Goal: Information Seeking & Learning: Check status

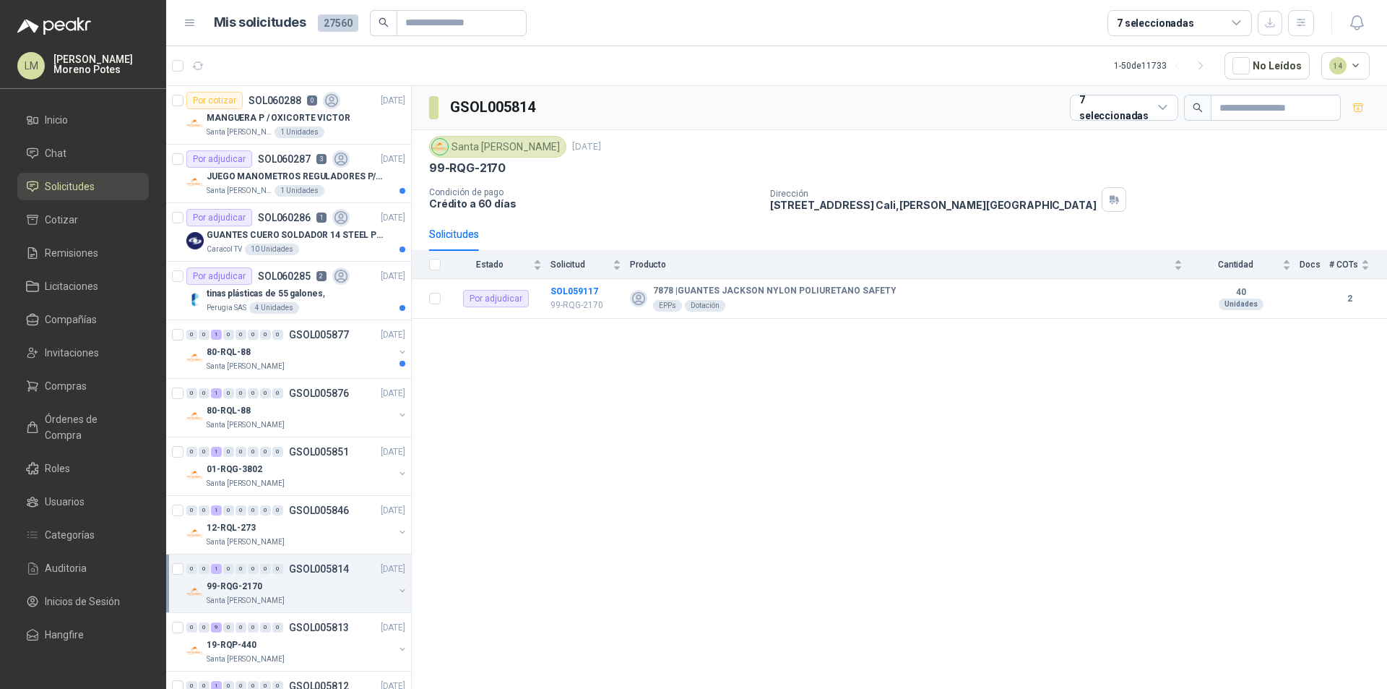
scroll to position [5, 0]
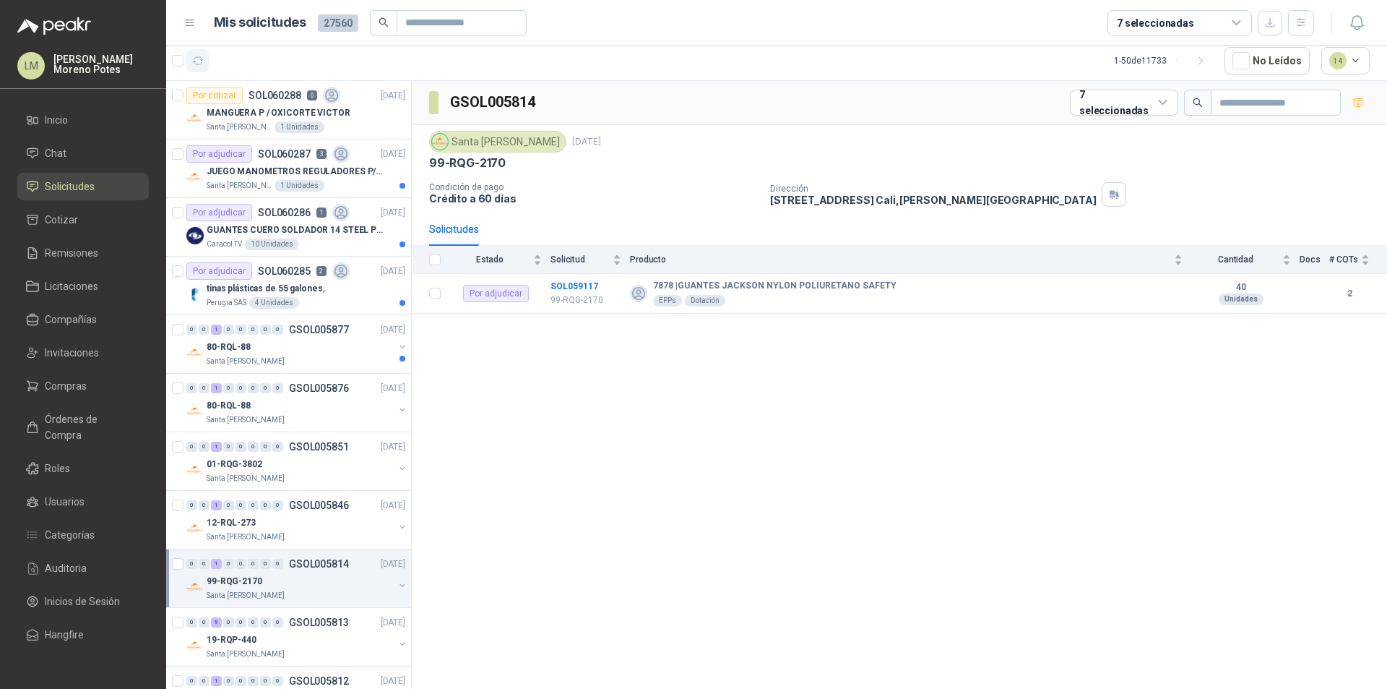
click at [200, 61] on icon "button" at bounding box center [198, 61] width 12 height 12
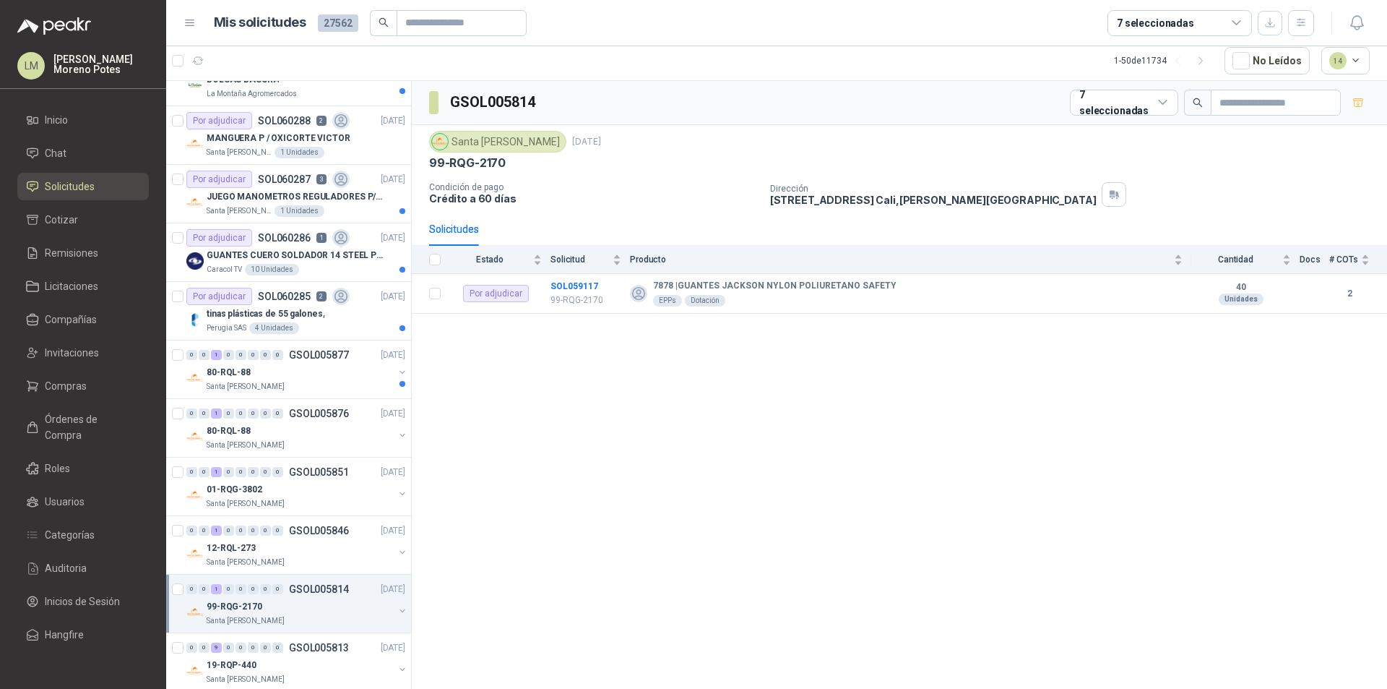
scroll to position [0, 0]
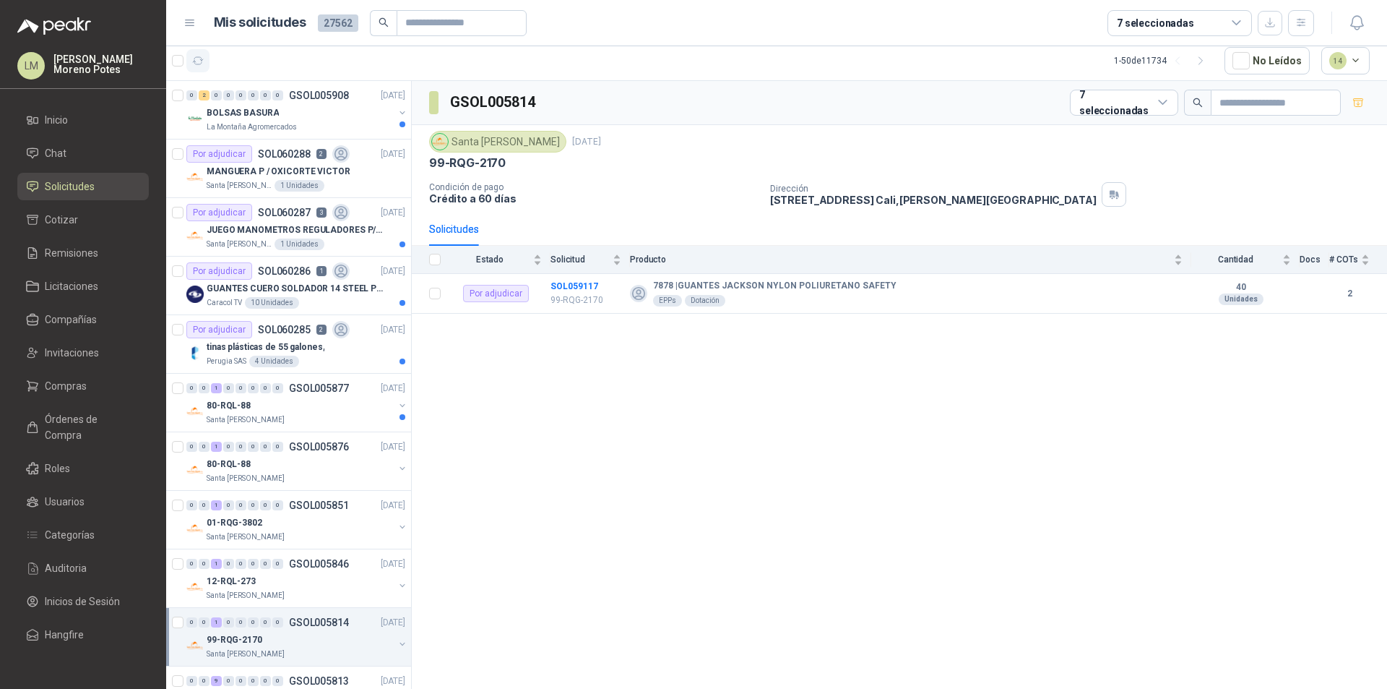
click at [194, 64] on icon "button" at bounding box center [198, 60] width 11 height 7
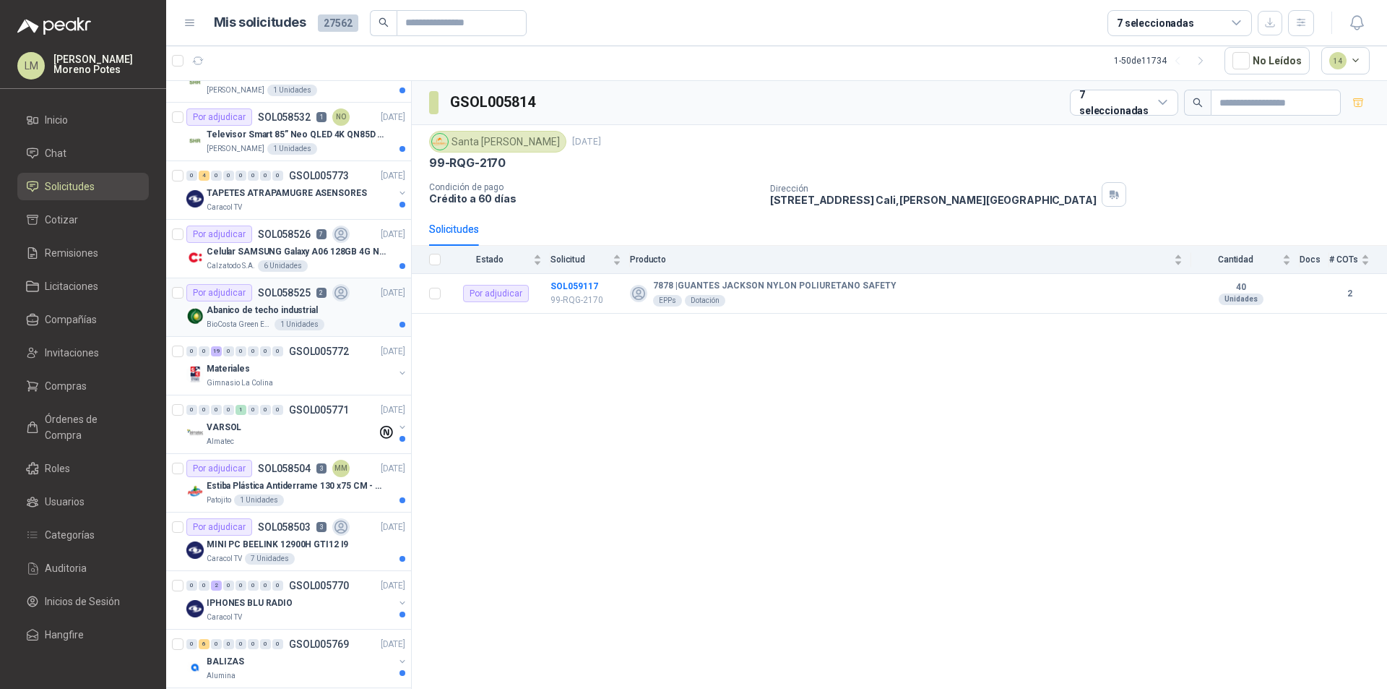
scroll to position [1879, 0]
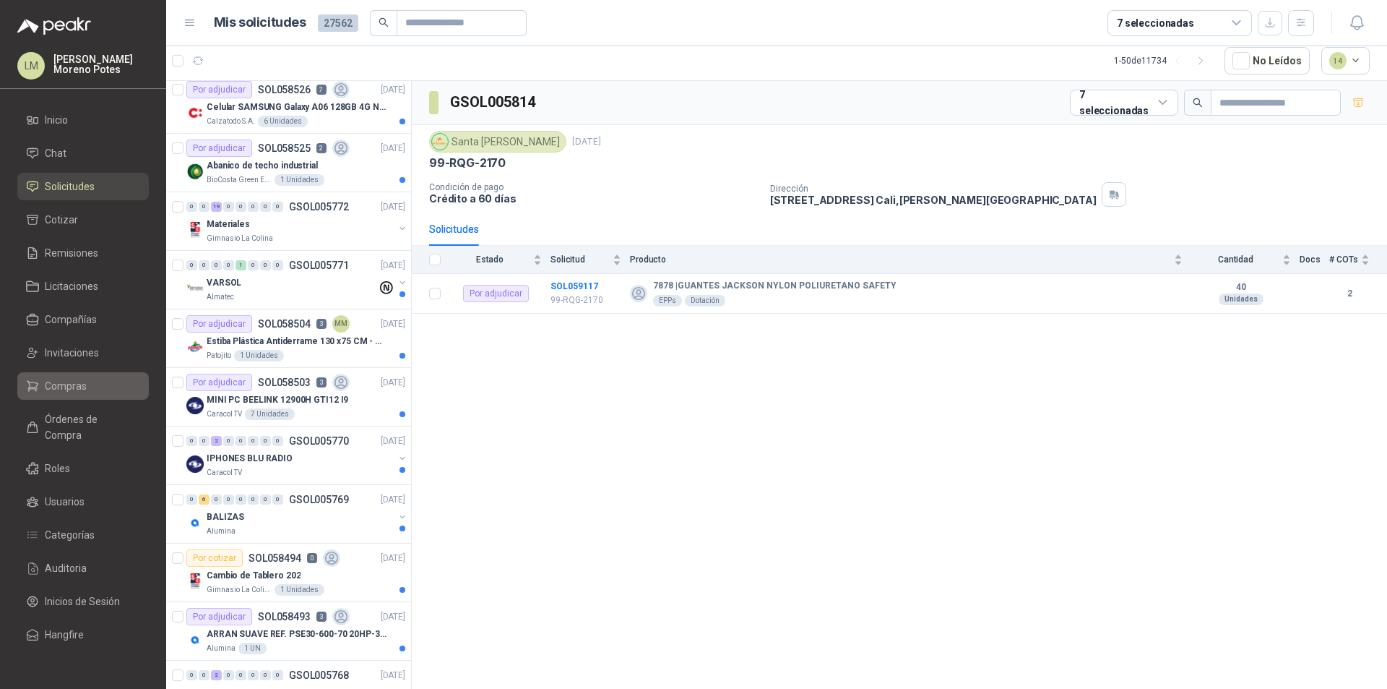
click at [90, 379] on li "Compras" at bounding box center [83, 386] width 114 height 16
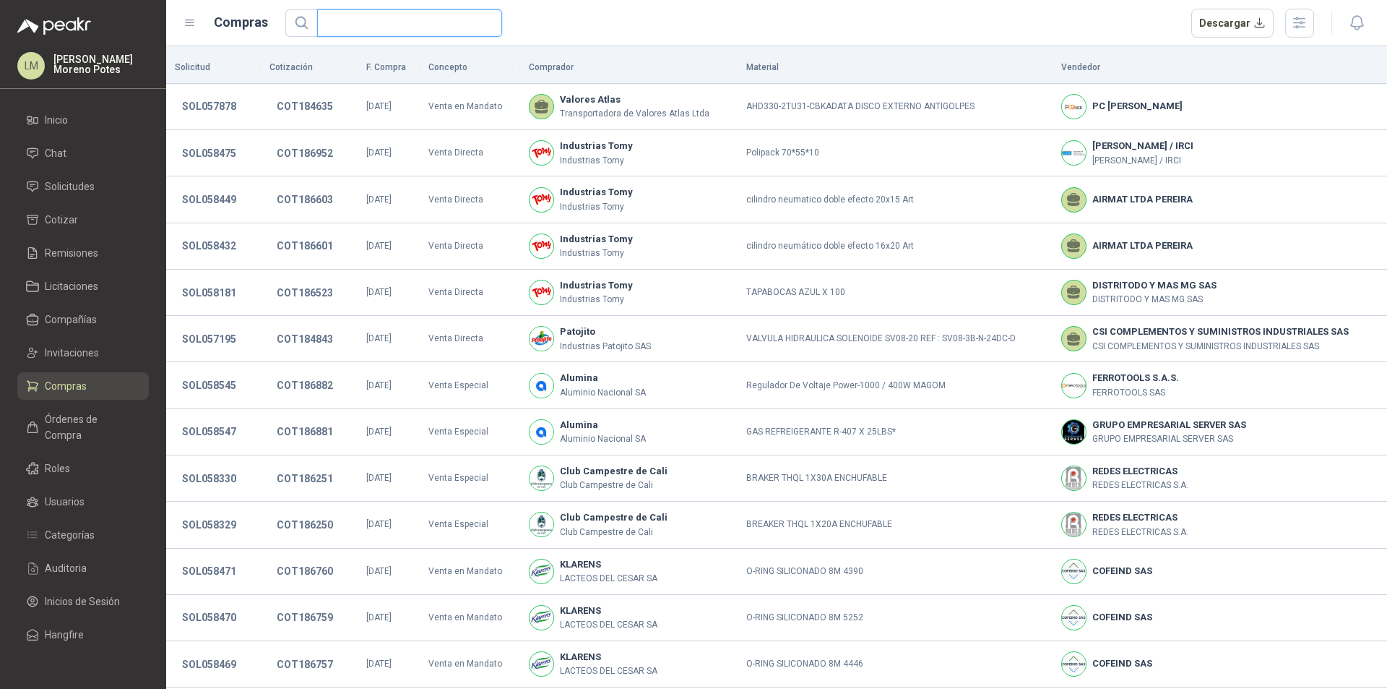
click at [426, 27] on input "text" at bounding box center [404, 23] width 156 height 26
click at [96, 301] on ul "Inicio Chat Solicitudes Cotizar Remisiones Licitaciones Compañías Invitaciones …" at bounding box center [83, 380] width 166 height 548
click at [93, 309] on link "Compañías" at bounding box center [83, 319] width 132 height 27
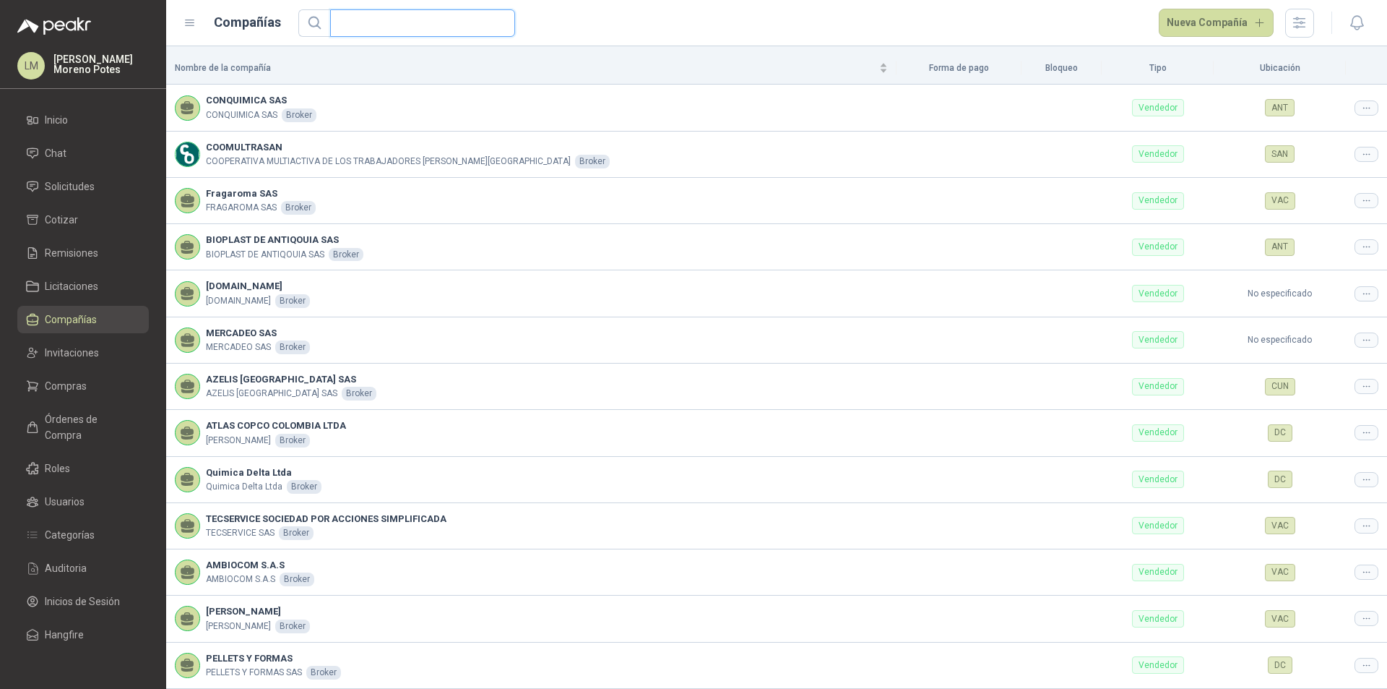
click at [355, 32] on input "text" at bounding box center [417, 23] width 156 height 26
type input "*****"
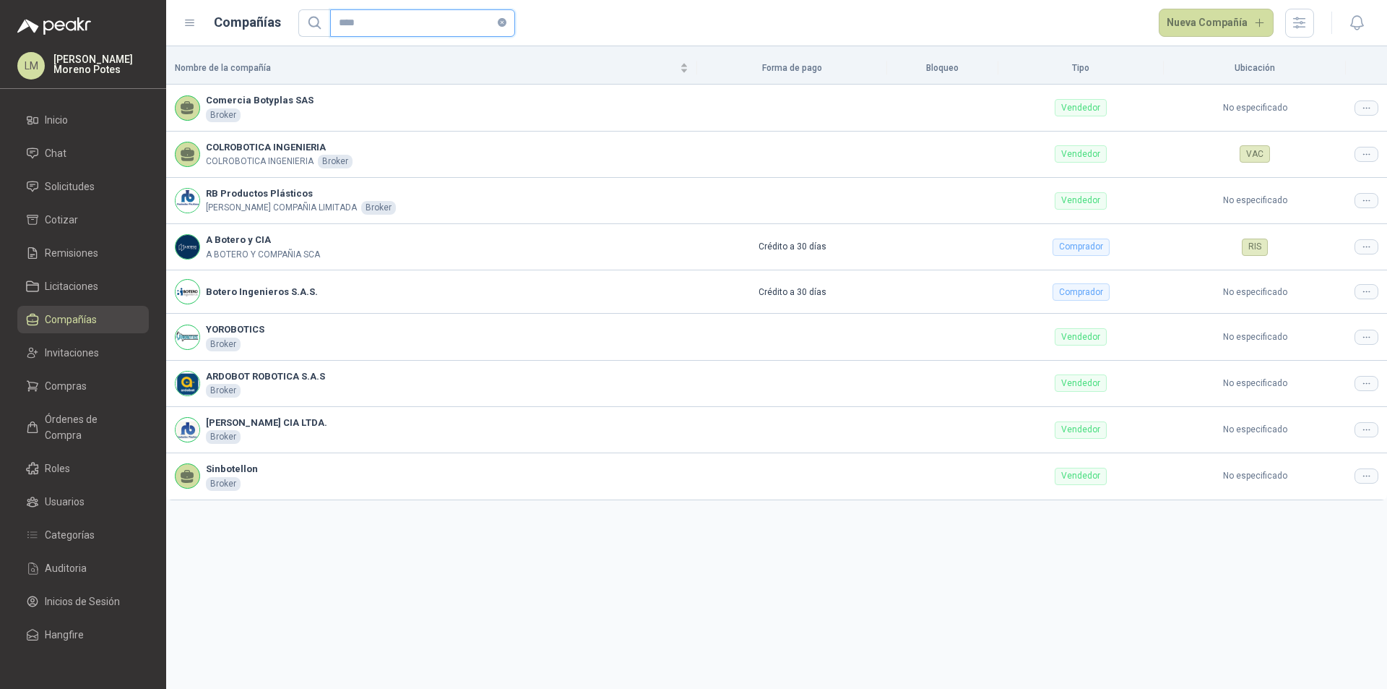
type input "*****"
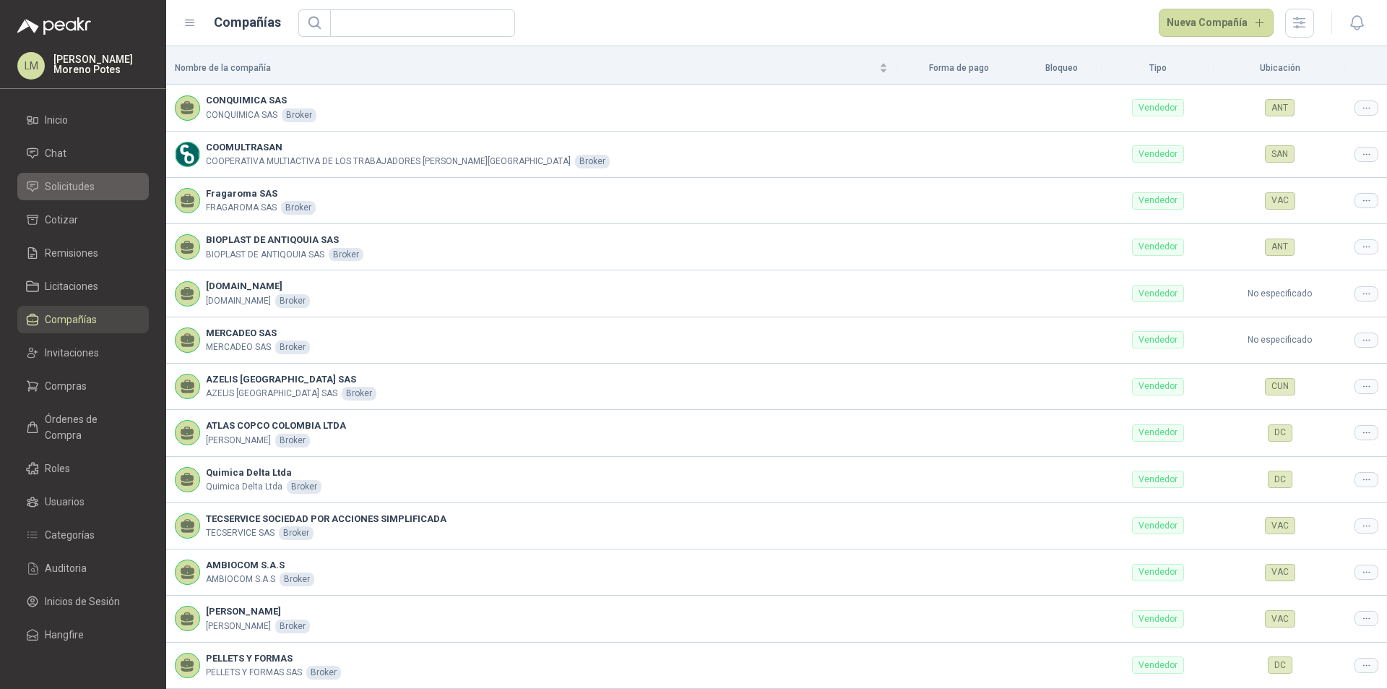
click at [41, 179] on li "Solicitudes" at bounding box center [83, 186] width 114 height 16
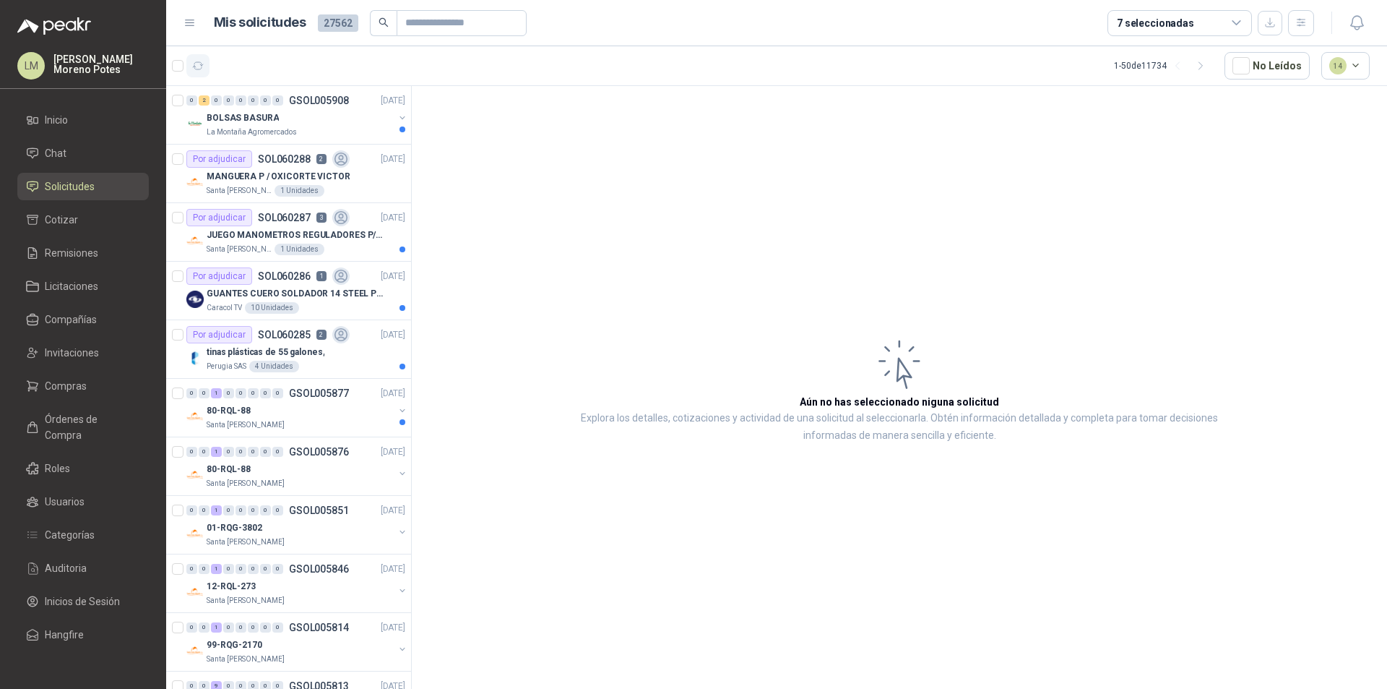
click at [205, 64] on button "button" at bounding box center [197, 65] width 23 height 23
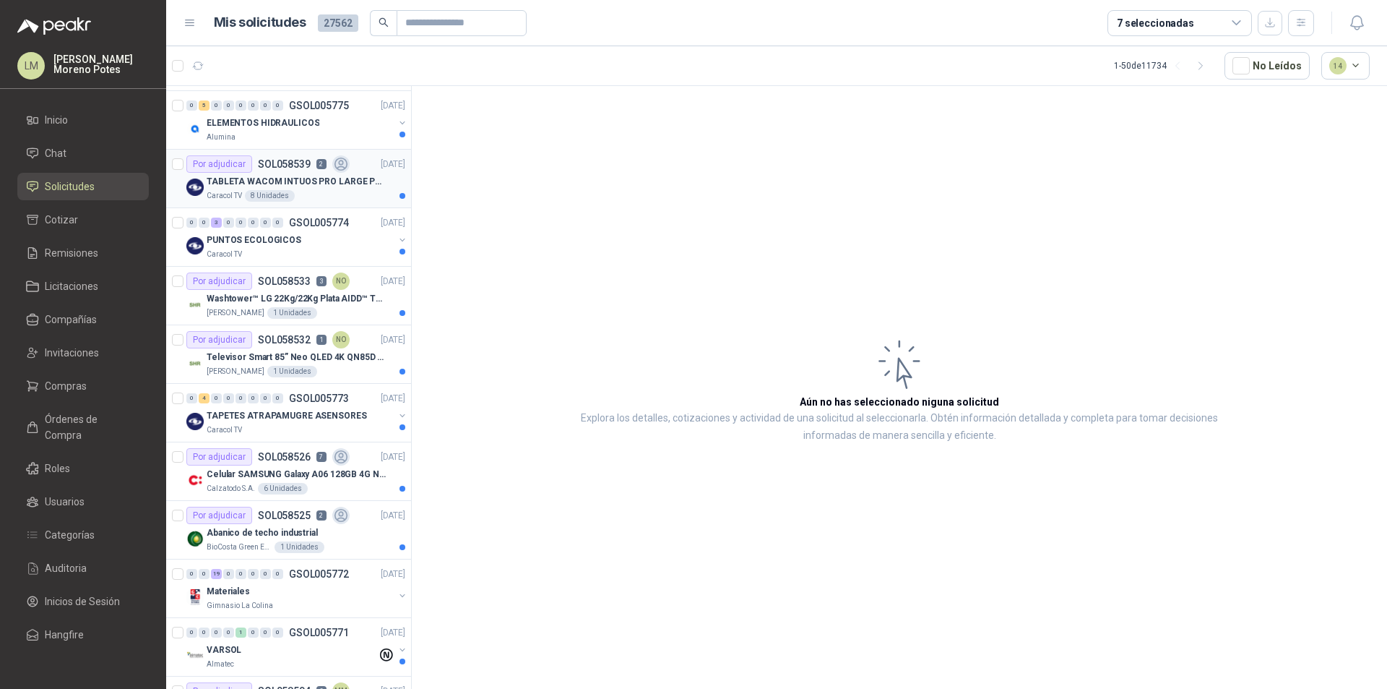
scroll to position [1517, 0]
click at [345, 315] on div "[PERSON_NAME] 1 Unidades" at bounding box center [306, 312] width 199 height 12
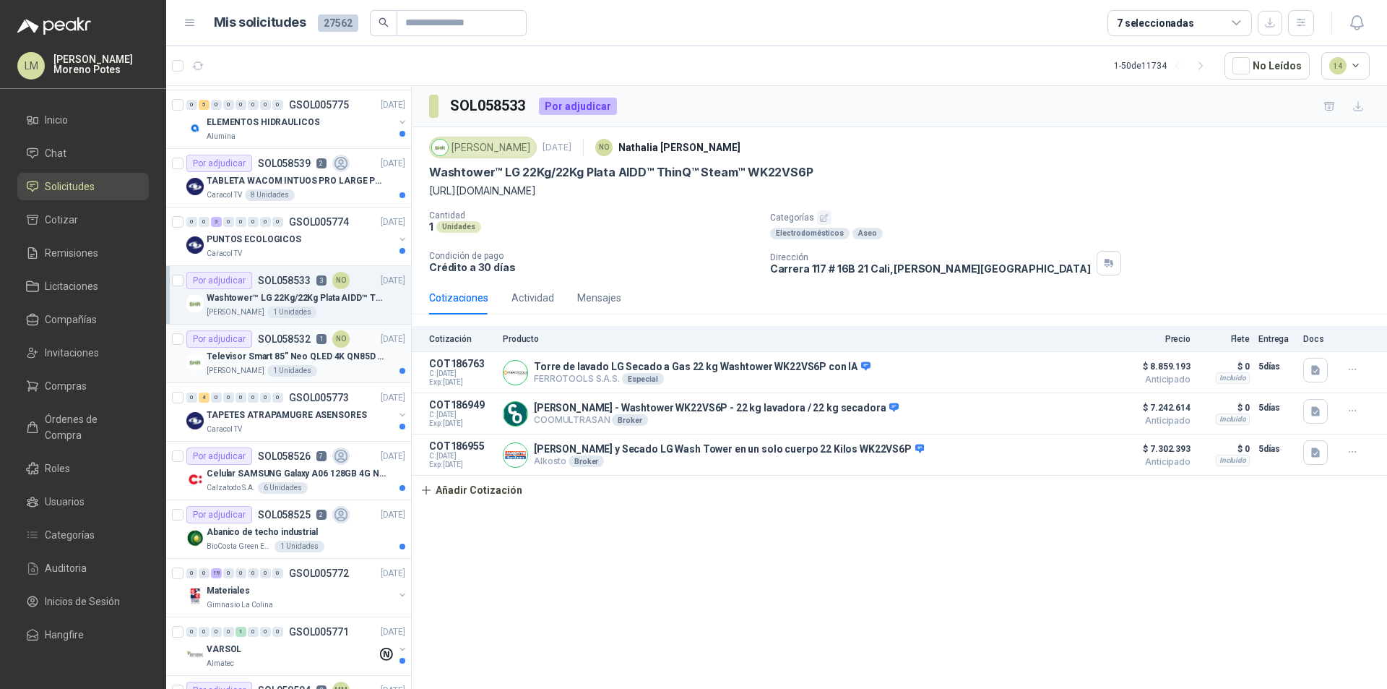
click at [340, 373] on div "[PERSON_NAME] 1 Unidades" at bounding box center [306, 371] width 199 height 12
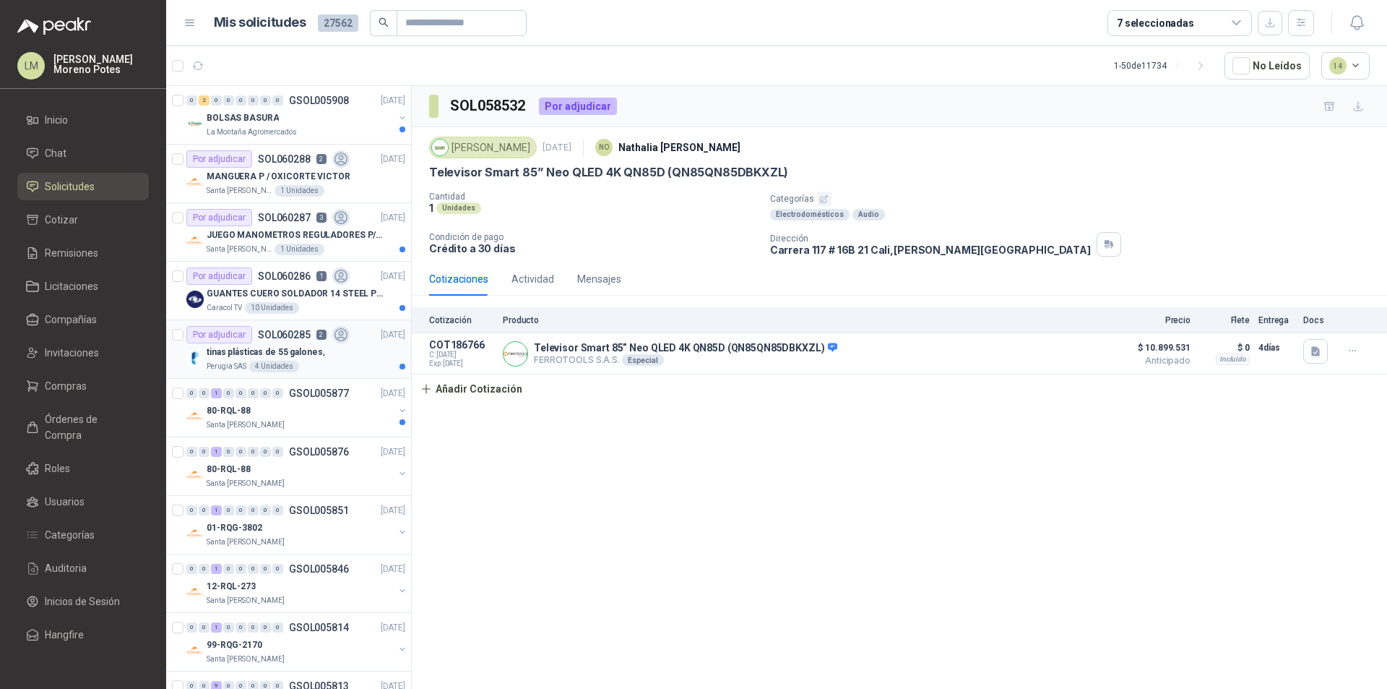
click at [355, 369] on div "Perugia SAS 4 Unidades" at bounding box center [306, 367] width 199 height 12
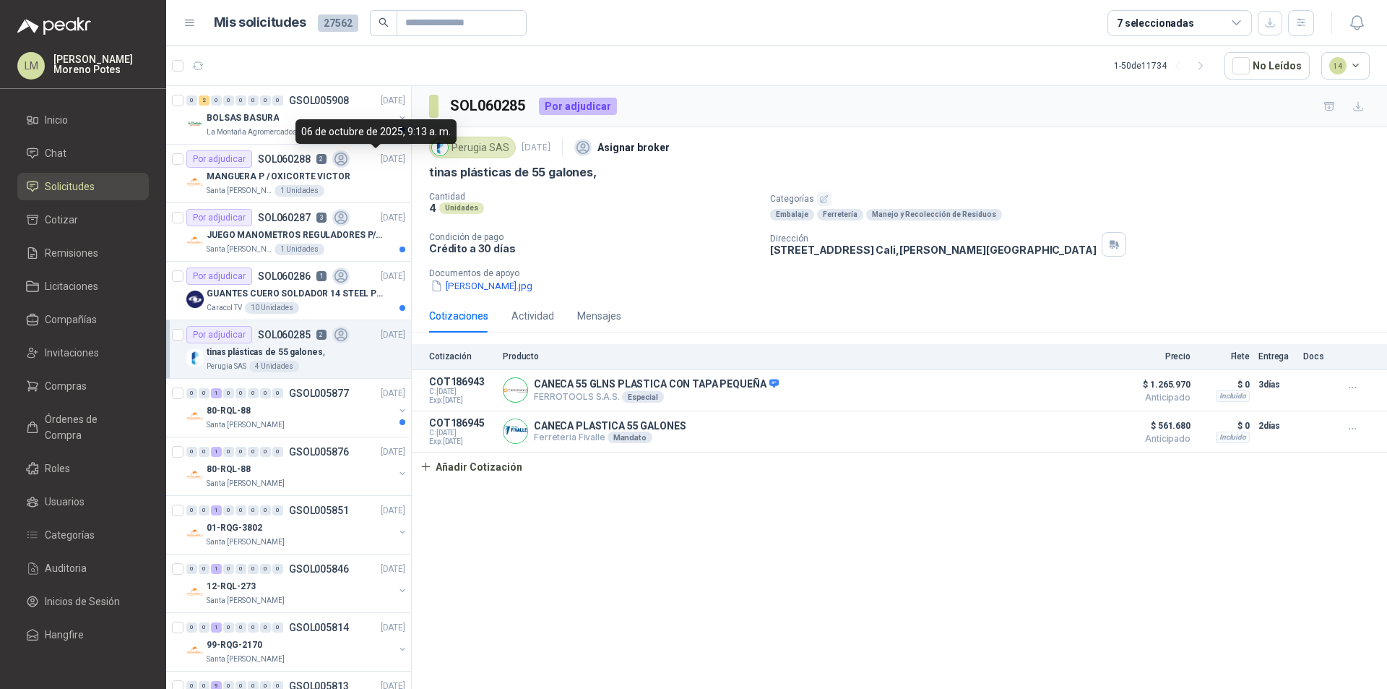
click at [348, 132] on div "06 de octubre de 2025, 9:13 a. m." at bounding box center [376, 131] width 161 height 25
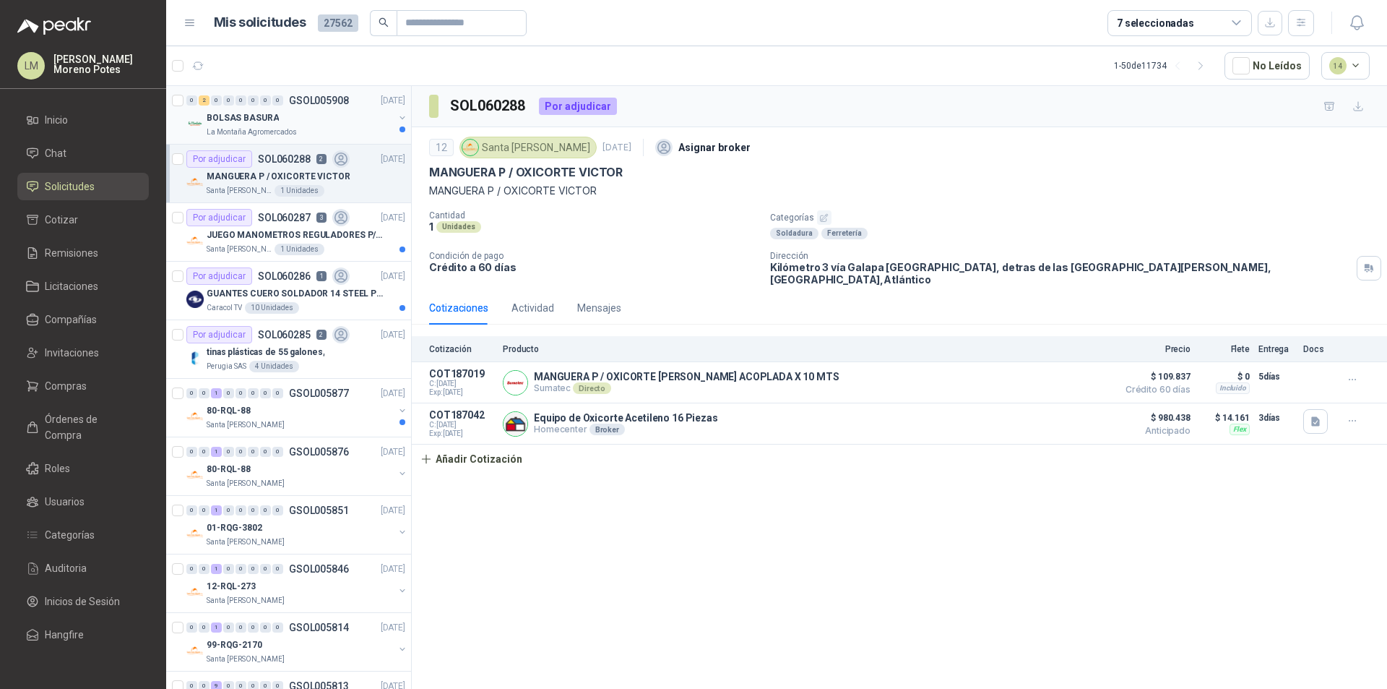
click at [355, 134] on div "La Montaña Agromercados" at bounding box center [300, 132] width 187 height 12
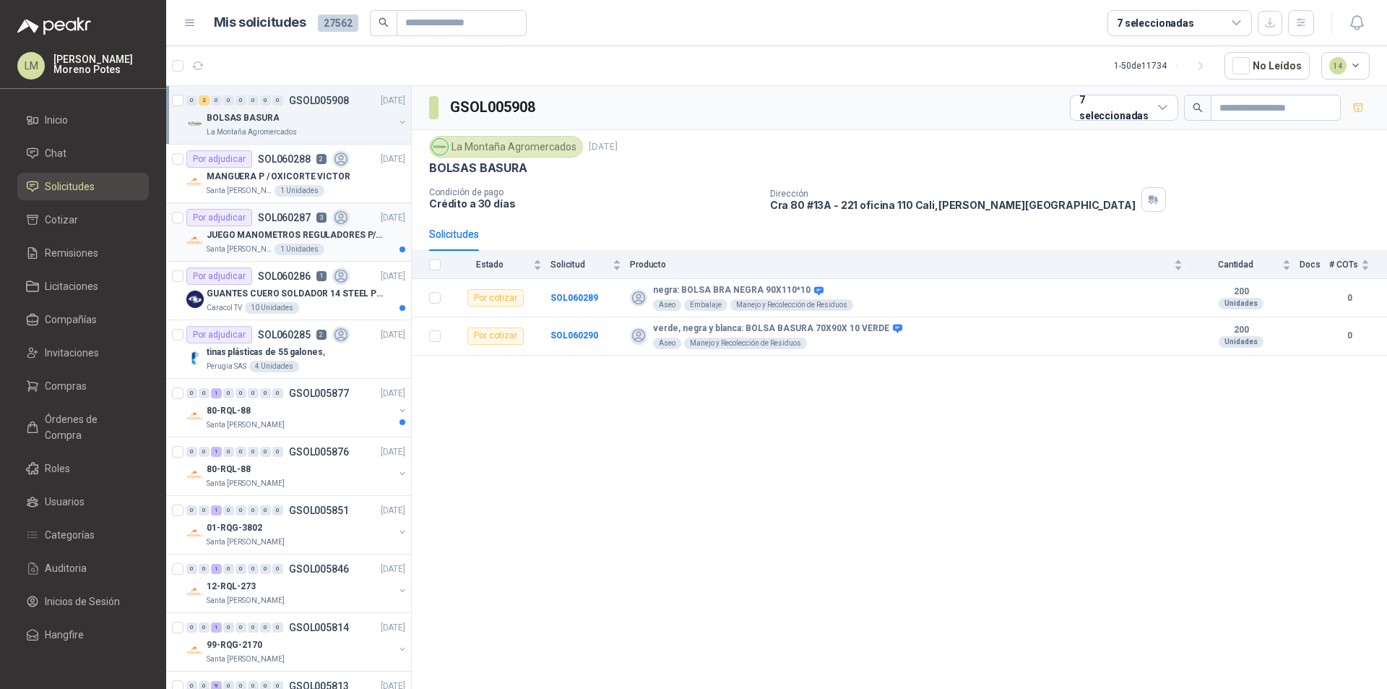
click at [335, 233] on p "JUEGO MANOMETROS REGULADORES P/OXIGENO" at bounding box center [297, 235] width 180 height 14
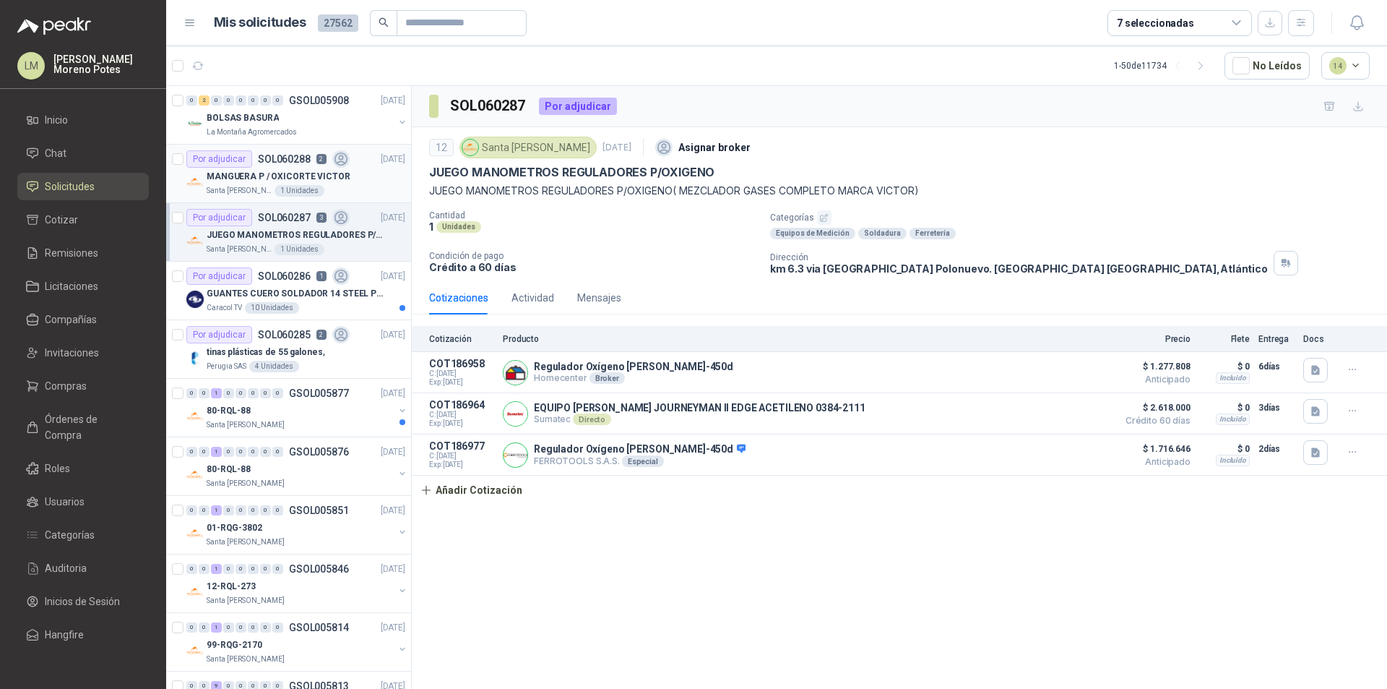
click at [343, 184] on div "MANGUERA P / OXICORTE VICTOR" at bounding box center [306, 176] width 199 height 17
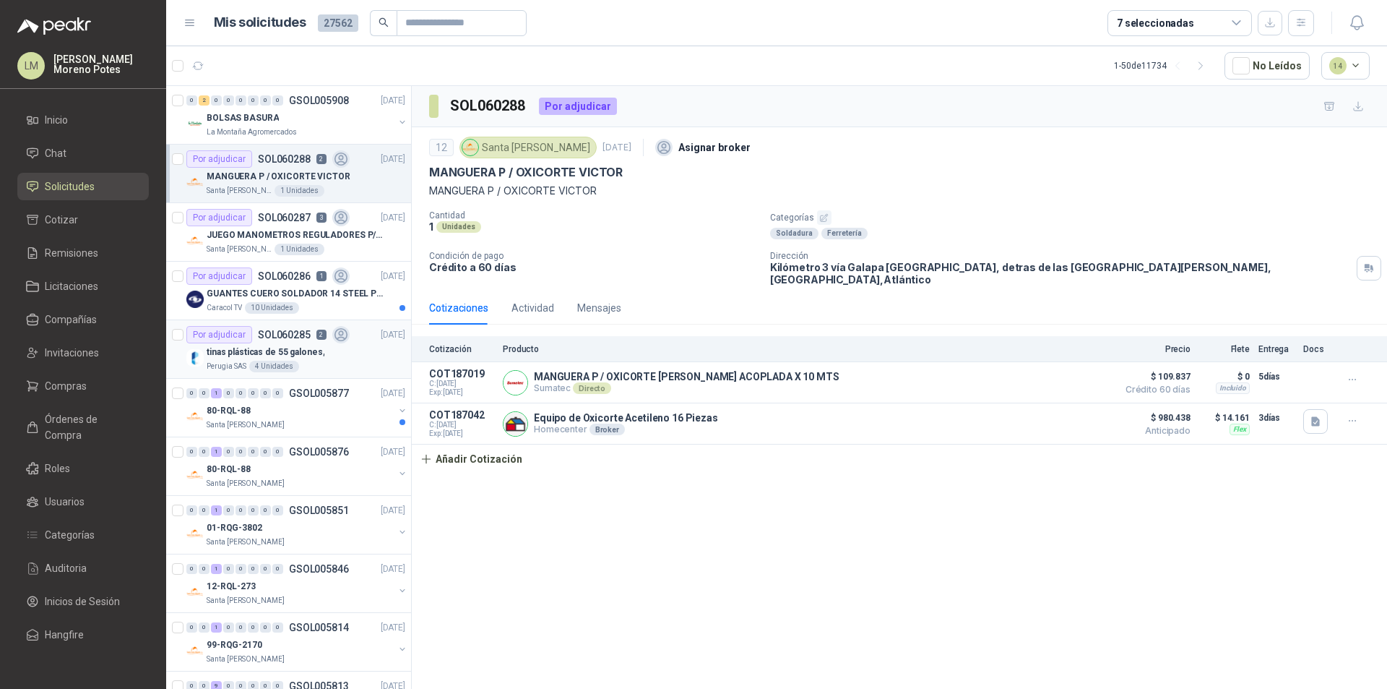
click at [363, 361] on div "Perugia SAS 4 Unidades" at bounding box center [306, 367] width 199 height 12
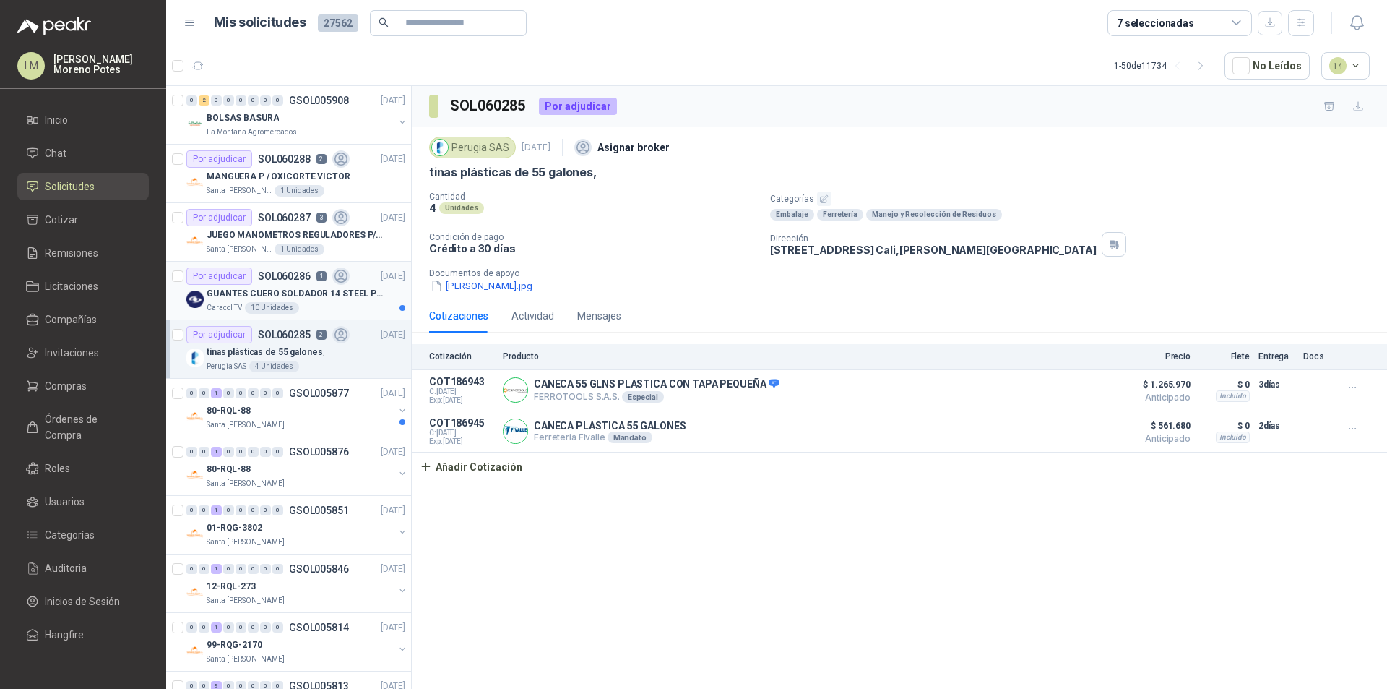
click at [366, 304] on div "Caracol TV 10 Unidades" at bounding box center [306, 308] width 199 height 12
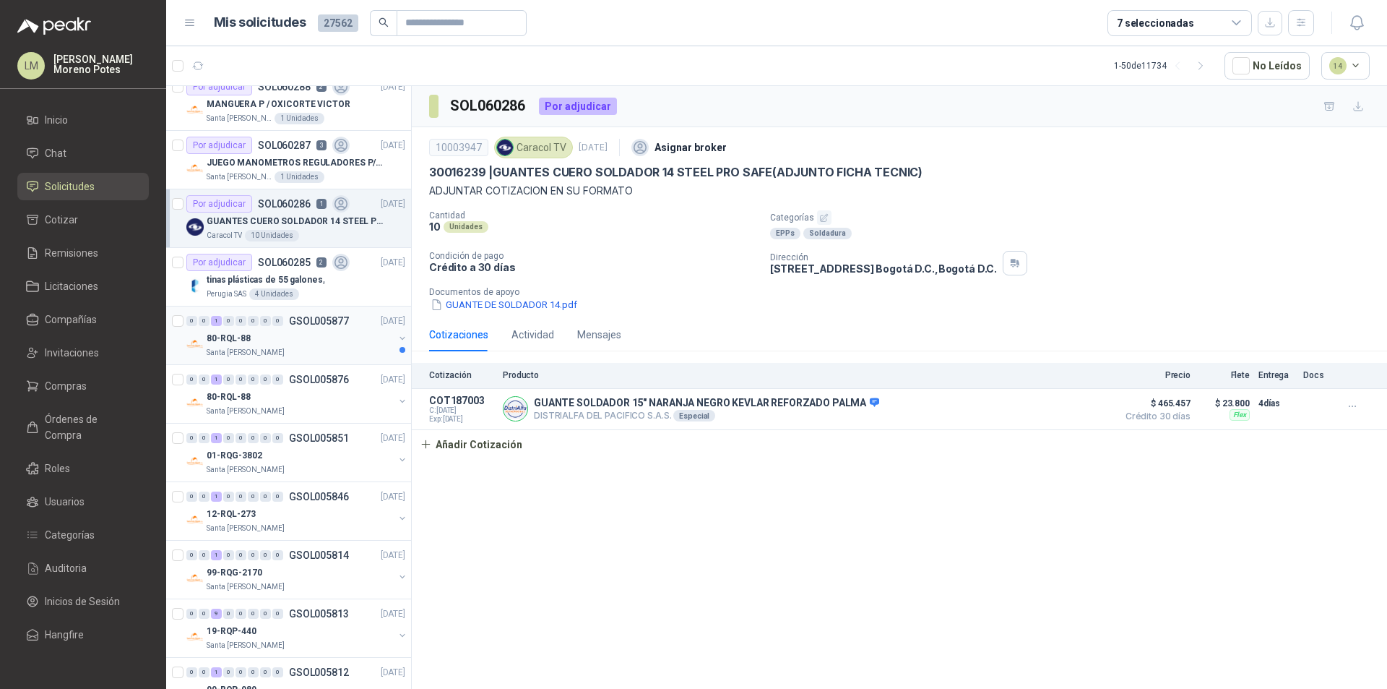
scroll to position [145, 0]
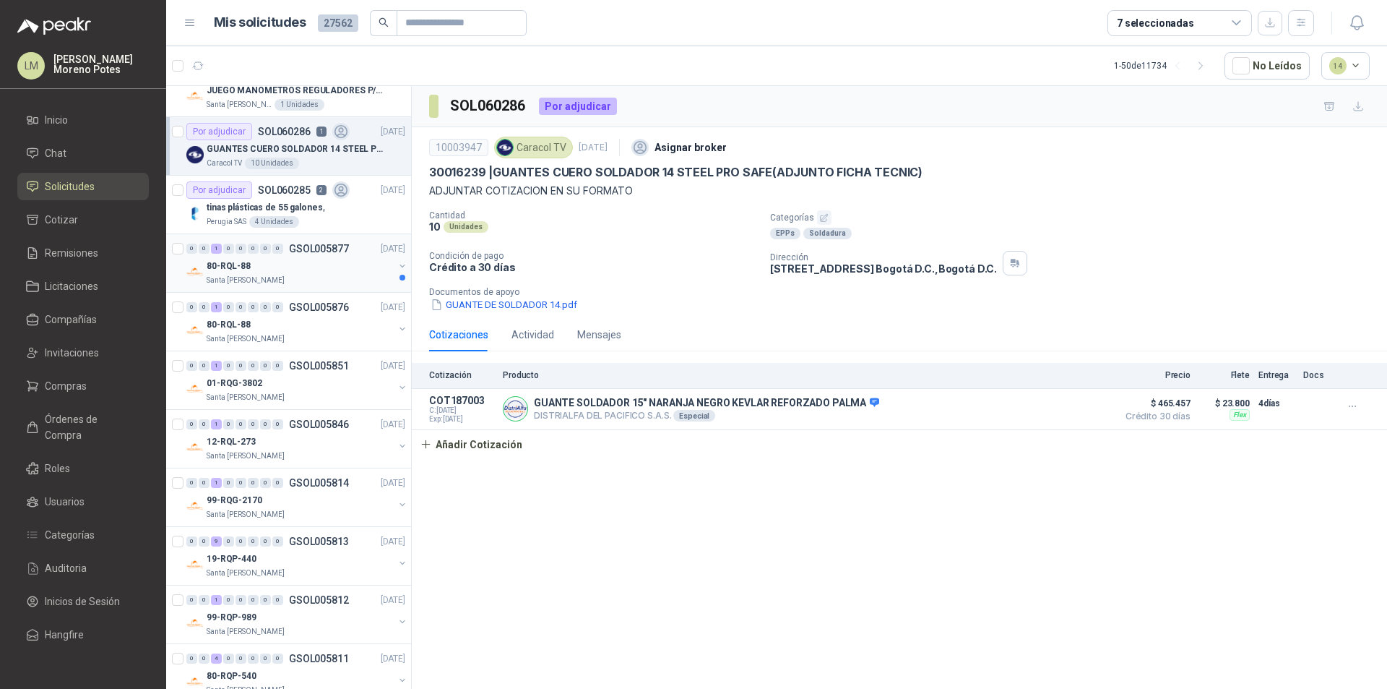
click at [355, 275] on div "Santa [PERSON_NAME]" at bounding box center [300, 281] width 187 height 12
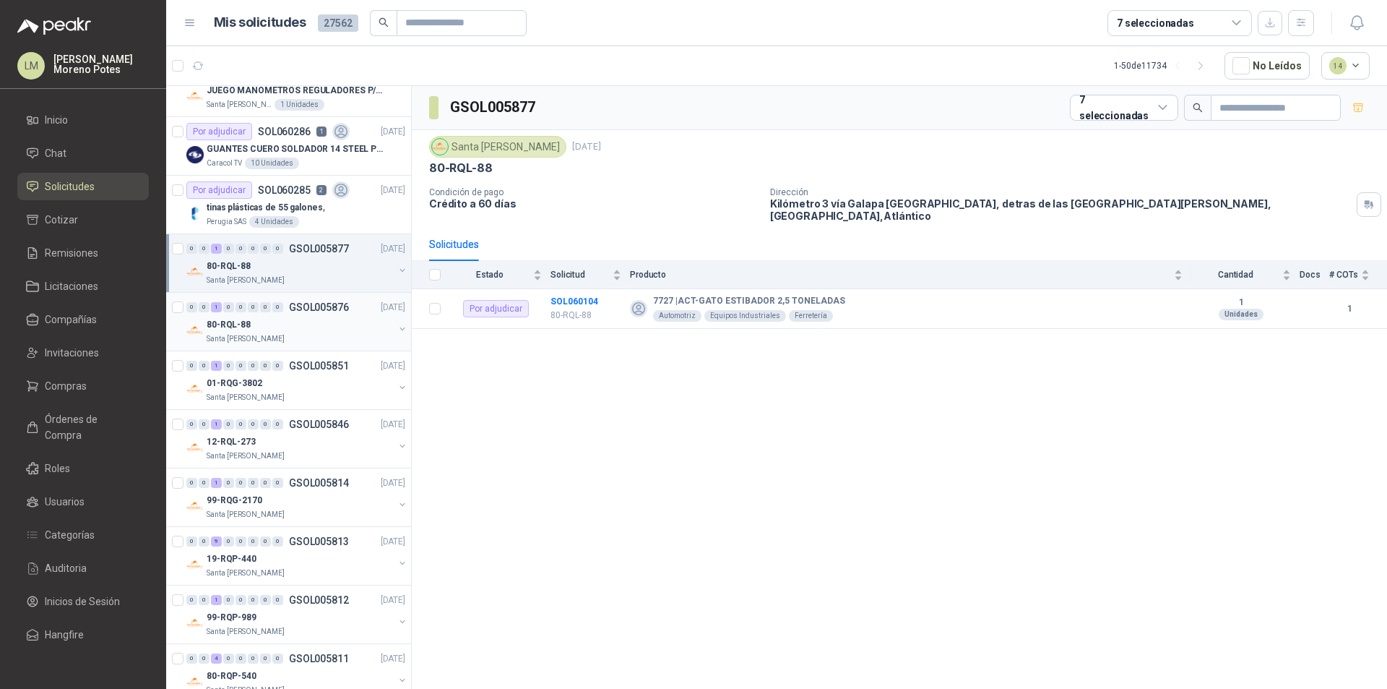
click at [301, 331] on div "80-RQL-88" at bounding box center [300, 324] width 187 height 17
click at [324, 391] on div "01-RQG-3802" at bounding box center [300, 382] width 187 height 17
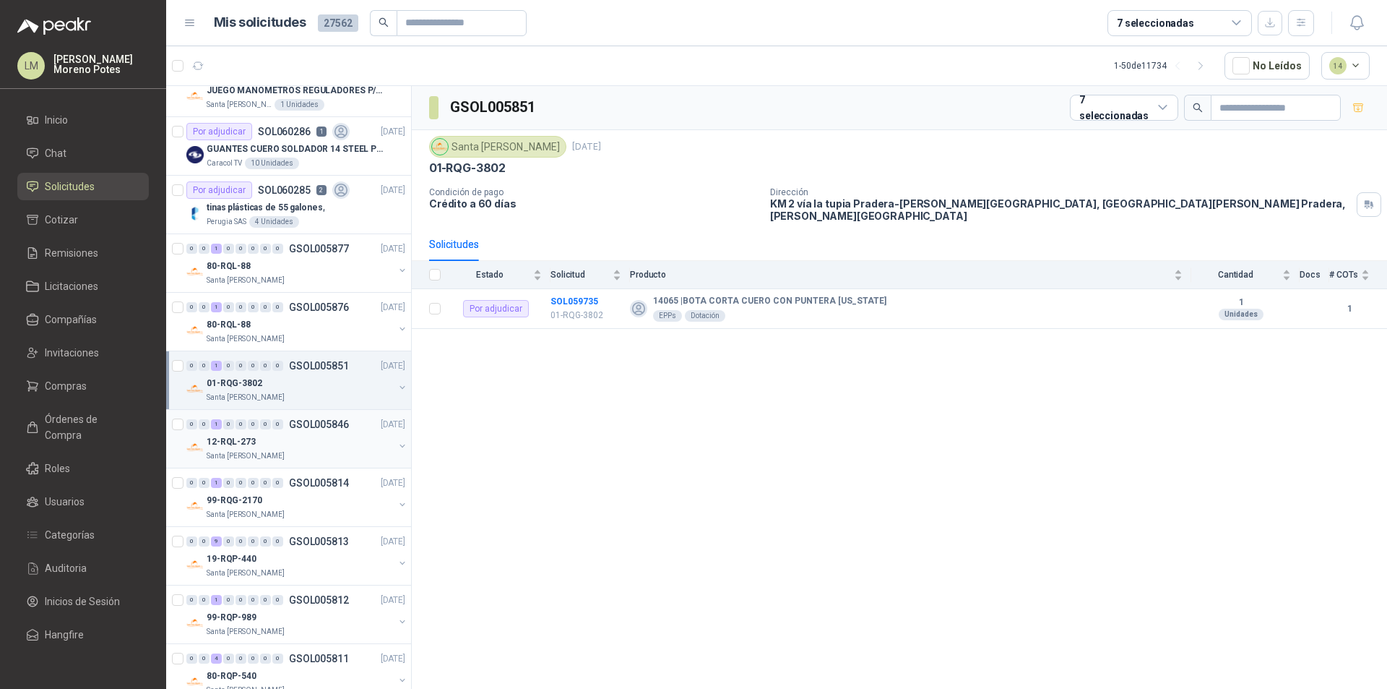
click at [319, 447] on div "12-RQL-273" at bounding box center [300, 441] width 187 height 17
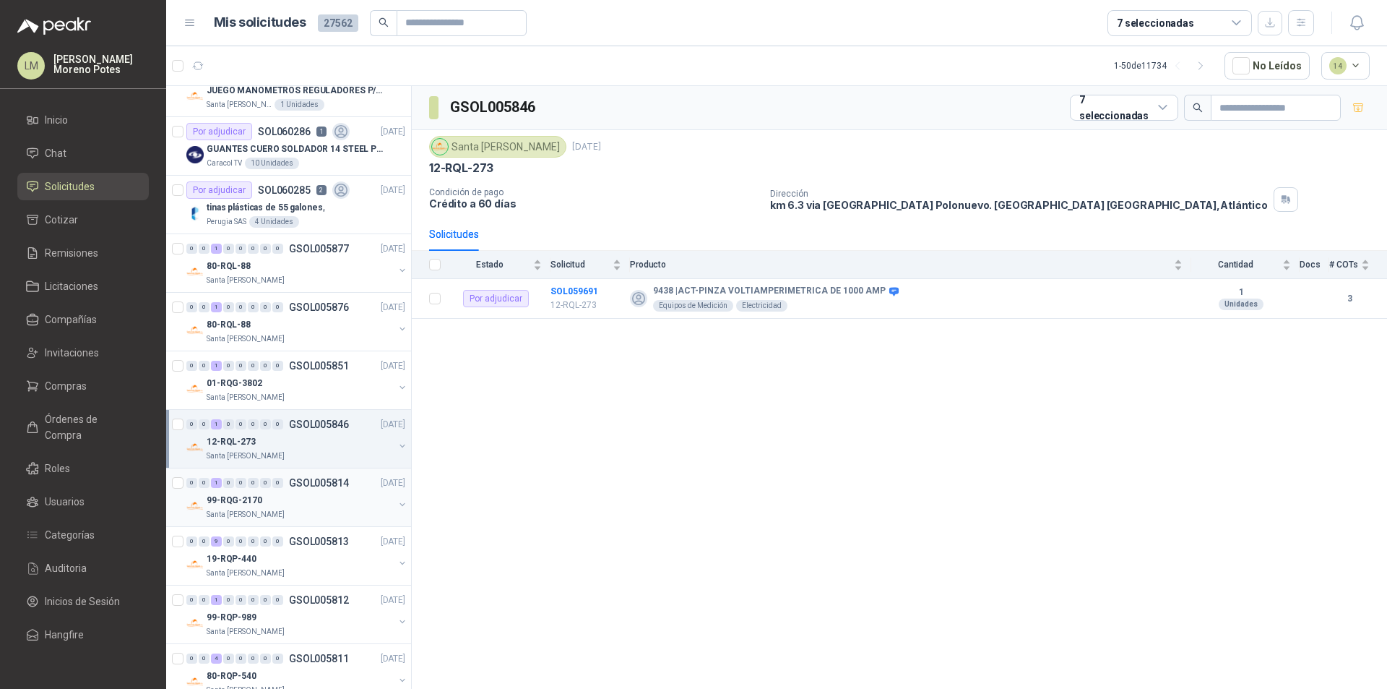
click at [319, 498] on div "99-RQG-2170" at bounding box center [300, 499] width 187 height 17
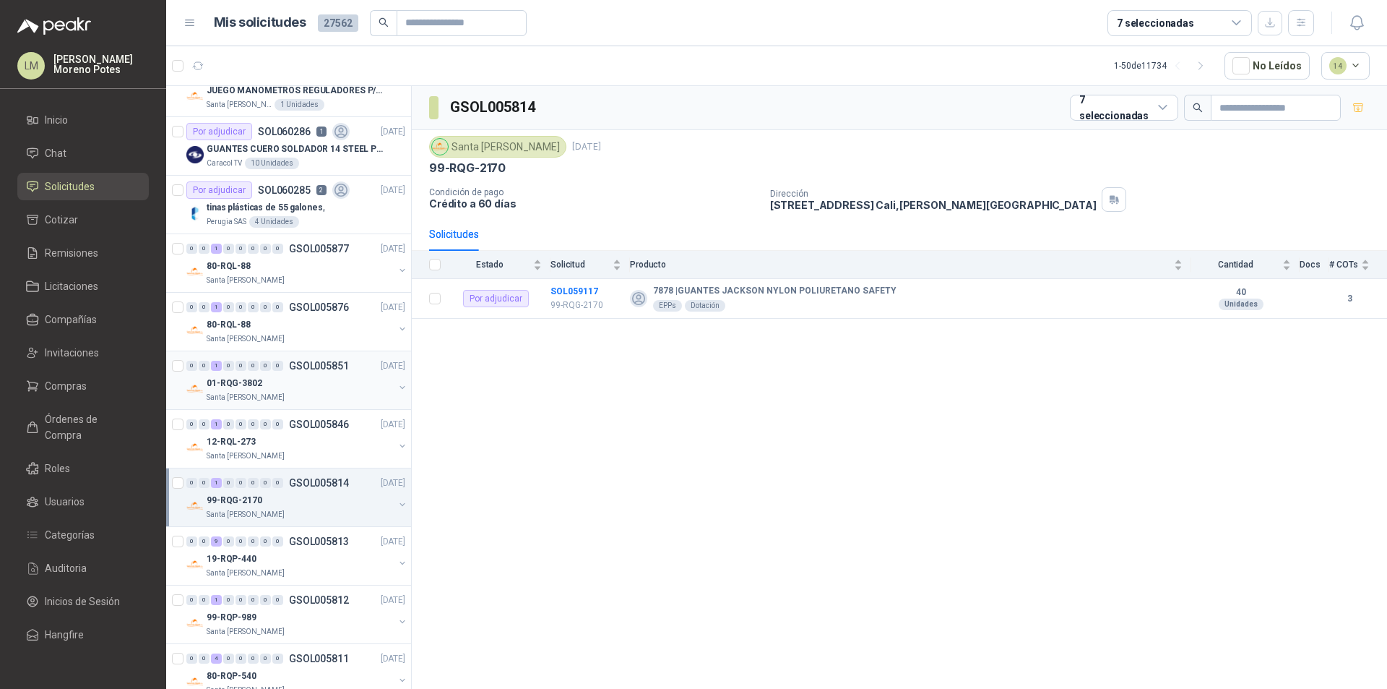
click at [332, 387] on div "01-RQG-3802" at bounding box center [300, 382] width 187 height 17
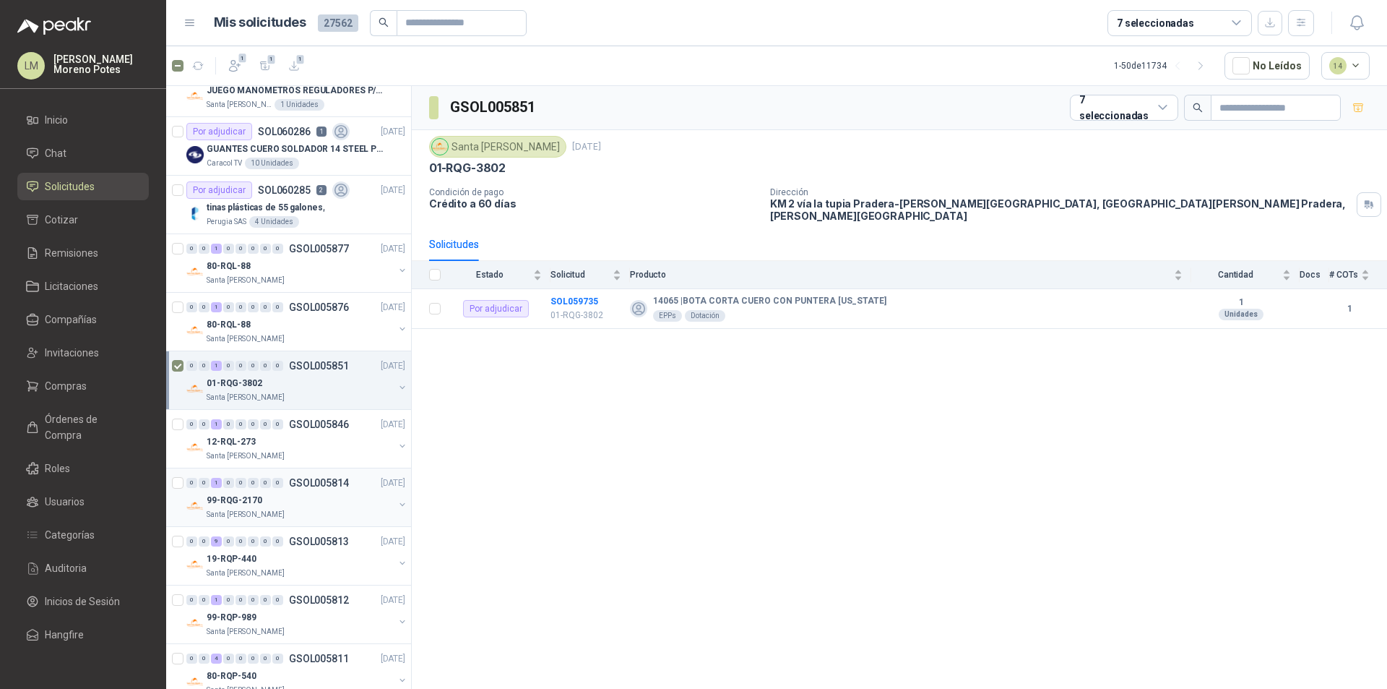
click at [338, 517] on div "Santa [PERSON_NAME]" at bounding box center [300, 515] width 187 height 12
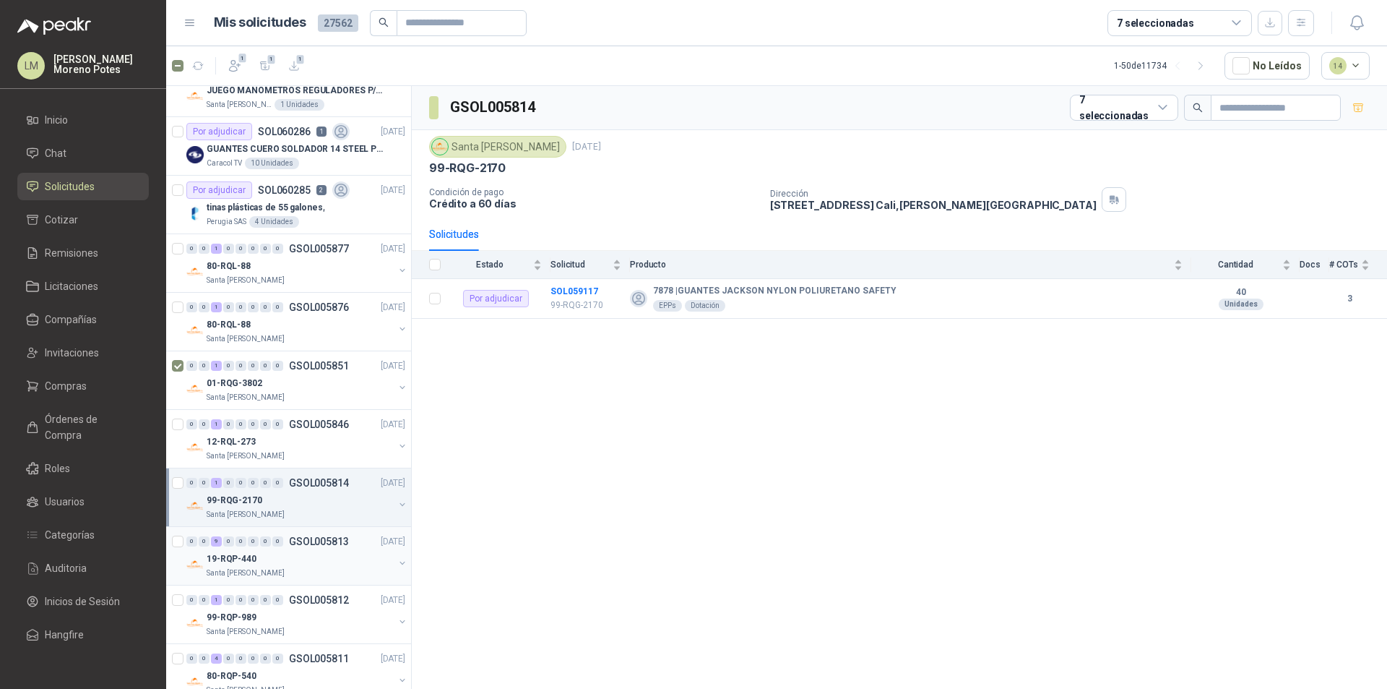
click at [327, 569] on div "Santa [PERSON_NAME]" at bounding box center [300, 573] width 187 height 12
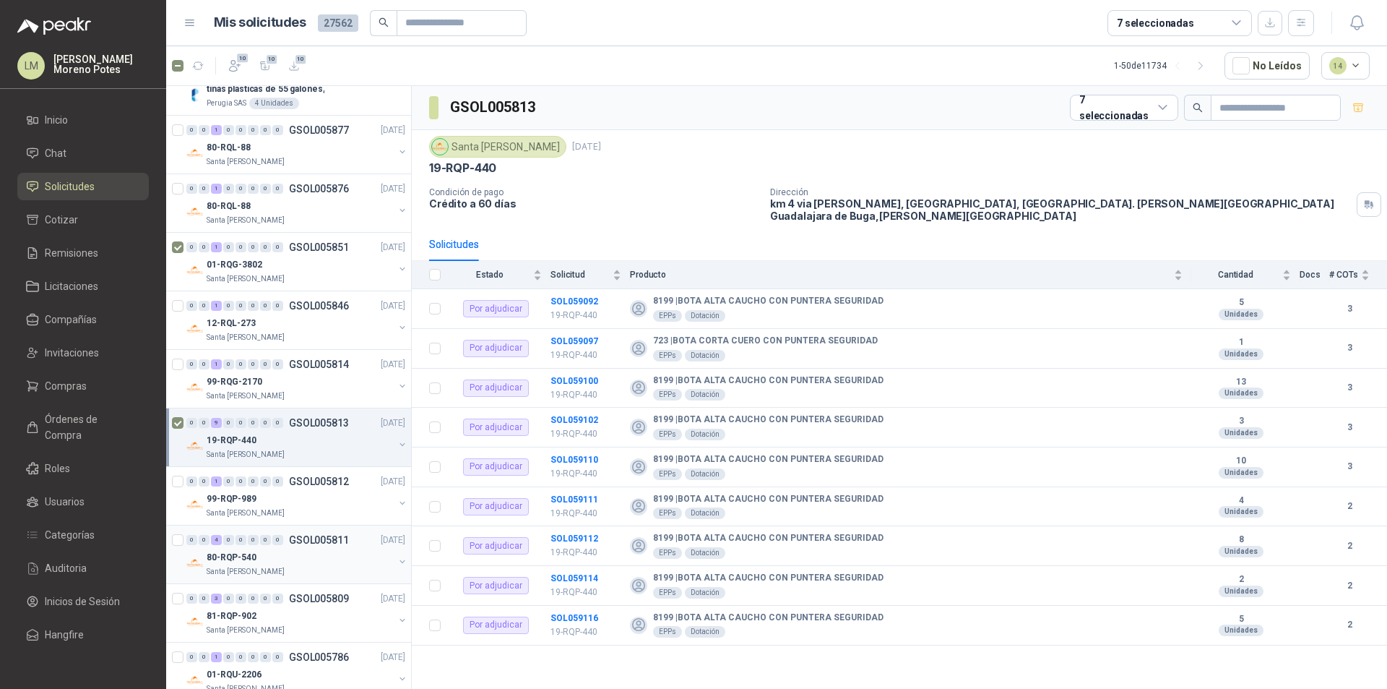
scroll to position [289, 0]
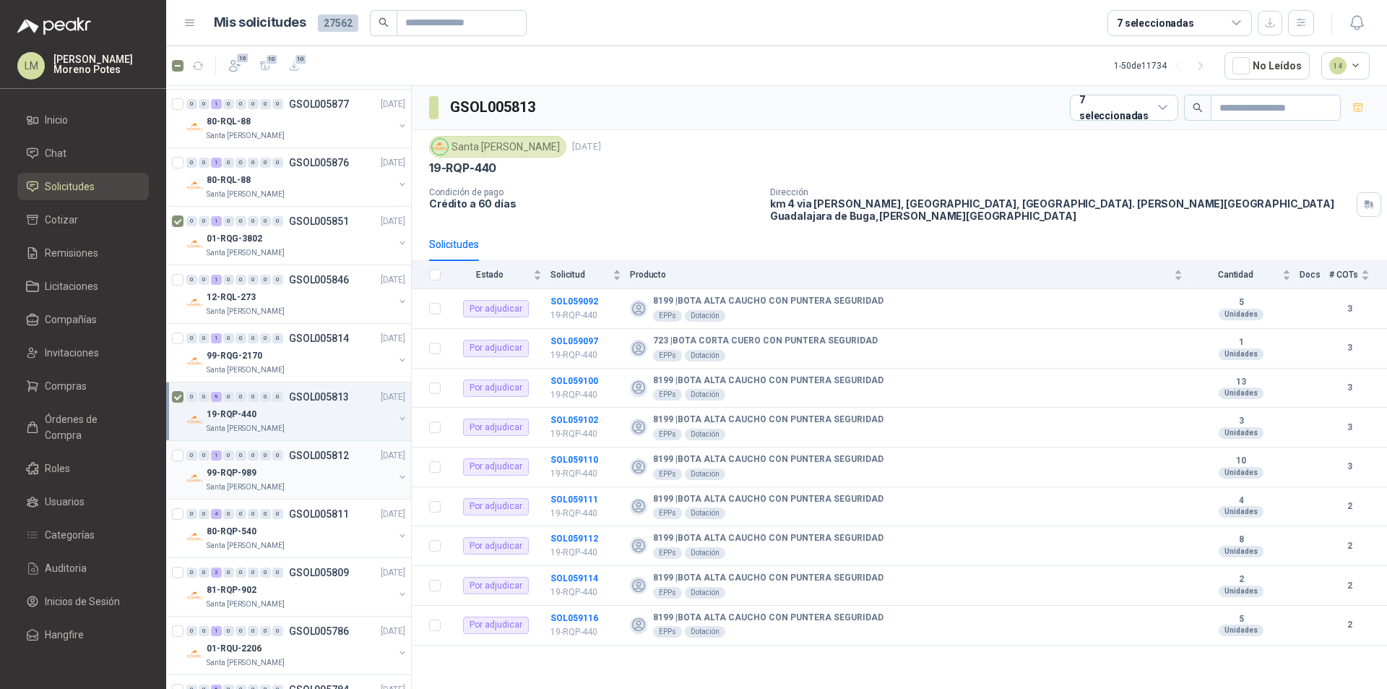
click at [332, 469] on div "99-RQP-989" at bounding box center [300, 472] width 187 height 17
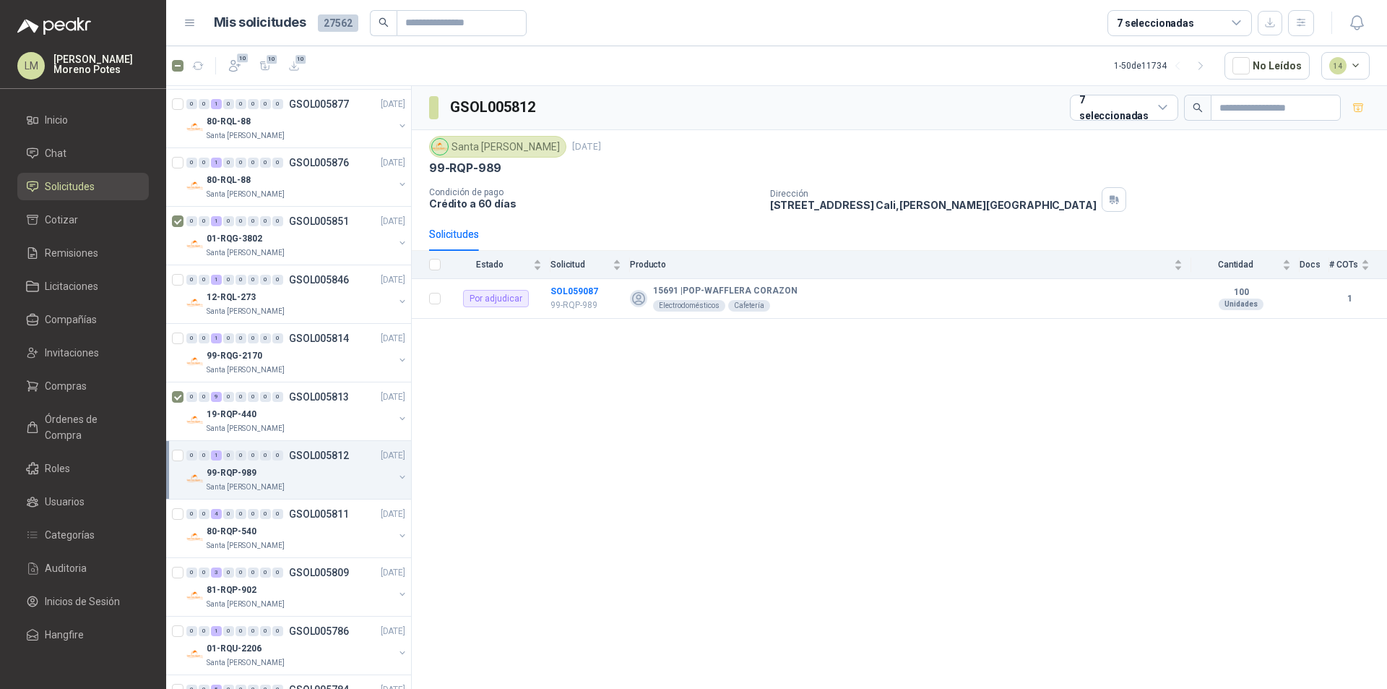
scroll to position [361, 0]
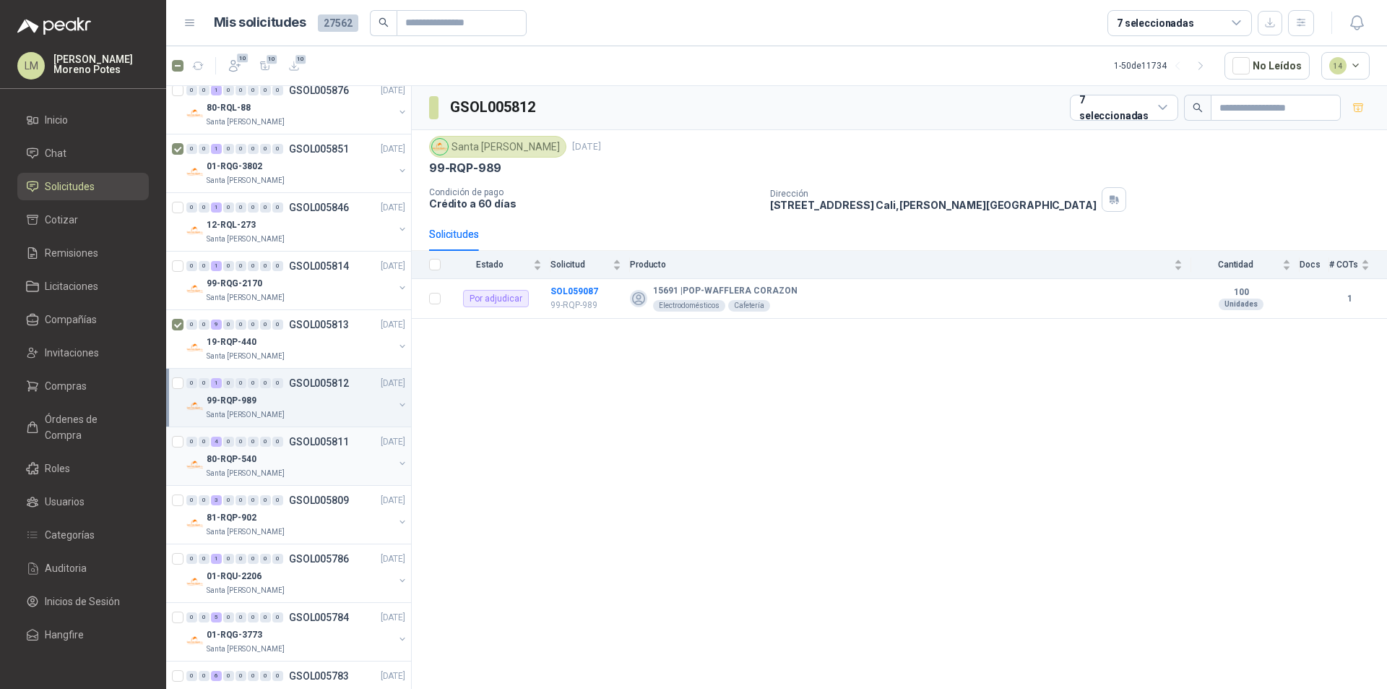
click at [324, 485] on div "0 0 4 0 0 0 0 0 GSOL005811 [DATE] 80-RQP-540 Santa [PERSON_NAME]" at bounding box center [288, 456] width 245 height 59
click at [316, 472] on div "Santa [PERSON_NAME]" at bounding box center [300, 473] width 187 height 12
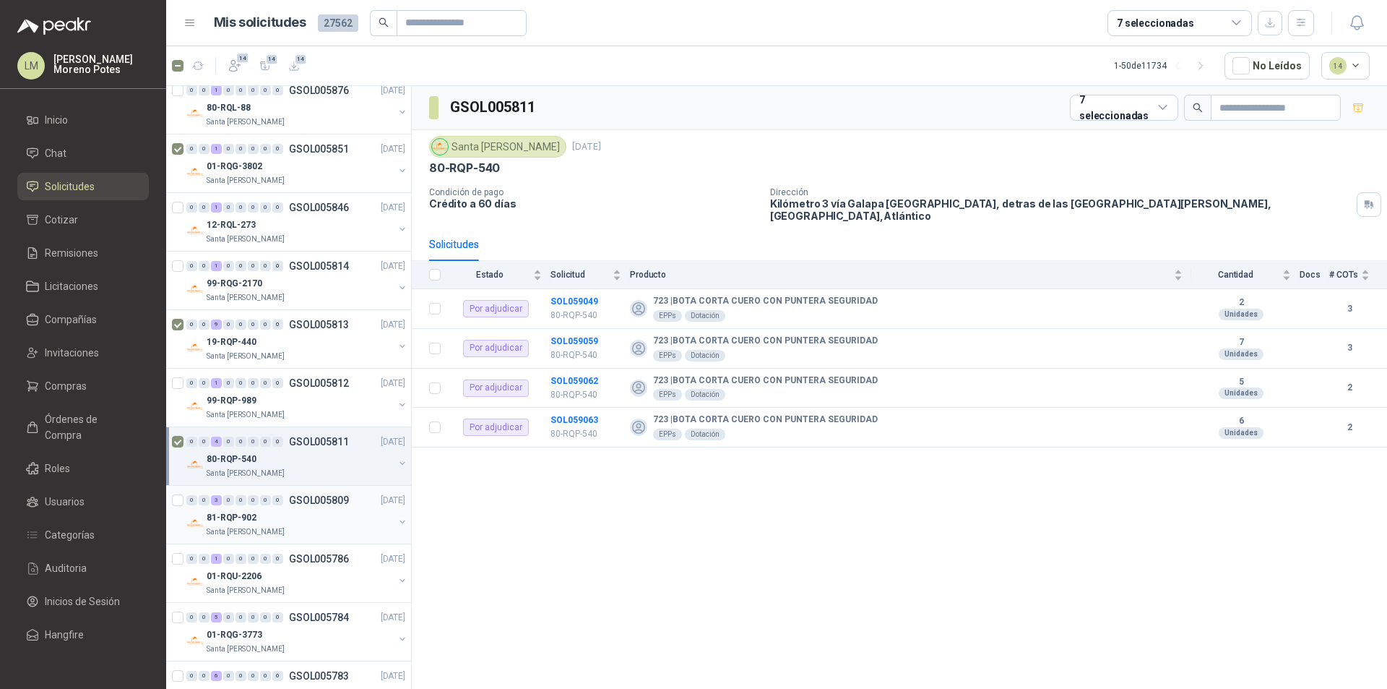
drag, startPoint x: 328, startPoint y: 527, endPoint x: 322, endPoint y: 522, distance: 8.2
click at [328, 526] on div "Santa [PERSON_NAME]" at bounding box center [300, 532] width 187 height 12
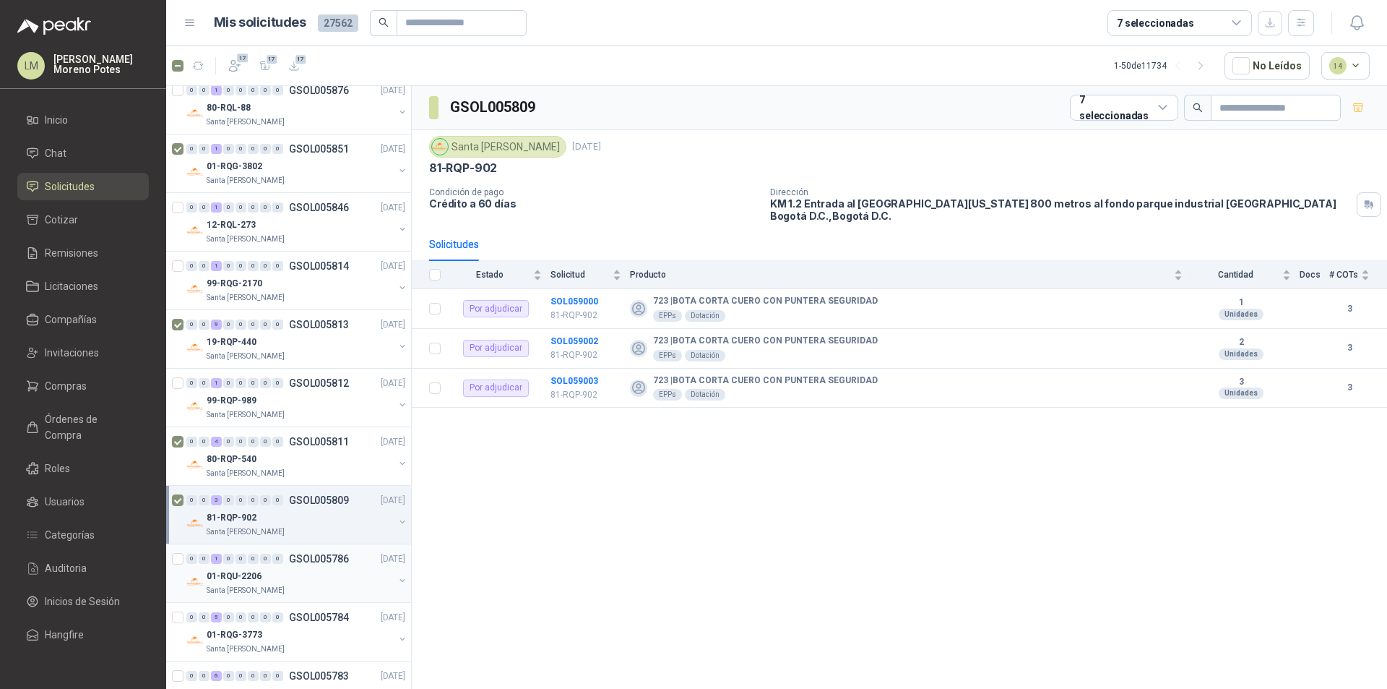
click at [321, 580] on div "01-RQU-2206" at bounding box center [300, 575] width 187 height 17
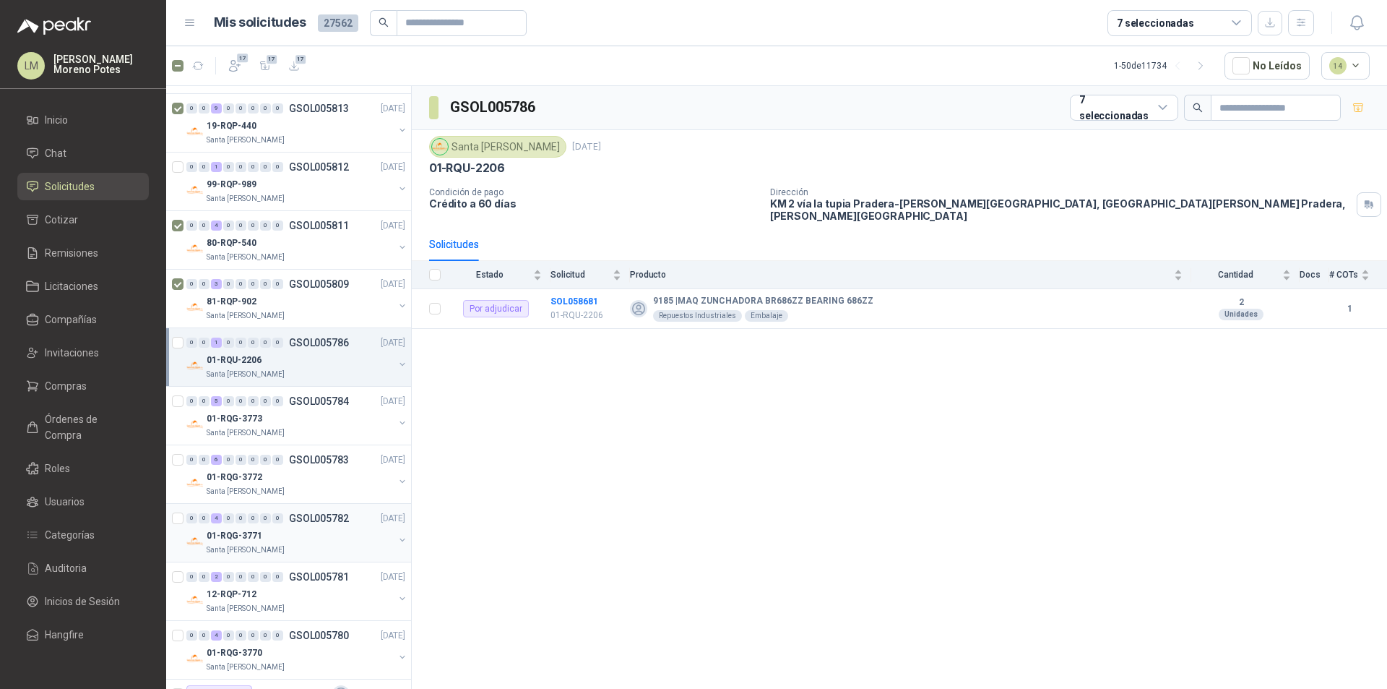
scroll to position [578, 0]
click at [316, 480] on div "01-RQG-3772" at bounding box center [300, 475] width 187 height 17
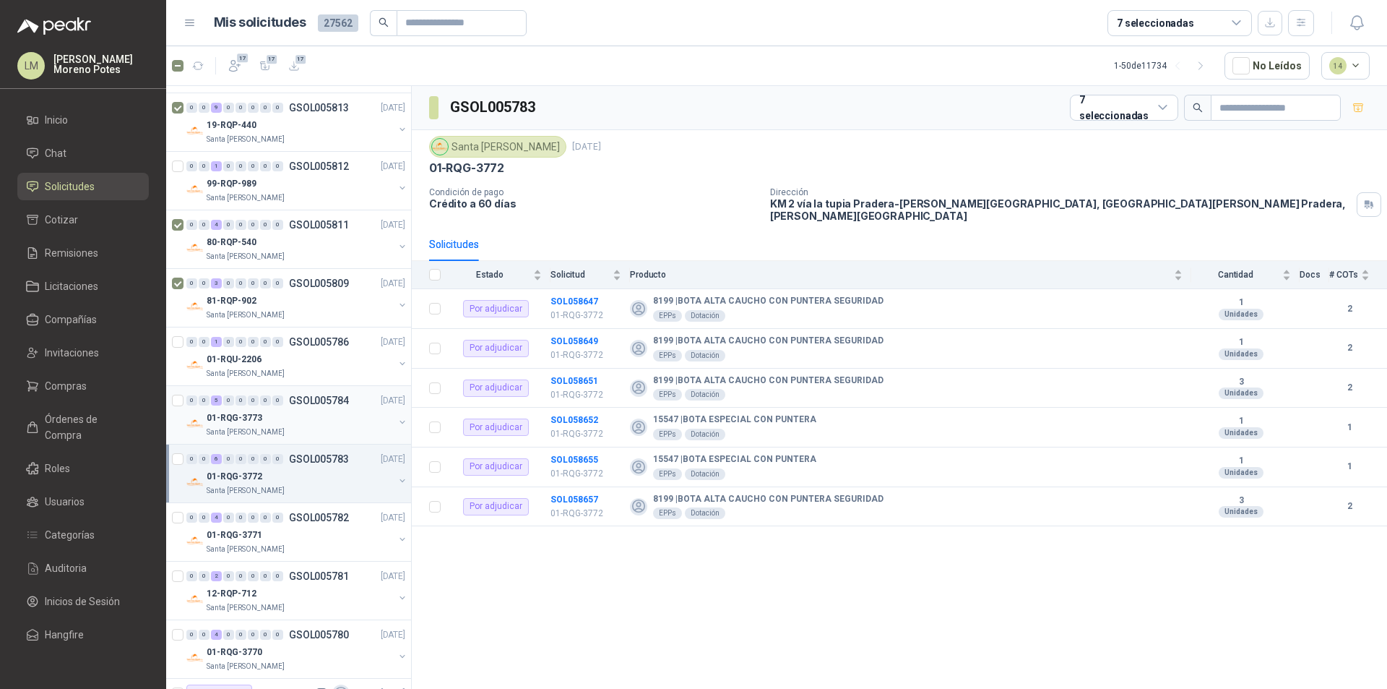
click at [310, 420] on div "01-RQG-3773" at bounding box center [300, 417] width 187 height 17
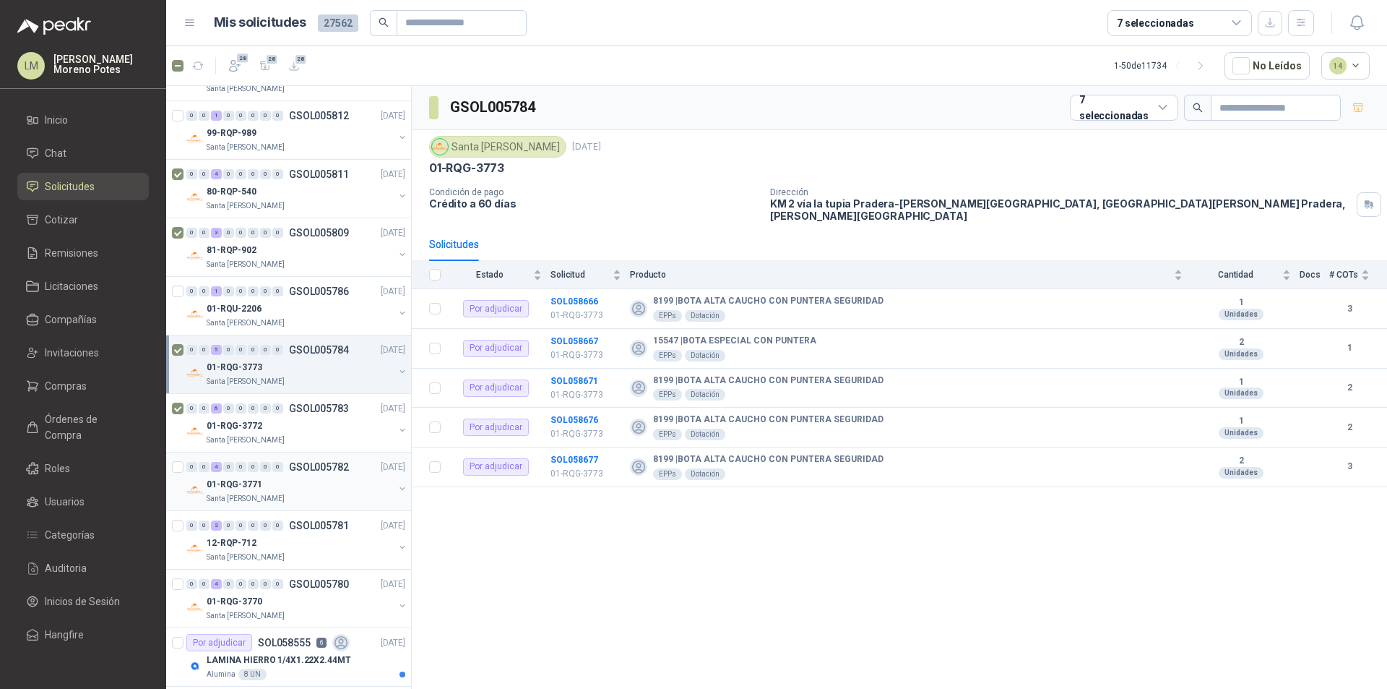
scroll to position [650, 0]
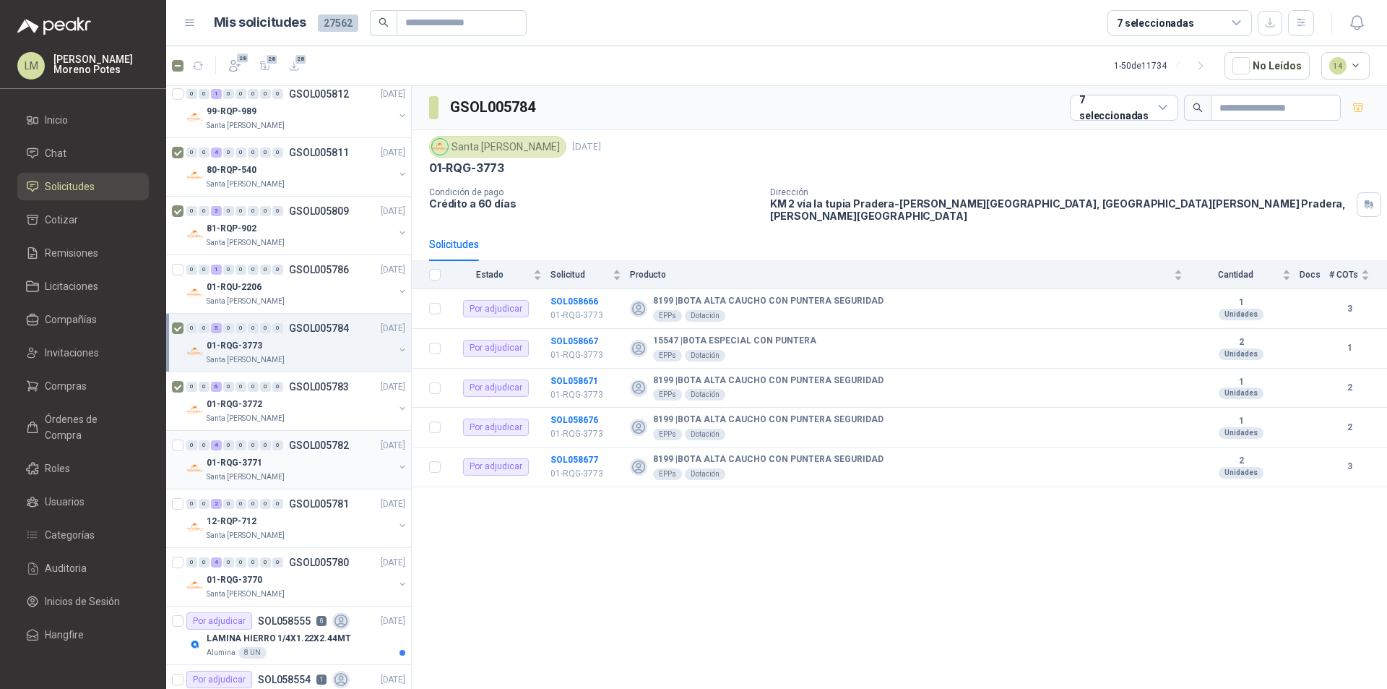
click at [292, 478] on div "Santa [PERSON_NAME]" at bounding box center [300, 477] width 187 height 12
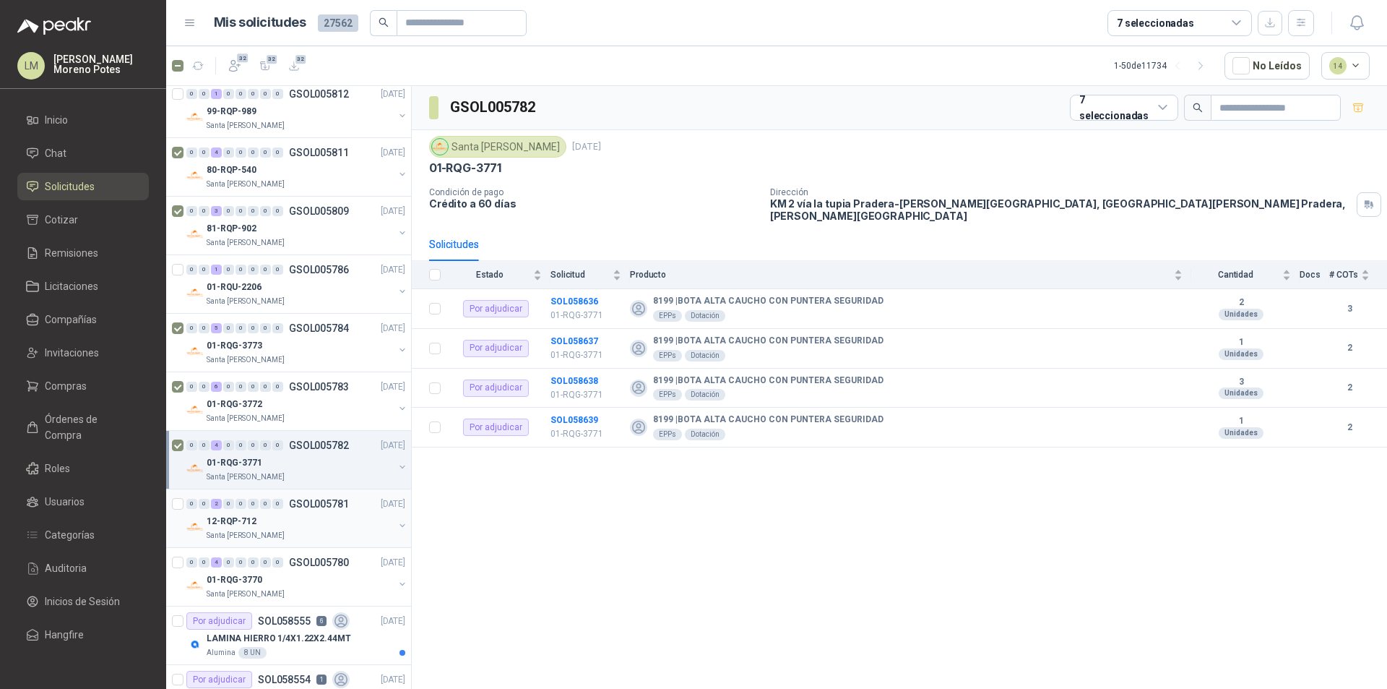
click at [313, 530] on div "Santa [PERSON_NAME]" at bounding box center [300, 536] width 187 height 12
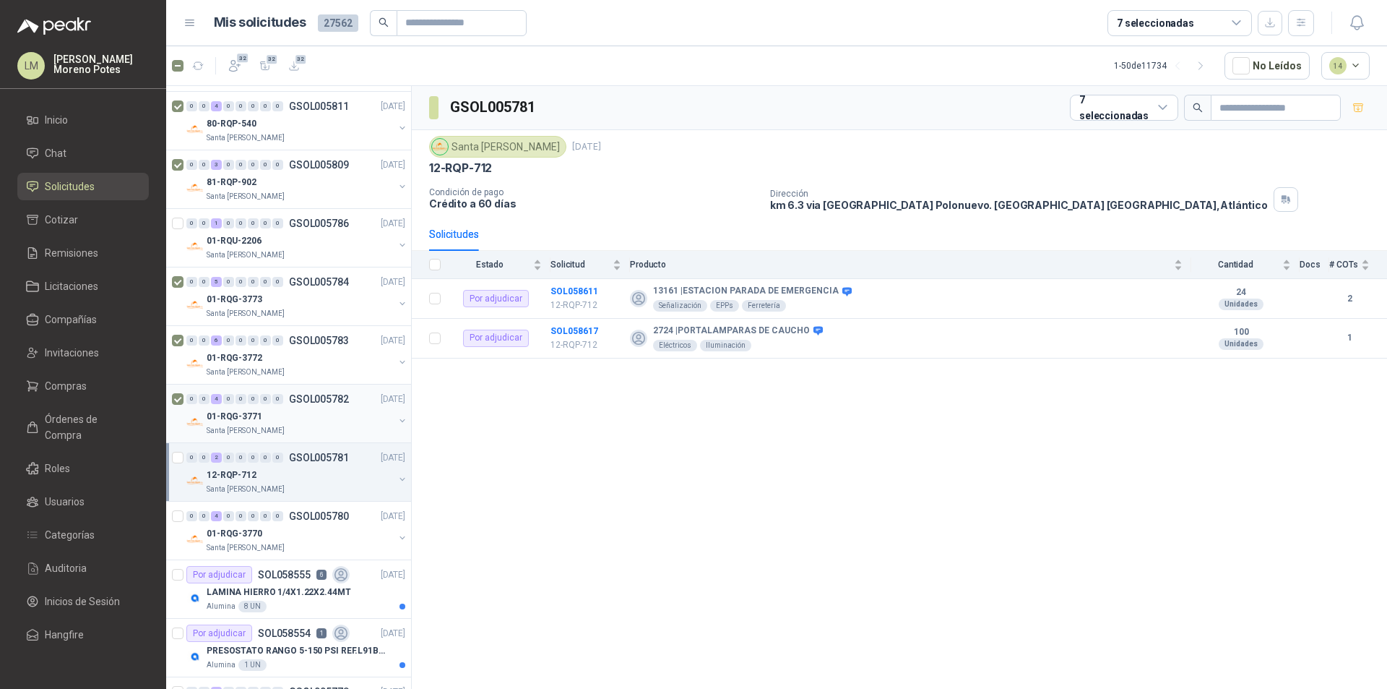
scroll to position [723, 0]
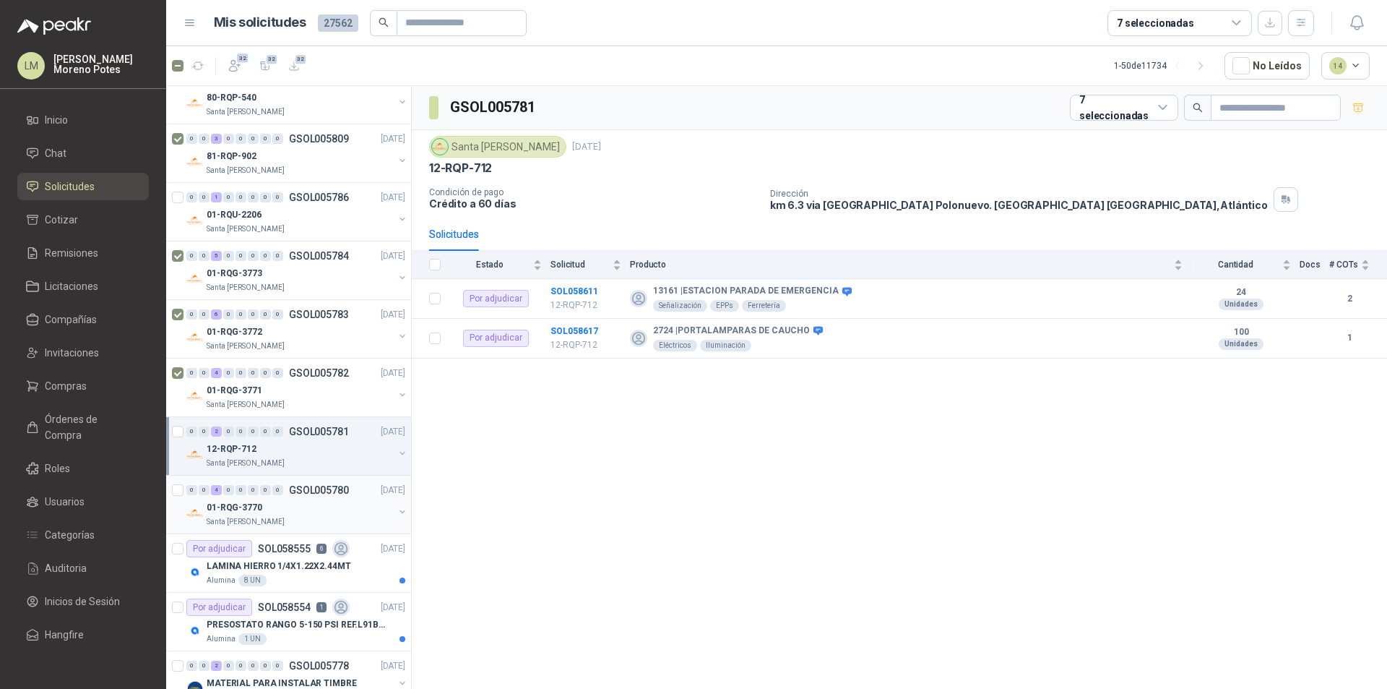
click at [276, 517] on div "Santa [PERSON_NAME]" at bounding box center [300, 522] width 187 height 12
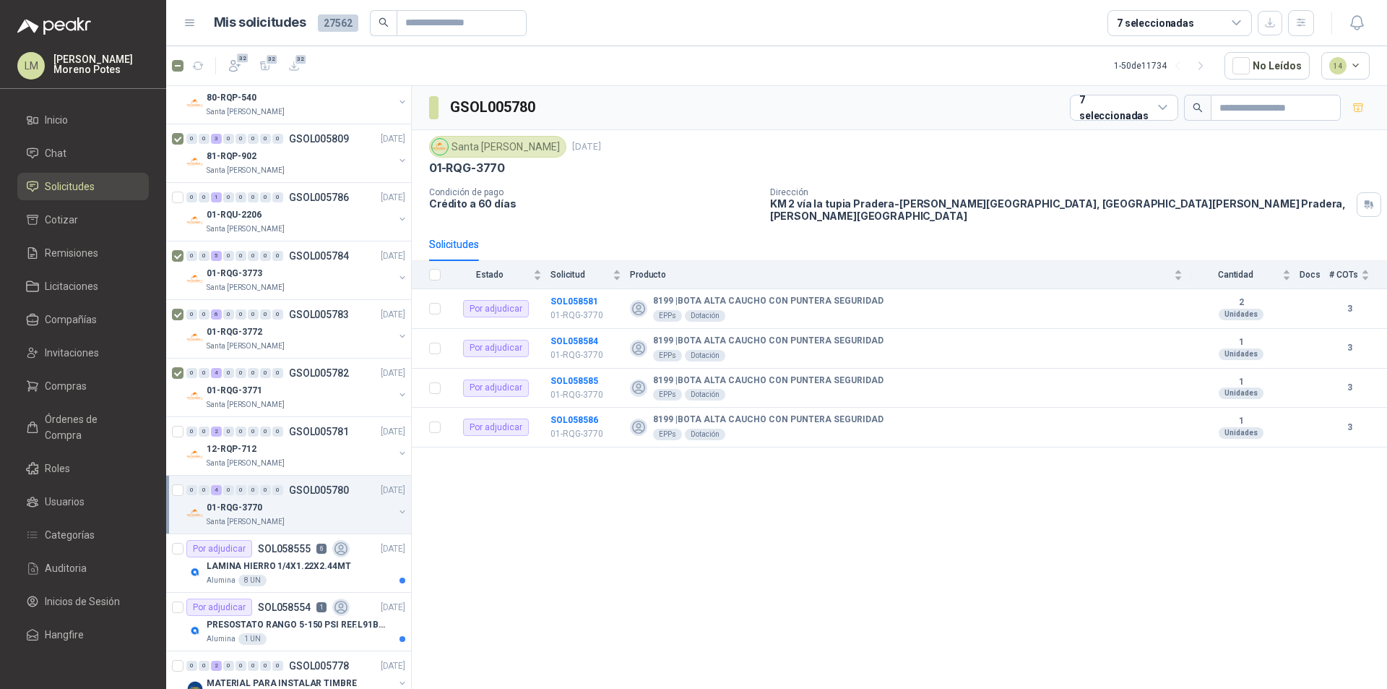
click at [180, 483] on div at bounding box center [179, 504] width 14 height 46
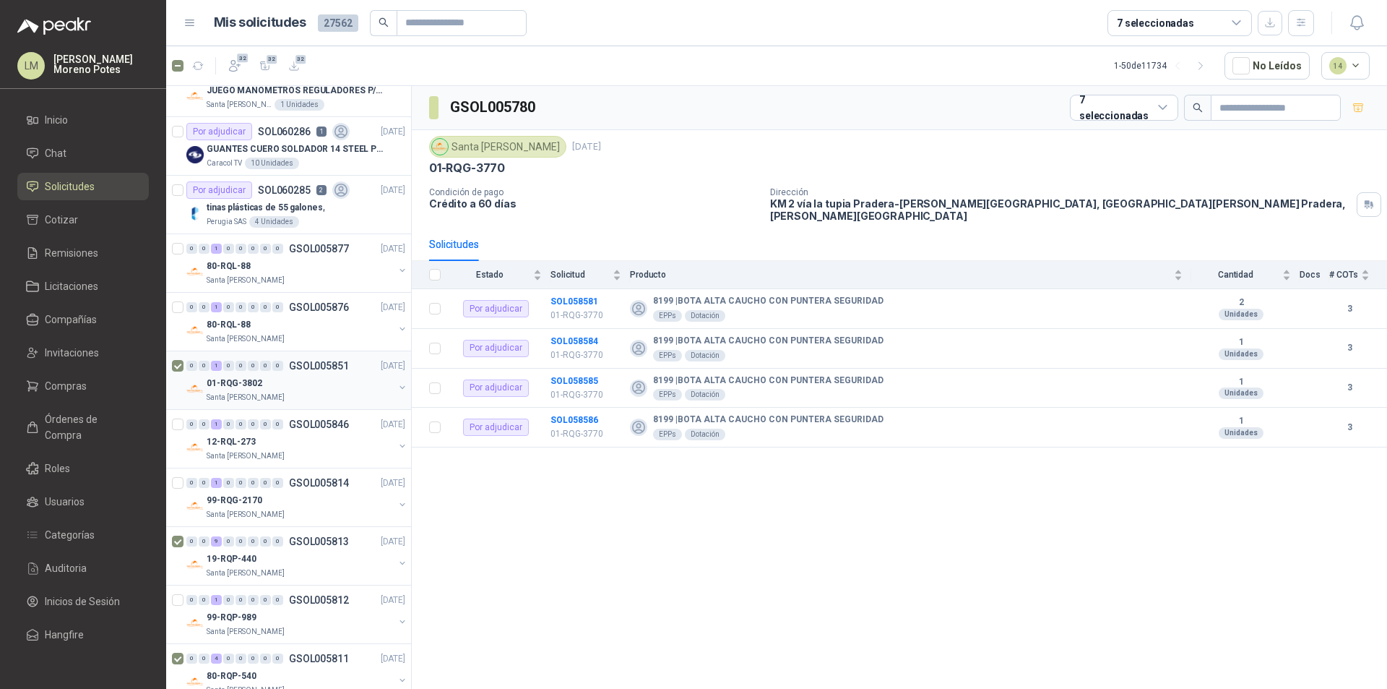
scroll to position [289, 0]
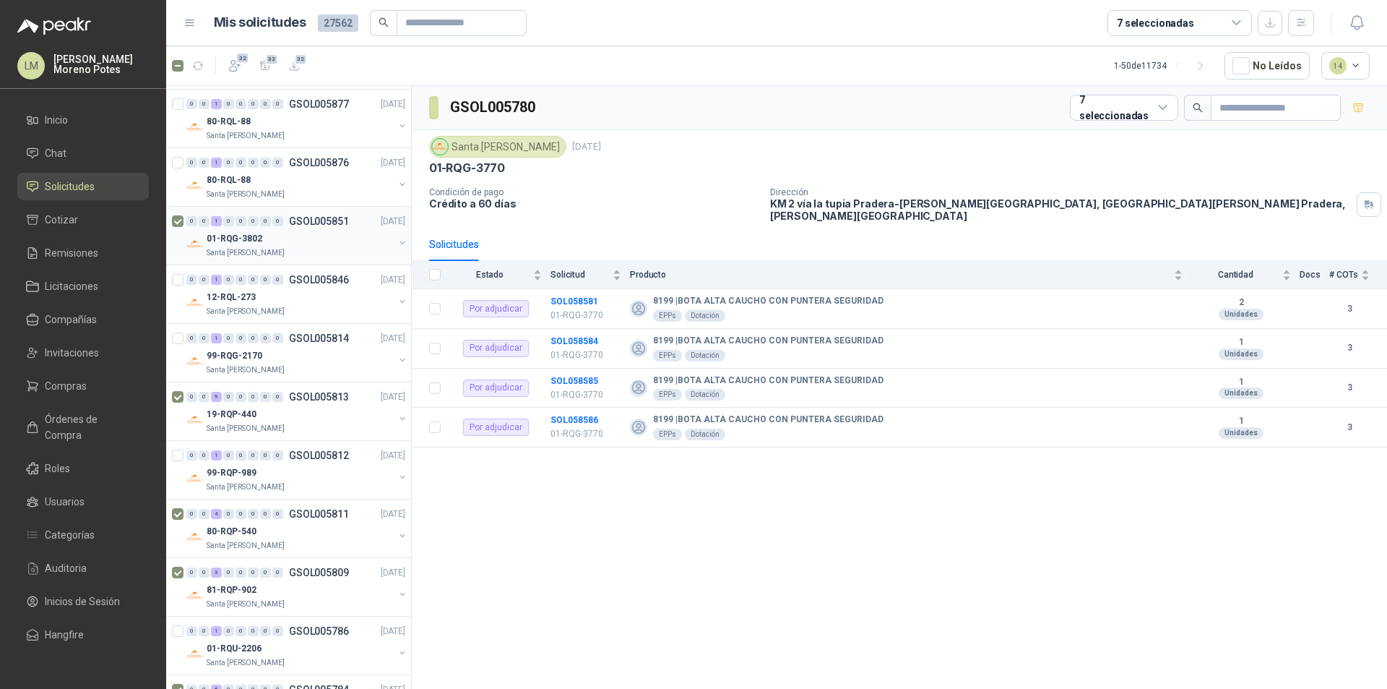
drag, startPoint x: 297, startPoint y: 247, endPoint x: 337, endPoint y: 258, distance: 41.2
click at [297, 247] on div "Santa [PERSON_NAME]" at bounding box center [300, 253] width 187 height 12
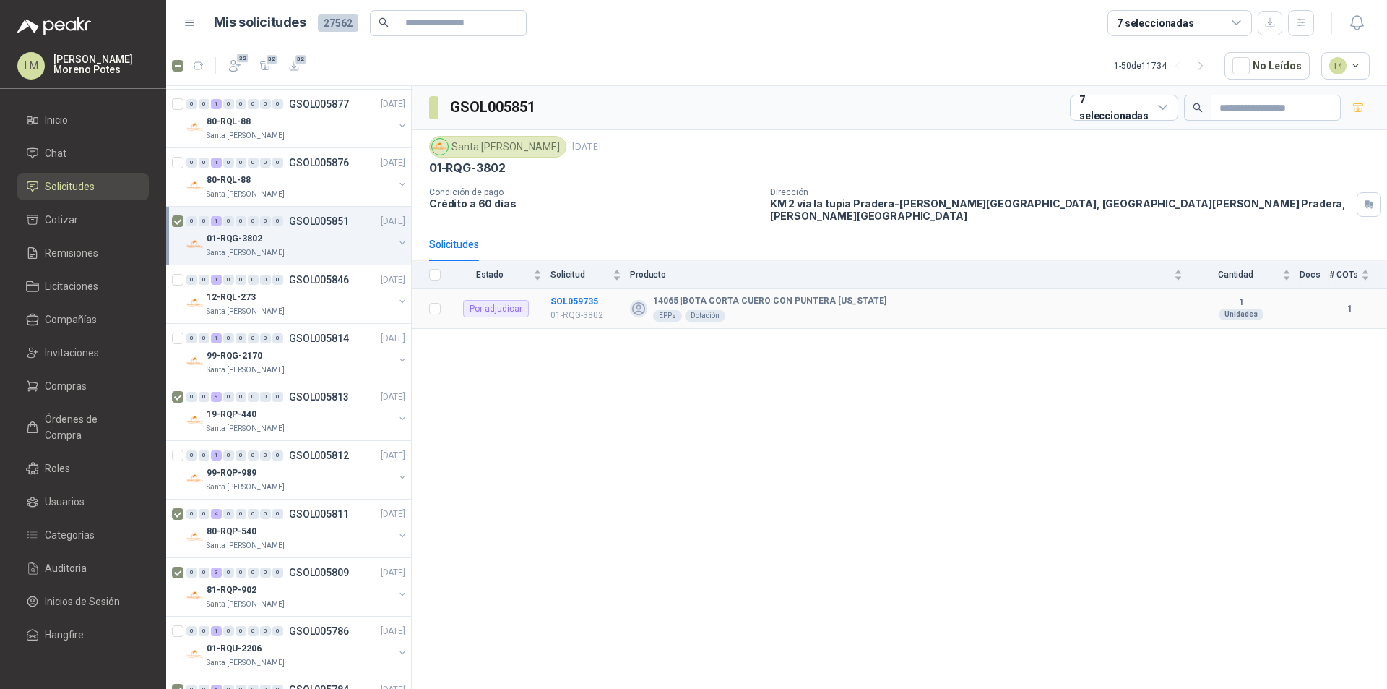
click at [575, 289] on td "SOL059735 01-RQG-3802" at bounding box center [590, 309] width 79 height 40
copy b "SOL059735"
click at [282, 408] on div "19-RQP-440" at bounding box center [300, 413] width 187 height 17
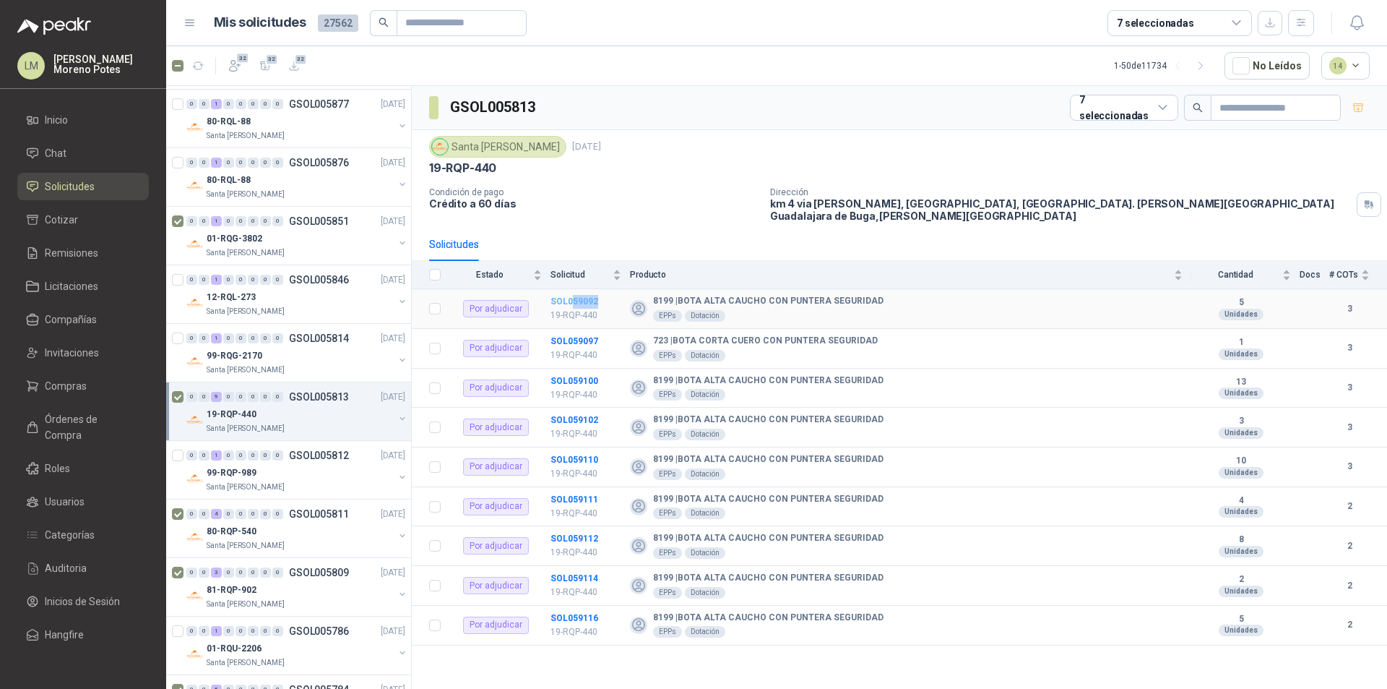
drag, startPoint x: 608, startPoint y: 290, endPoint x: 573, endPoint y: 296, distance: 35.8
click at [573, 296] on td "SOL059092 19-RQP-440" at bounding box center [590, 309] width 79 height 40
copy b "59092"
drag, startPoint x: 612, startPoint y: 606, endPoint x: 573, endPoint y: 608, distance: 39.1
click at [573, 608] on td "SOL059116 19-RQP-440" at bounding box center [590, 625] width 79 height 40
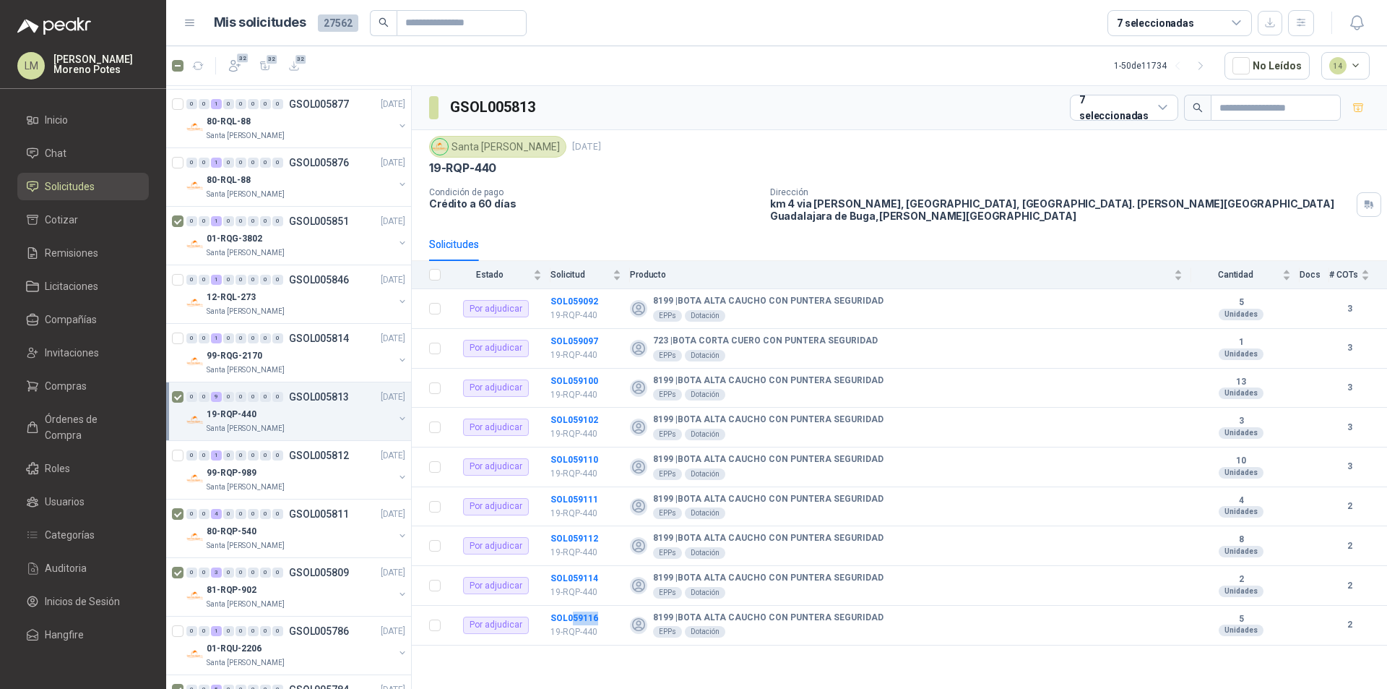
copy b "59116"
click at [296, 539] on div "80-RQP-540" at bounding box center [300, 530] width 187 height 17
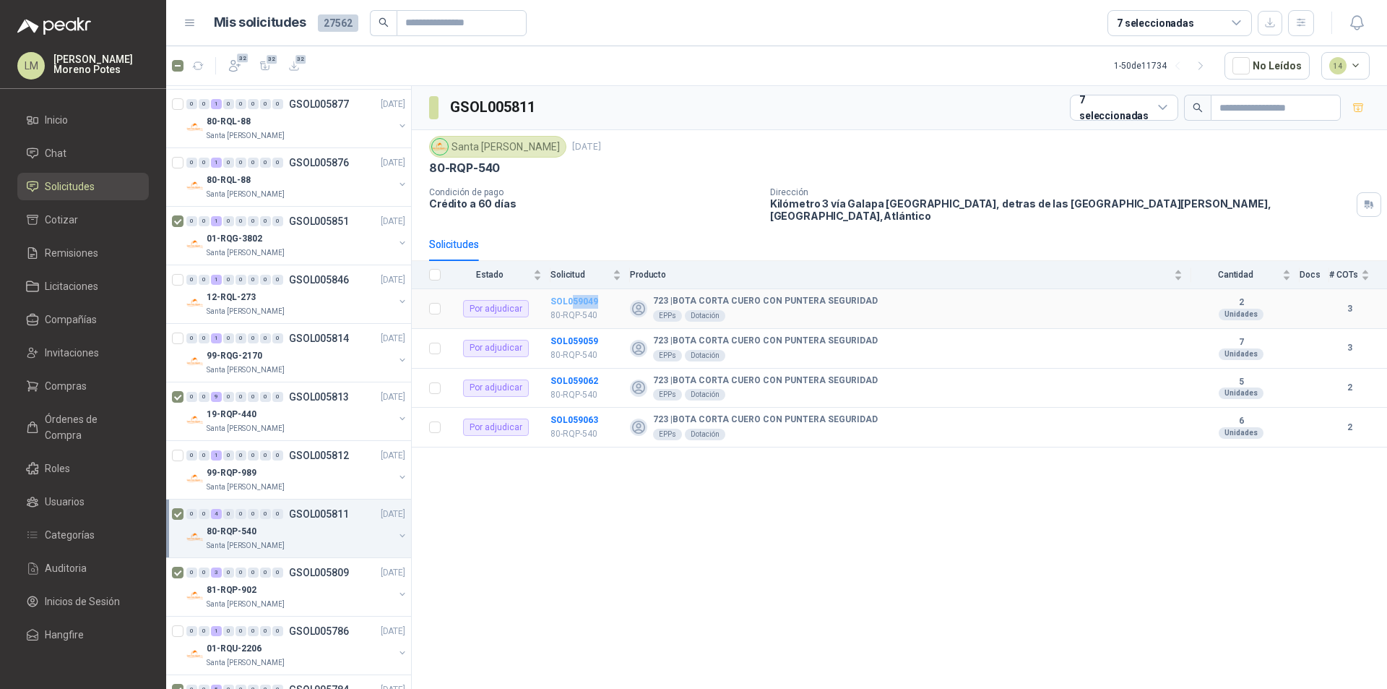
drag, startPoint x: 601, startPoint y: 290, endPoint x: 570, endPoint y: 294, distance: 31.4
click at [570, 294] on td "SOL059049 80-RQP-540" at bounding box center [590, 309] width 79 height 40
copy b "59049"
drag, startPoint x: 603, startPoint y: 409, endPoint x: 570, endPoint y: 410, distance: 32.5
click at [570, 410] on td "SOL059063 80-RQP-540" at bounding box center [590, 428] width 79 height 40
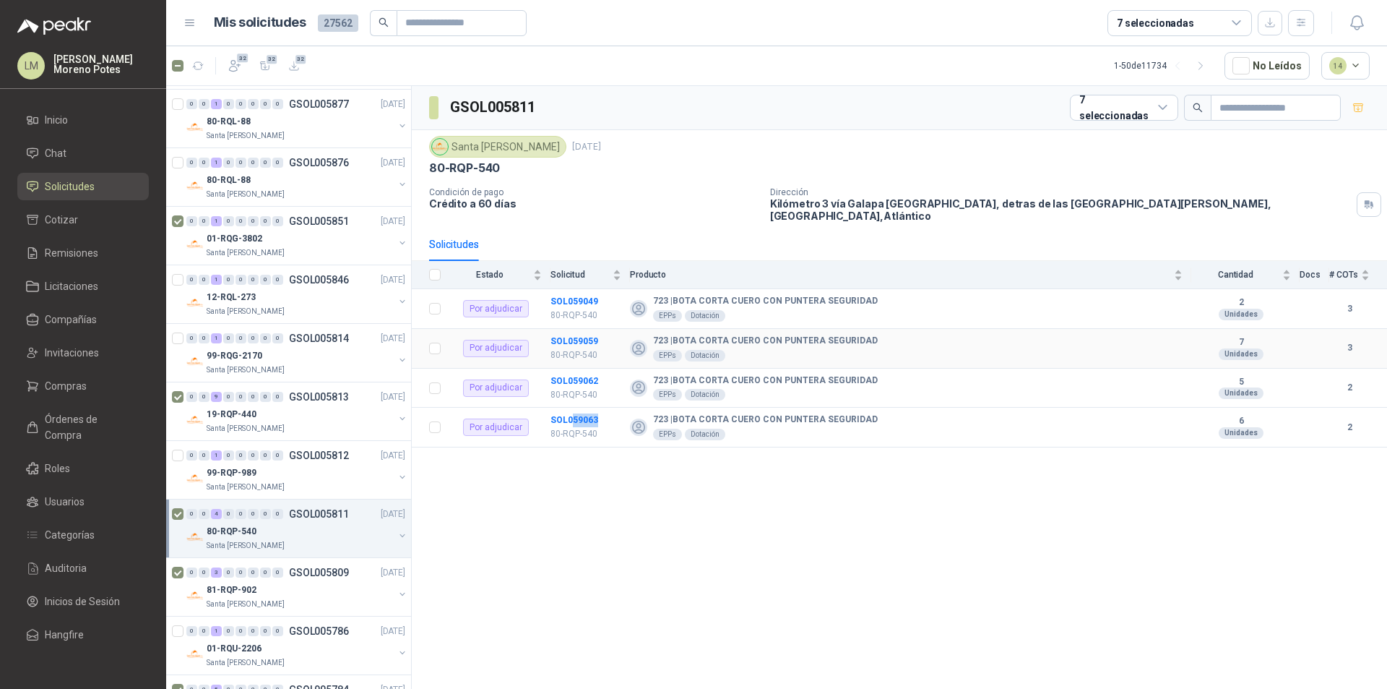
copy b "59063"
click at [303, 595] on div "81-RQP-902" at bounding box center [300, 589] width 187 height 17
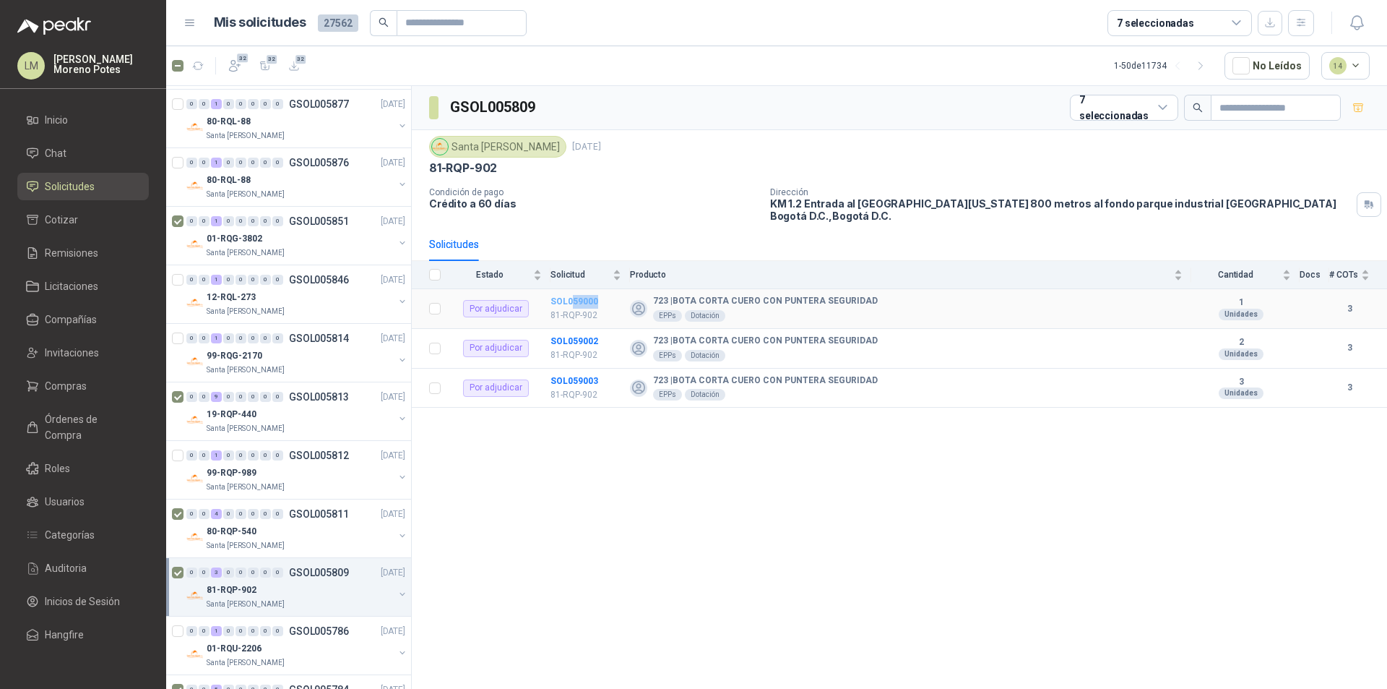
drag, startPoint x: 607, startPoint y: 302, endPoint x: 572, endPoint y: 302, distance: 34.7
click at [572, 302] on td "SOL059000 81-RQP-902" at bounding box center [590, 309] width 79 height 40
copy b "59000"
drag, startPoint x: 607, startPoint y: 378, endPoint x: 573, endPoint y: 382, distance: 34.2
click at [573, 382] on td "SOL059003 81-RQP-902" at bounding box center [590, 388] width 79 height 40
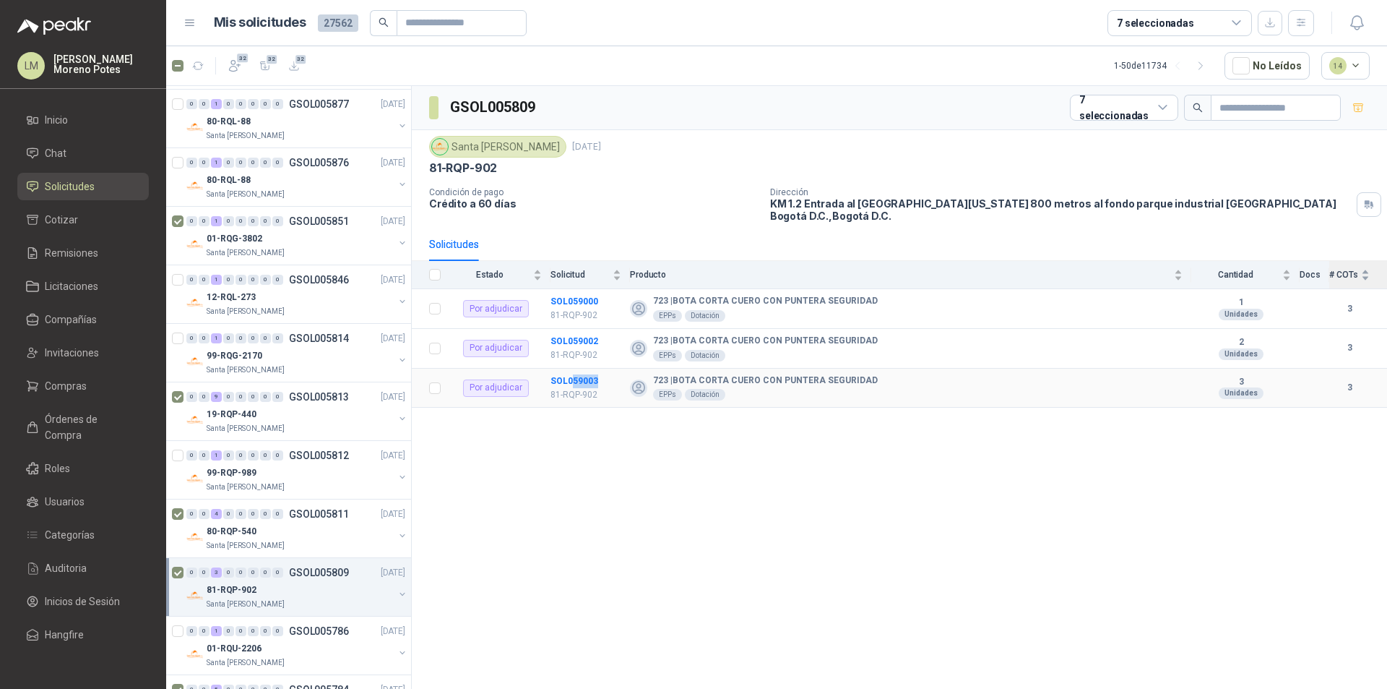
copy b "59003"
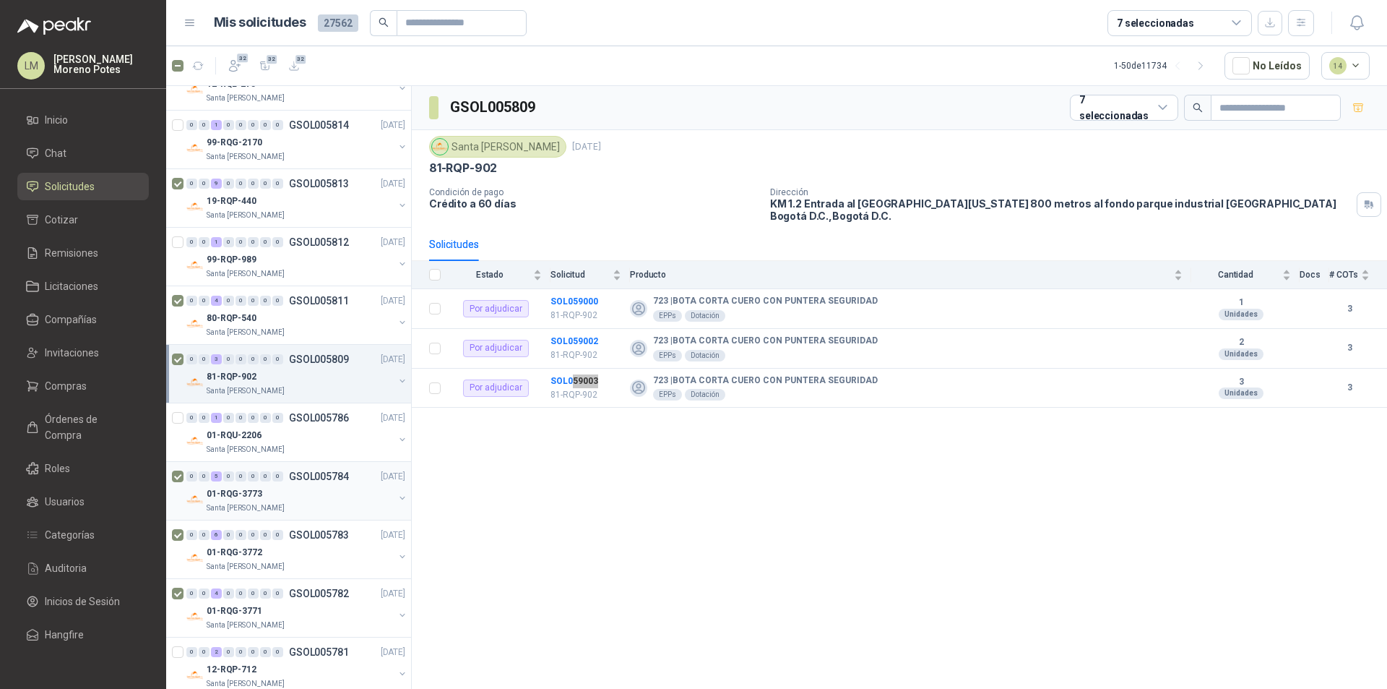
scroll to position [506, 0]
click at [295, 497] on div "01-RQG-3773" at bounding box center [300, 489] width 187 height 17
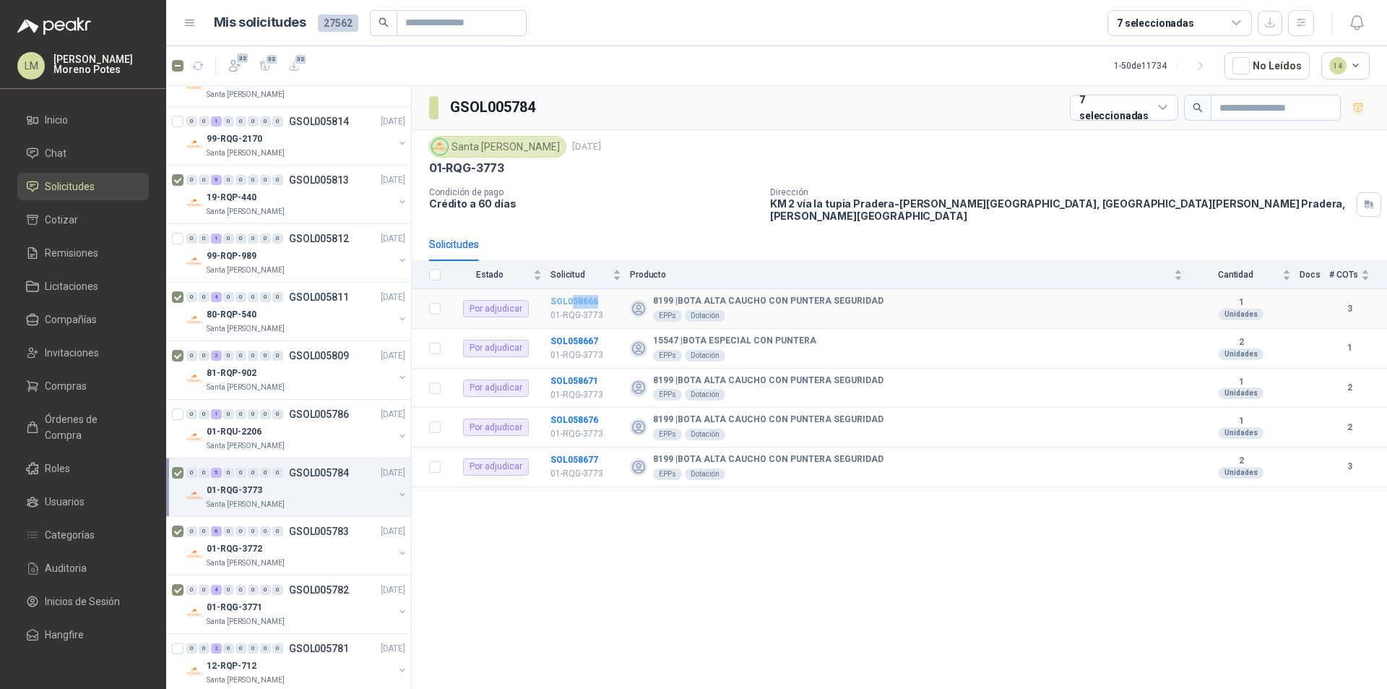
drag, startPoint x: 609, startPoint y: 290, endPoint x: 572, endPoint y: 293, distance: 37.0
click at [572, 293] on td "SOL058666 01-RQG-3773" at bounding box center [590, 309] width 79 height 40
copy b "58666"
drag, startPoint x: 611, startPoint y: 448, endPoint x: 572, endPoint y: 451, distance: 39.1
click at [572, 451] on td "SOL058677 01-RQG-3773" at bounding box center [590, 467] width 79 height 40
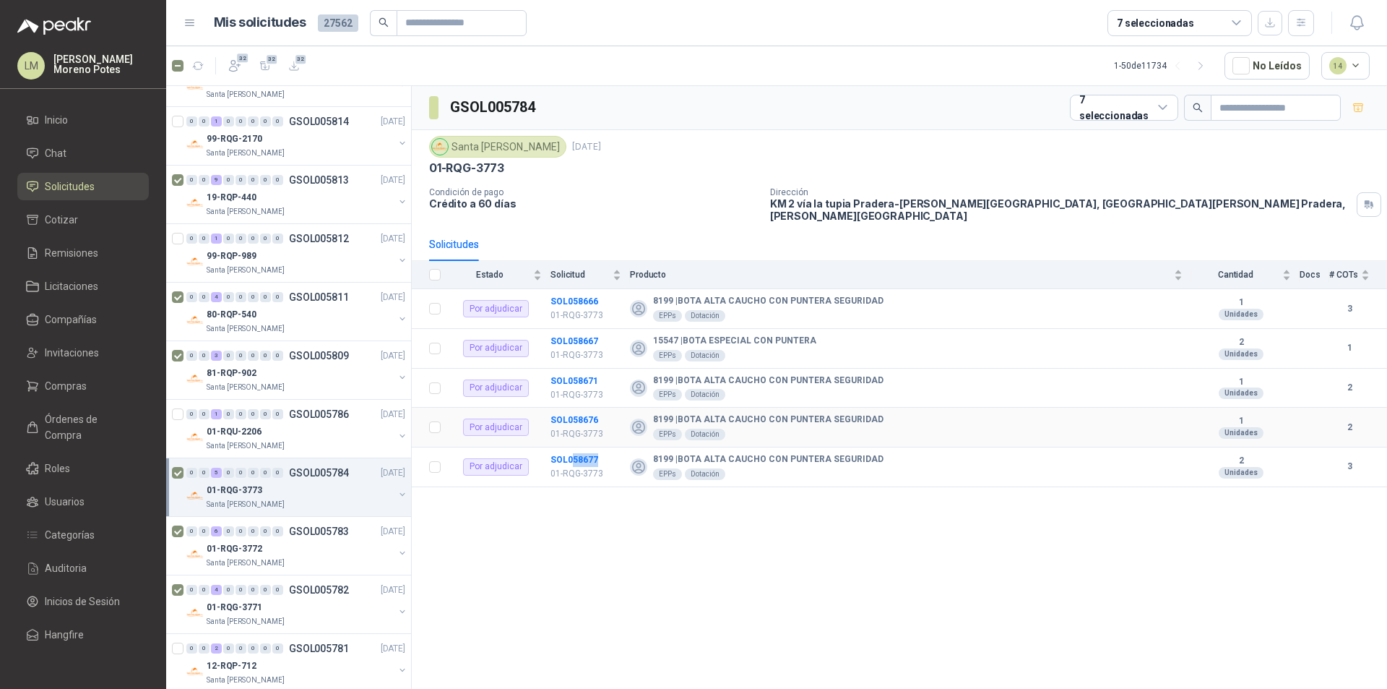
copy b "58677"
click at [331, 559] on div "Santa [PERSON_NAME]" at bounding box center [300, 563] width 187 height 12
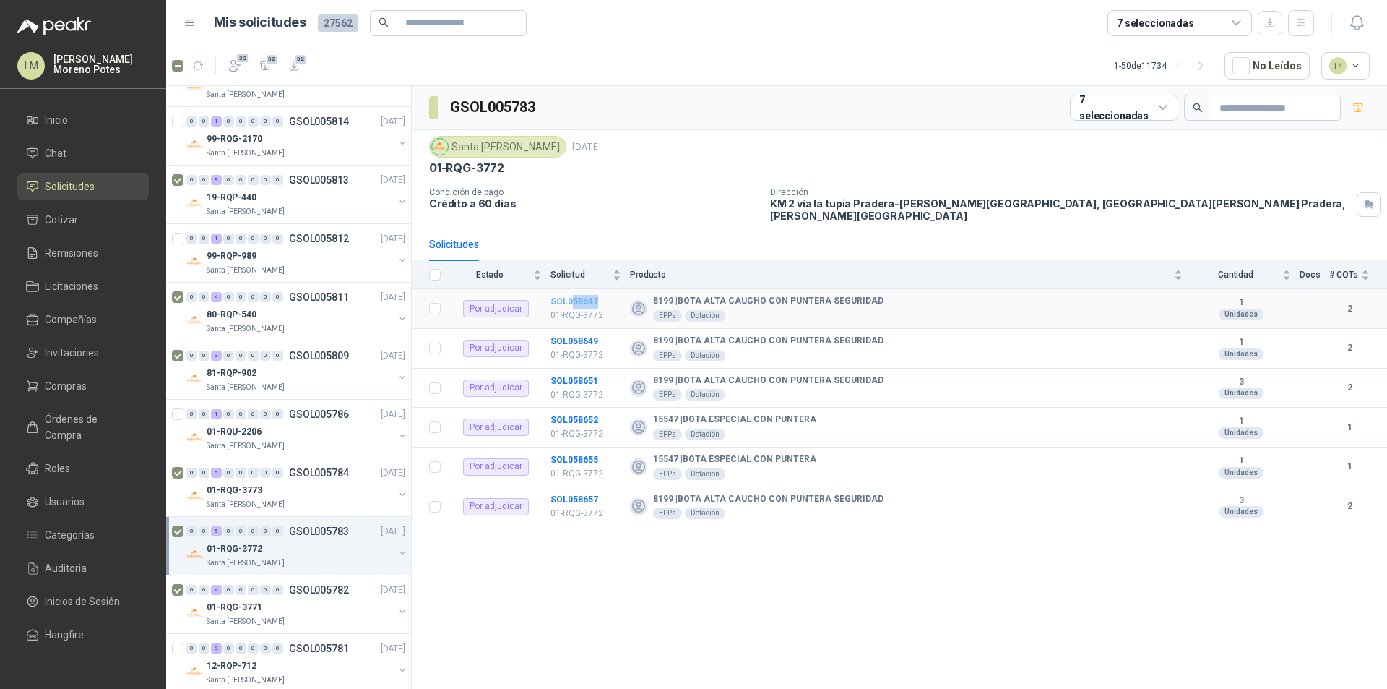
drag, startPoint x: 603, startPoint y: 291, endPoint x: 572, endPoint y: 293, distance: 31.1
click at [572, 293] on td "SOL058647 01-RQG-3772" at bounding box center [590, 309] width 79 height 40
copy b "58647"
drag, startPoint x: 609, startPoint y: 488, endPoint x: 572, endPoint y: 487, distance: 36.9
click at [572, 487] on td "SOL058657 01-RQG-3772" at bounding box center [590, 507] width 79 height 40
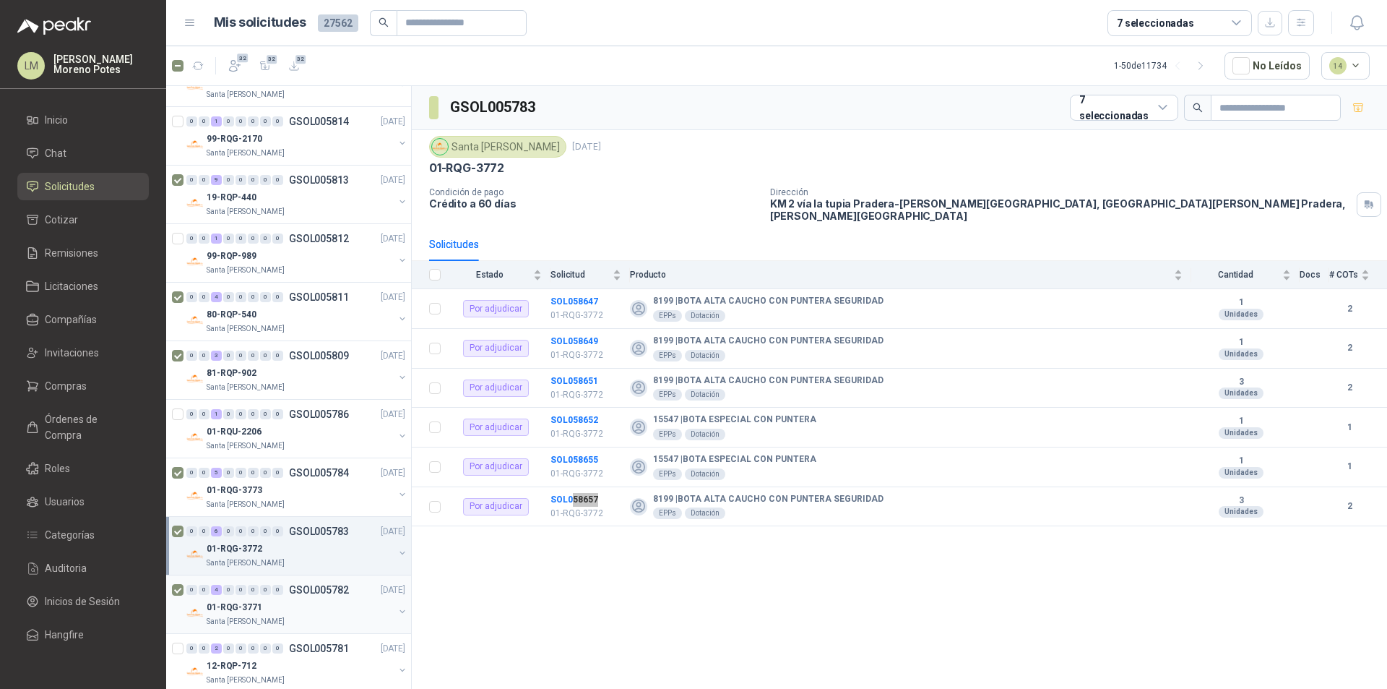
click at [273, 596] on div "0 0 4 0 0 0 0 0 GSOL005782 [DATE]" at bounding box center [297, 589] width 222 height 17
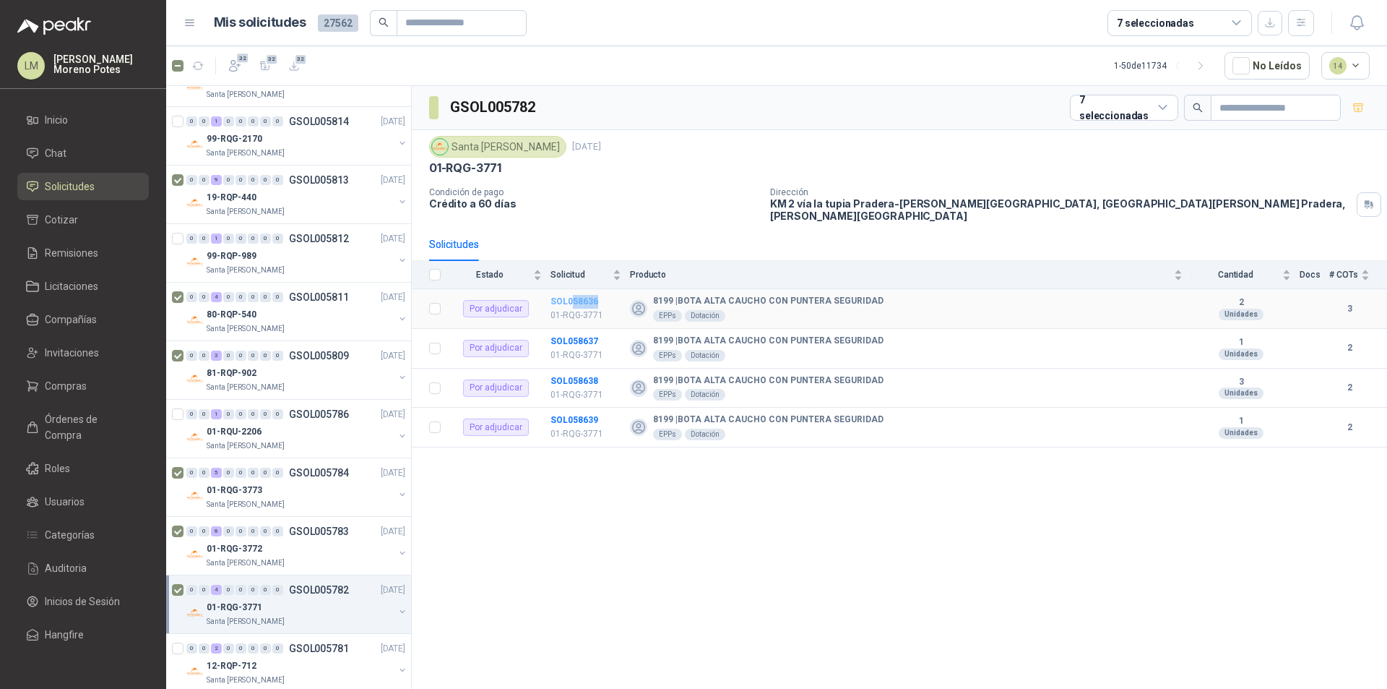
drag, startPoint x: 603, startPoint y: 288, endPoint x: 574, endPoint y: 290, distance: 29.0
click at [574, 290] on td "SOL058636 01-RQG-3771" at bounding box center [590, 309] width 79 height 40
drag, startPoint x: 600, startPoint y: 409, endPoint x: 573, endPoint y: 410, distance: 26.8
click at [573, 410] on td "SOL058639 01-RQG-3771" at bounding box center [590, 428] width 79 height 40
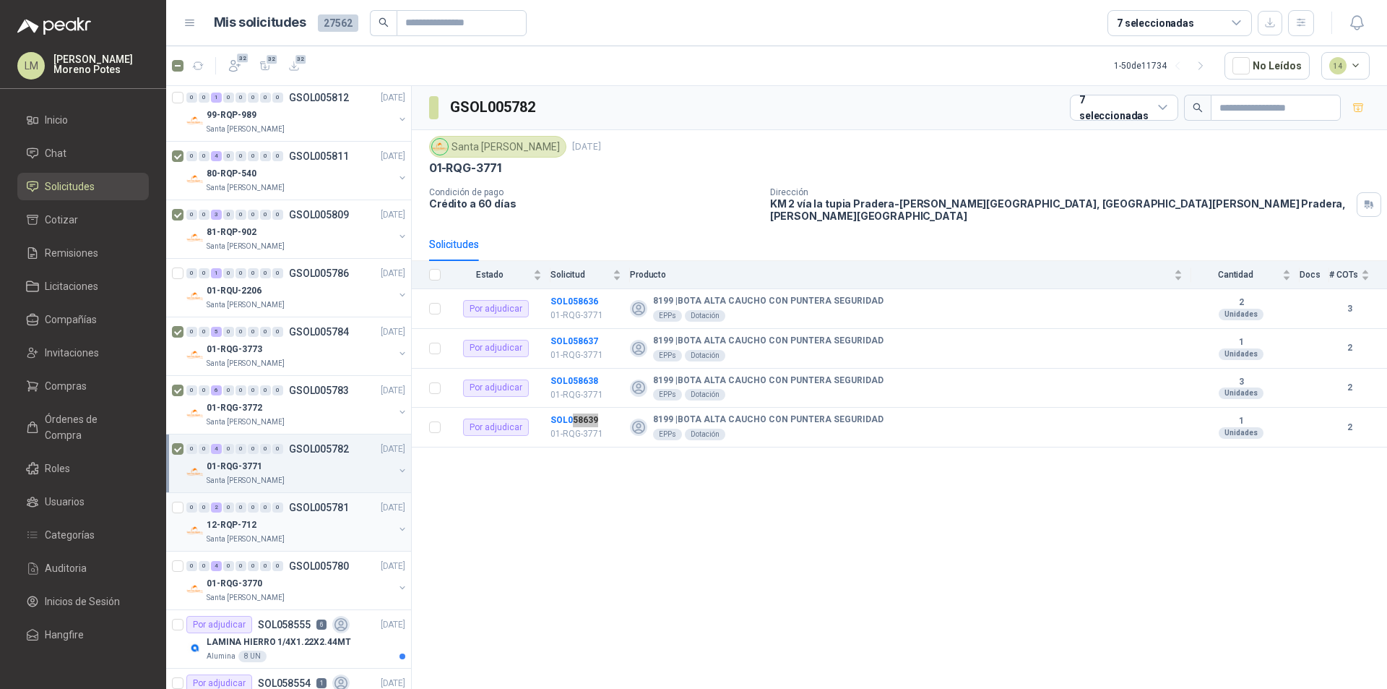
scroll to position [650, 0]
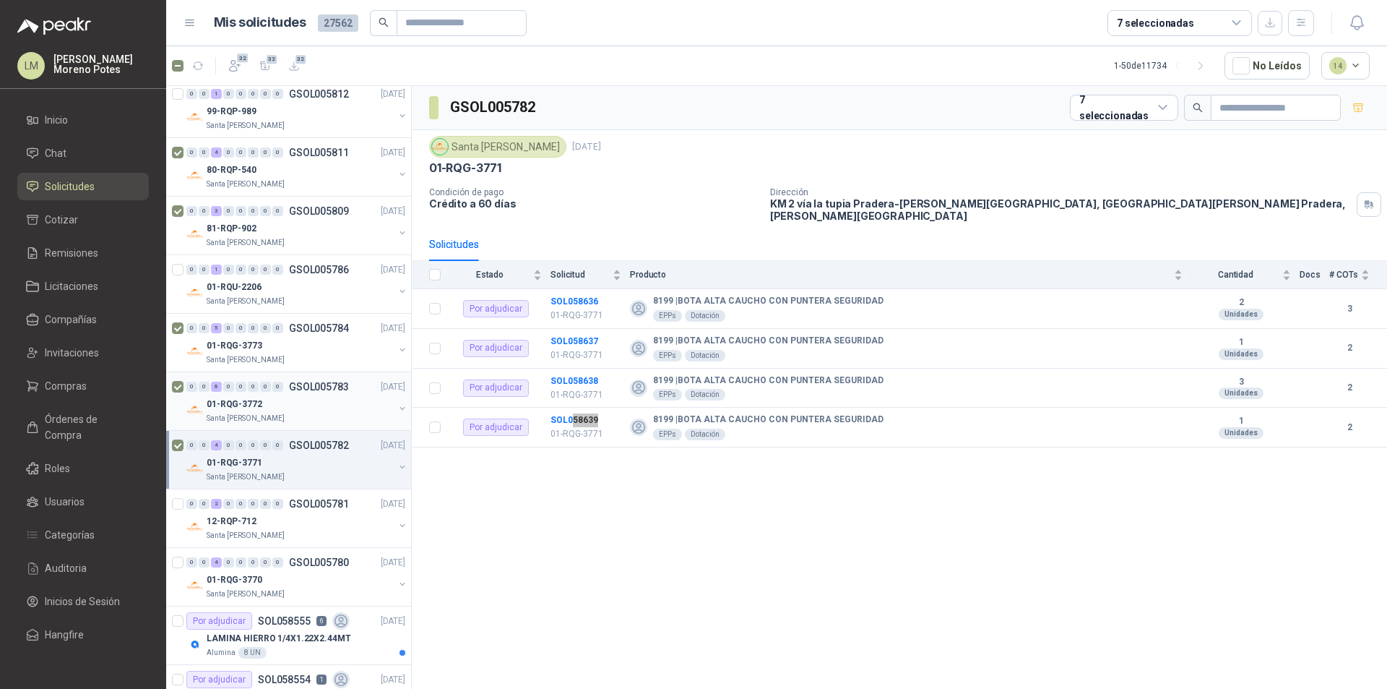
click at [300, 410] on div "01-RQG-3772" at bounding box center [300, 403] width 187 height 17
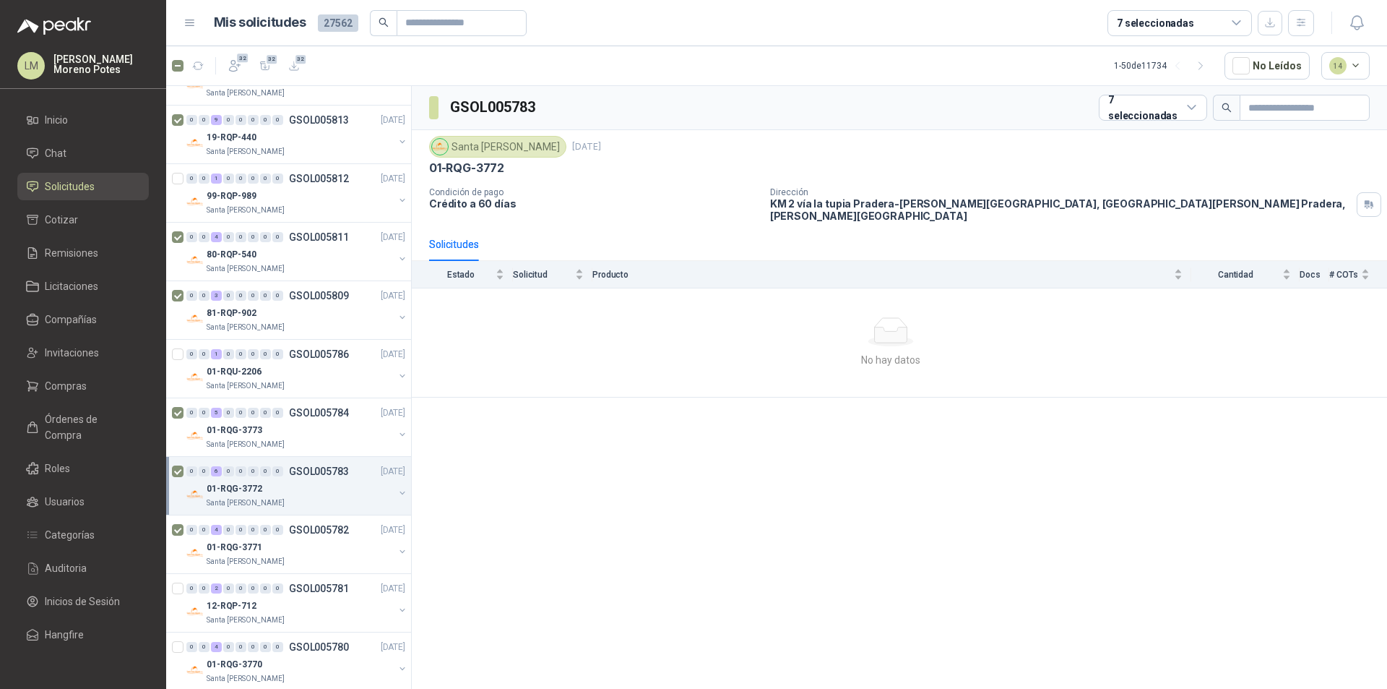
scroll to position [434, 0]
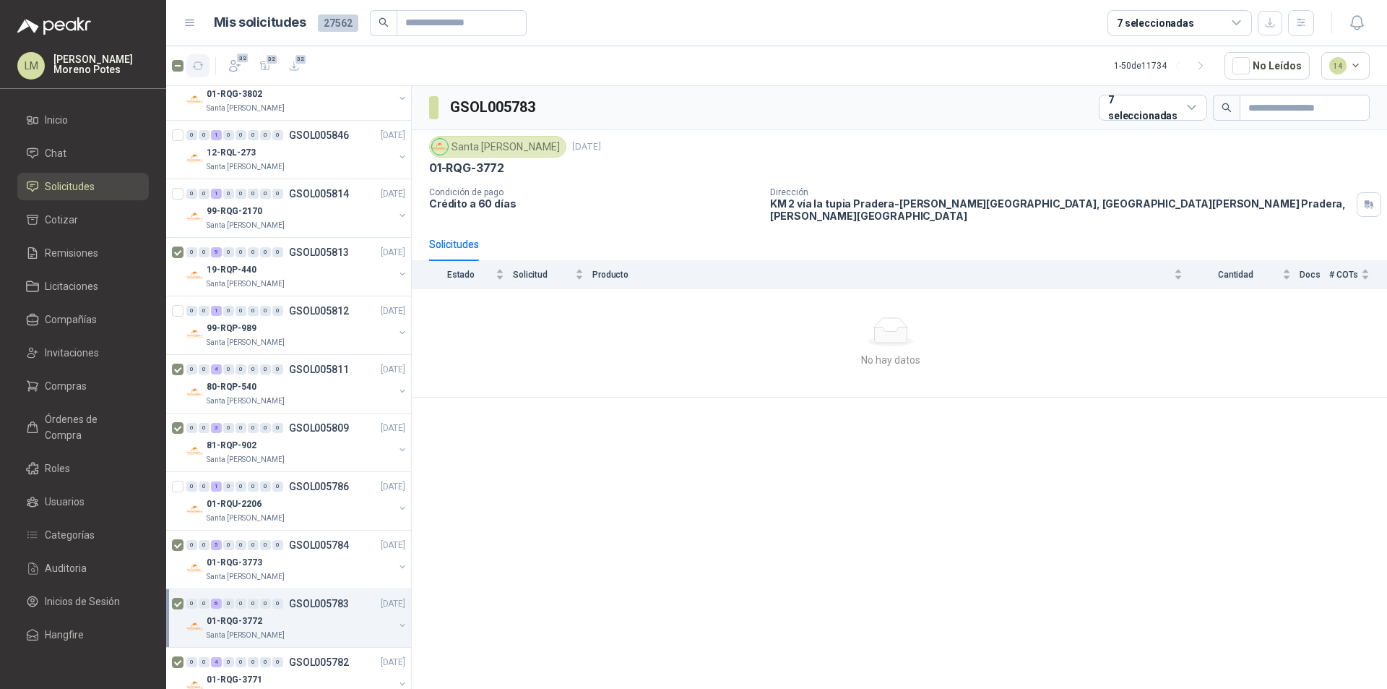
click at [199, 64] on icon "button" at bounding box center [198, 66] width 12 height 12
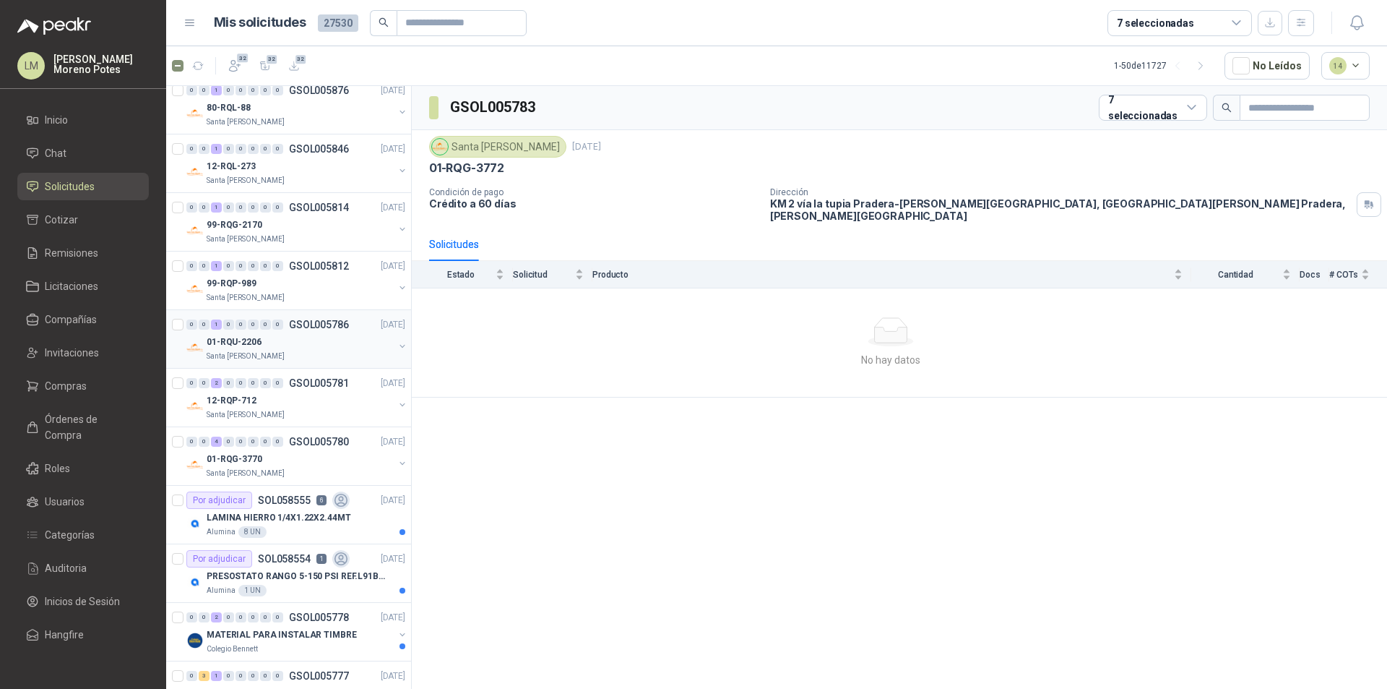
scroll to position [145, 0]
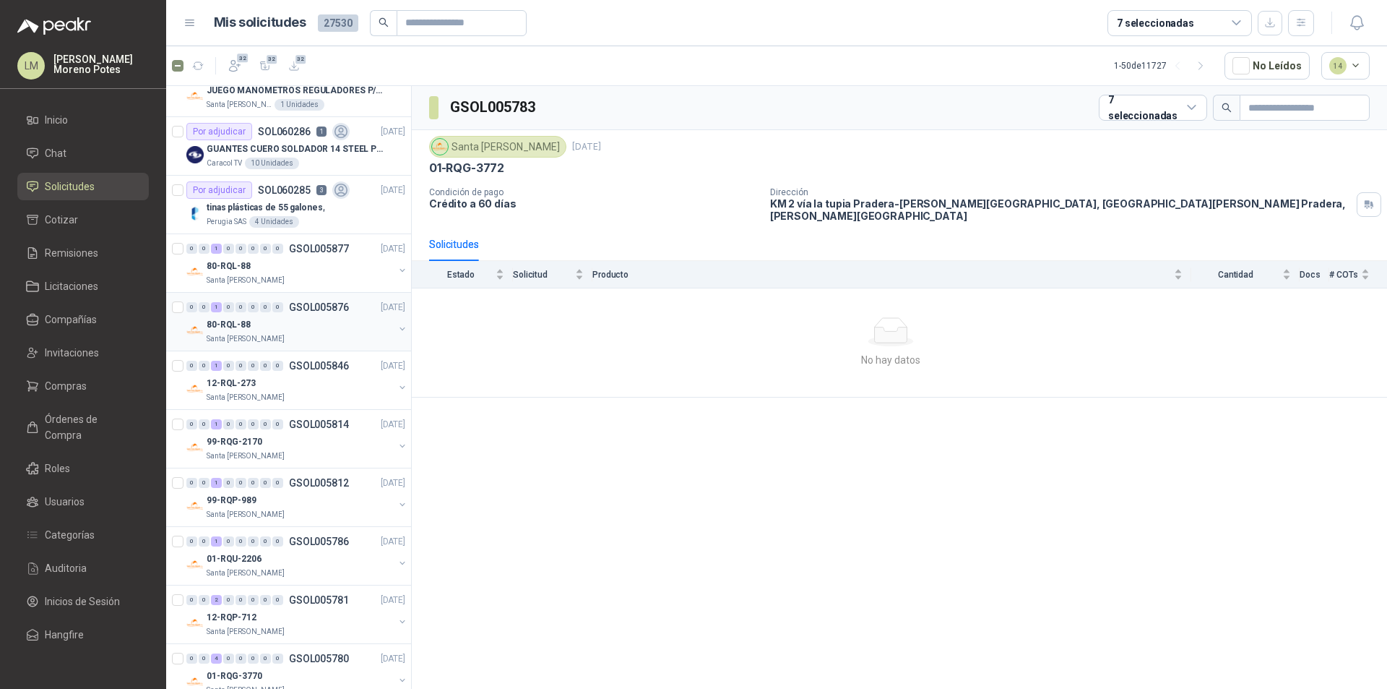
click at [303, 314] on div "0 0 1 0 0 0 0 0 GSOL005876 [DATE]" at bounding box center [297, 306] width 222 height 17
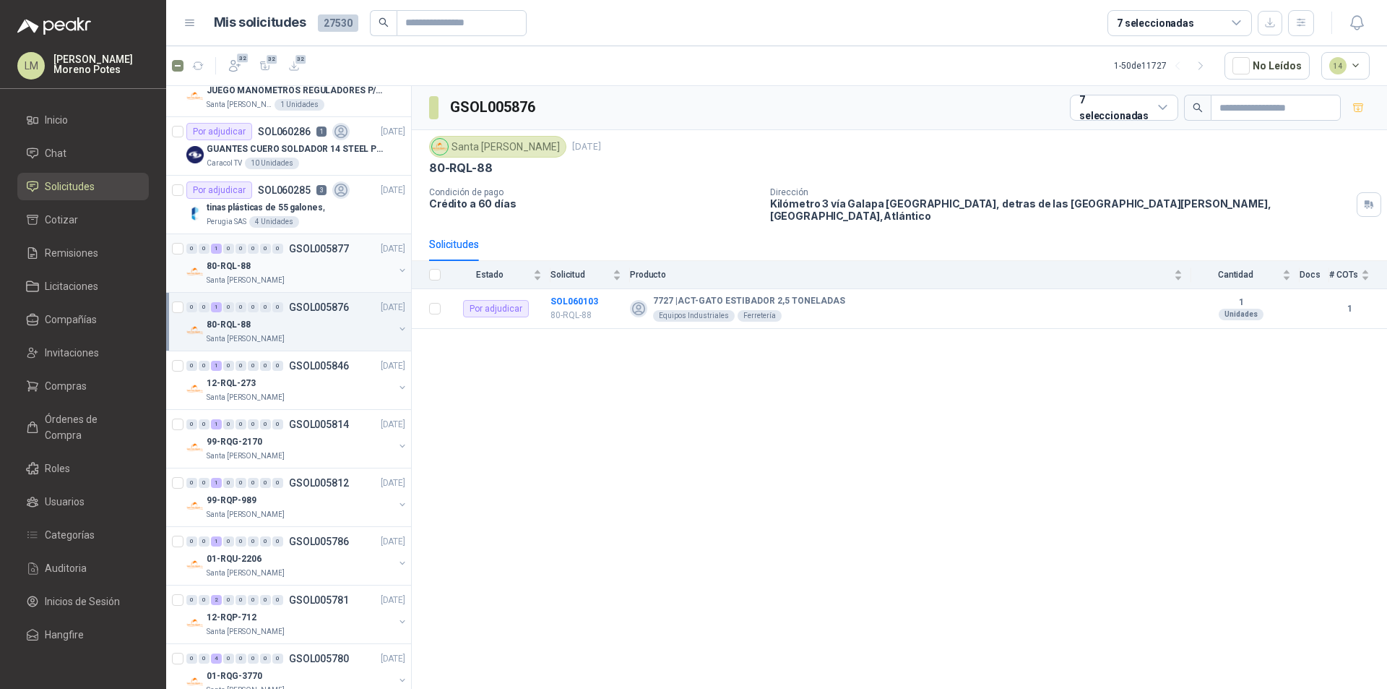
click at [310, 269] on div "80-RQL-88" at bounding box center [300, 265] width 187 height 17
click at [273, 347] on div "0 0 1 0 0 0 0 0 GSOL005876 [DATE] 80-RQL-88 Santa [PERSON_NAME]" at bounding box center [288, 322] width 245 height 59
click at [324, 324] on div "80-RQL-88" at bounding box center [300, 324] width 187 height 17
click at [303, 389] on div "12-RQL-273" at bounding box center [300, 382] width 187 height 17
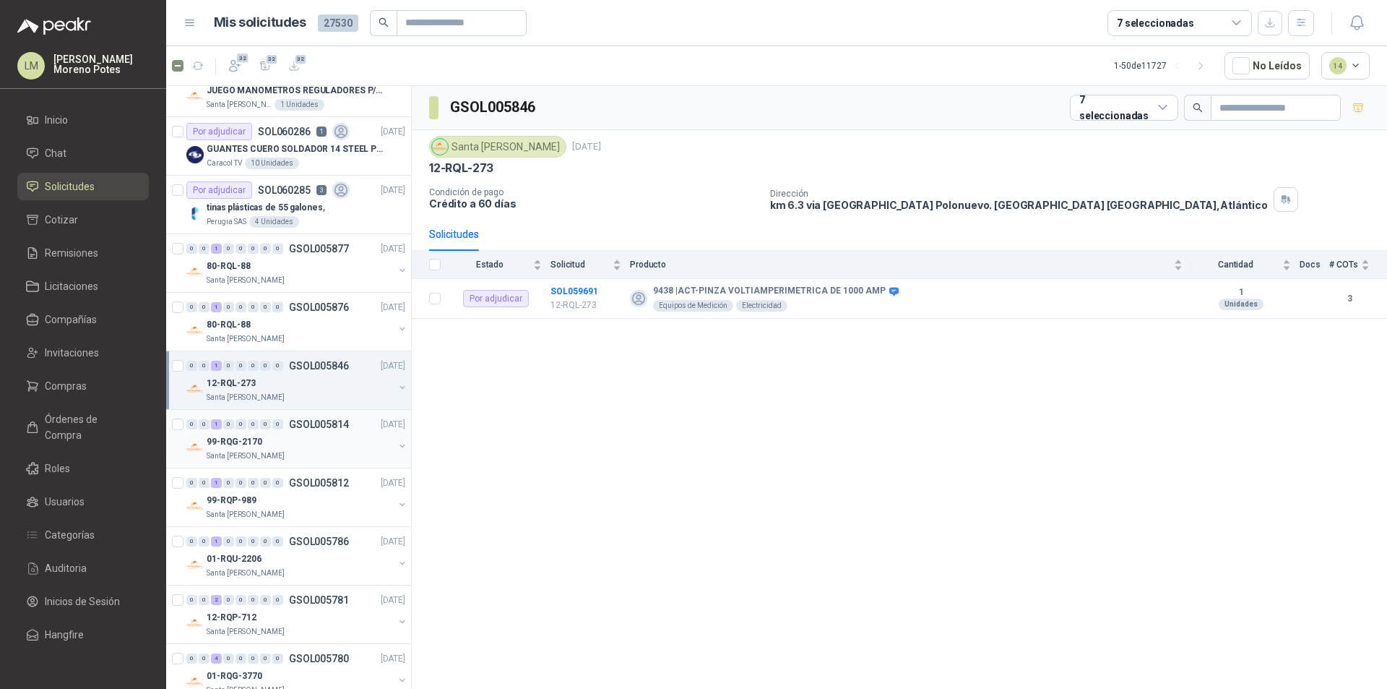
click at [316, 443] on div "99-RQG-2170" at bounding box center [300, 441] width 187 height 17
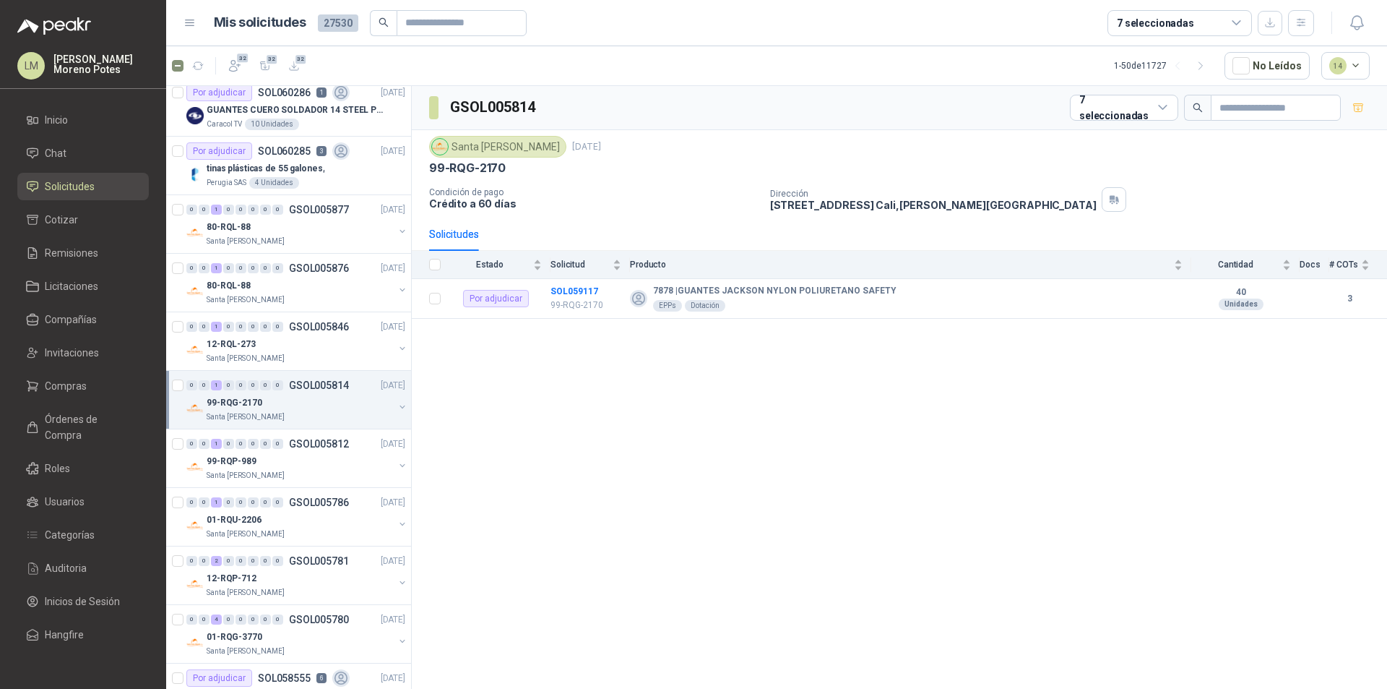
scroll to position [217, 0]
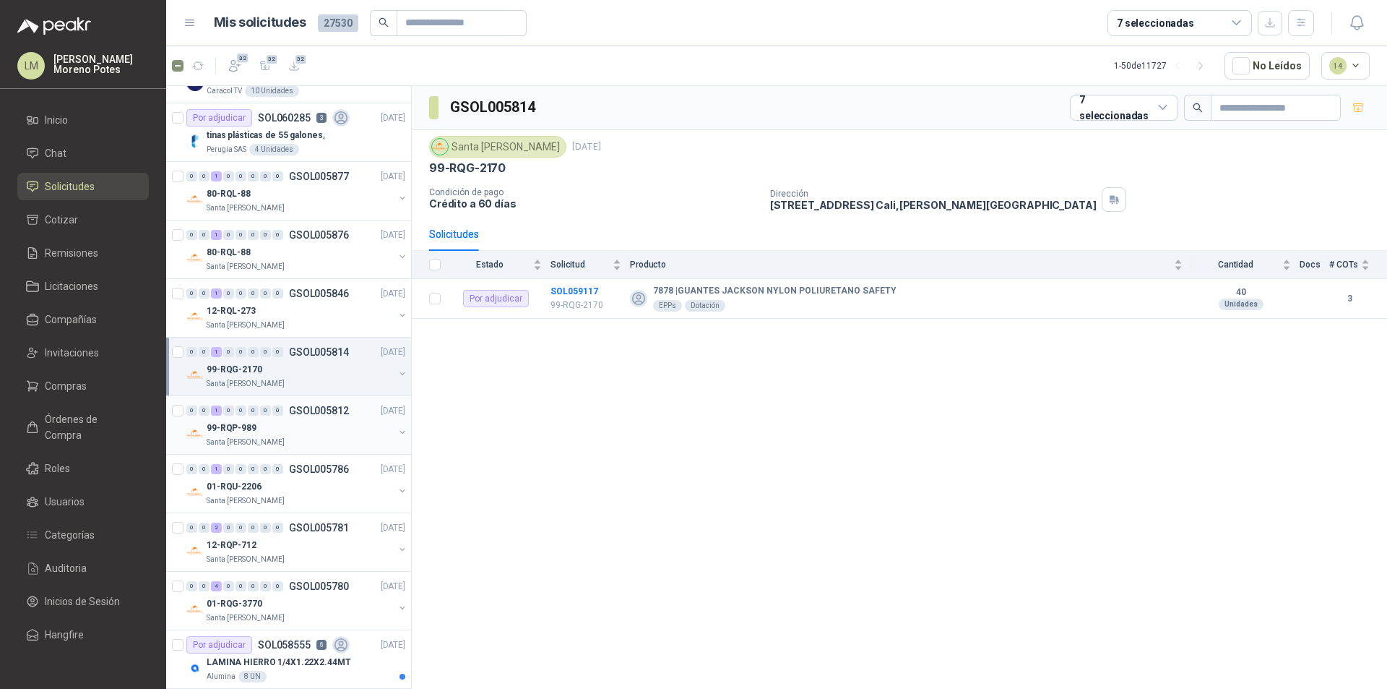
click at [297, 438] on div "Santa [PERSON_NAME]" at bounding box center [300, 442] width 187 height 12
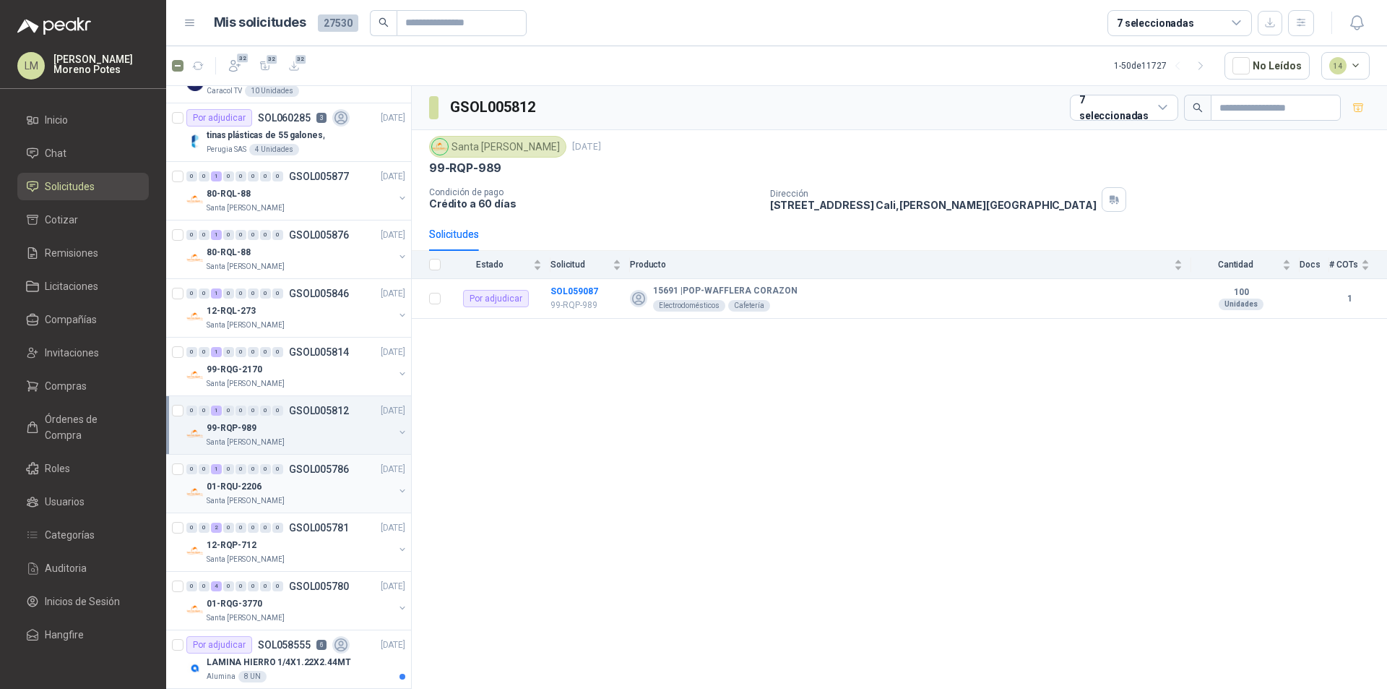
click at [299, 489] on div "01-RQU-2206" at bounding box center [300, 486] width 187 height 17
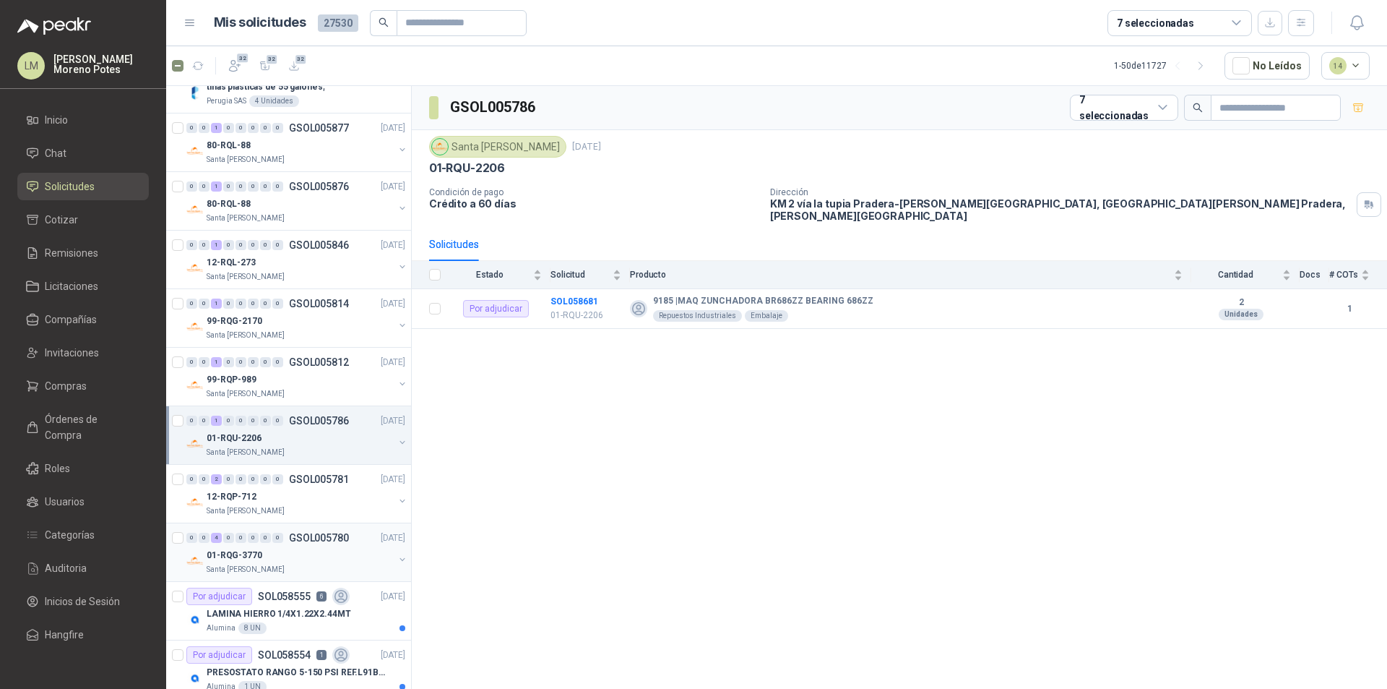
scroll to position [361, 0]
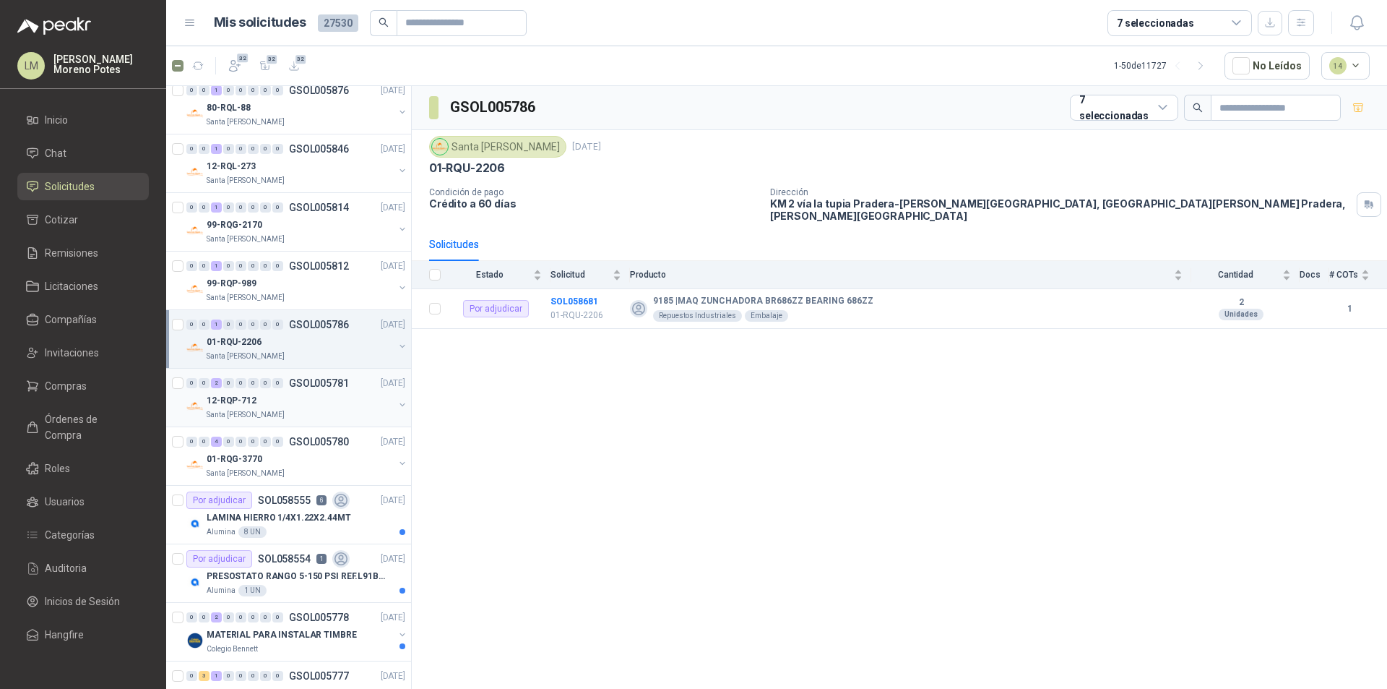
click at [297, 391] on div "0 0 2 0 0 0 0 0 GSOL005781 [DATE]" at bounding box center [297, 382] width 222 height 17
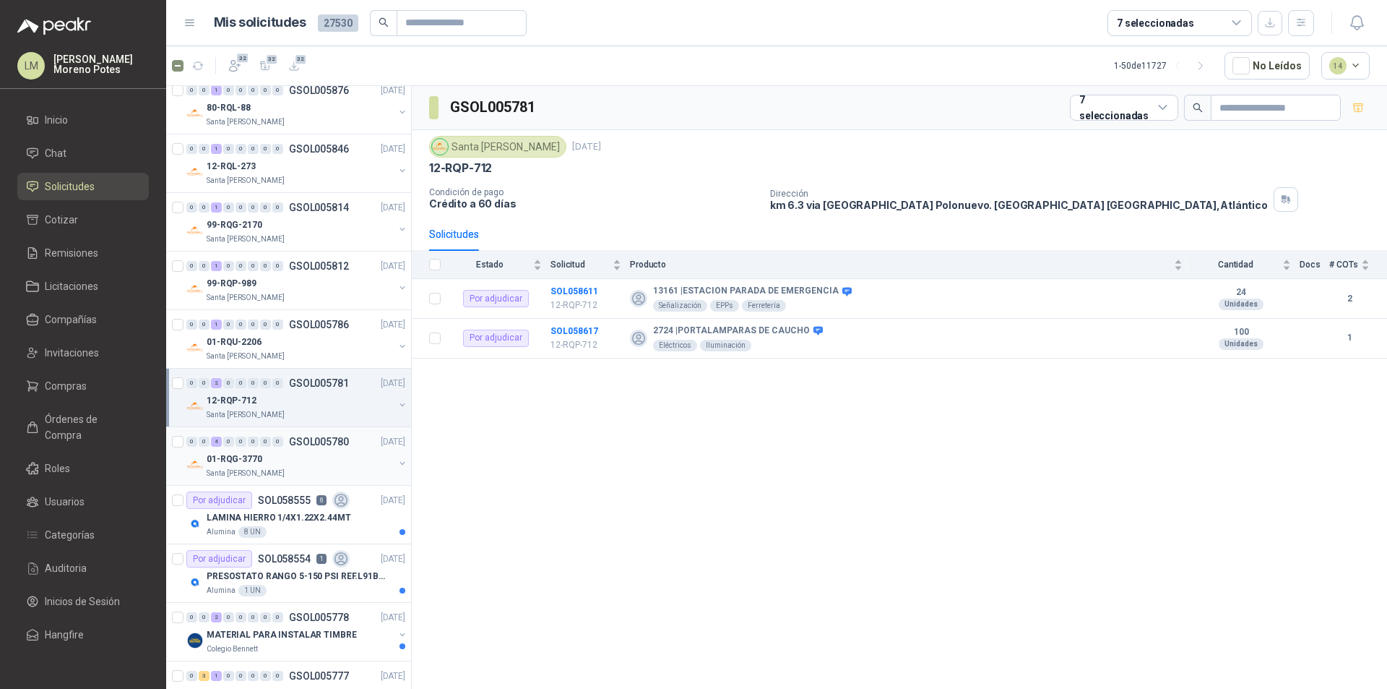
click at [306, 459] on div "01-RQG-3770" at bounding box center [300, 458] width 187 height 17
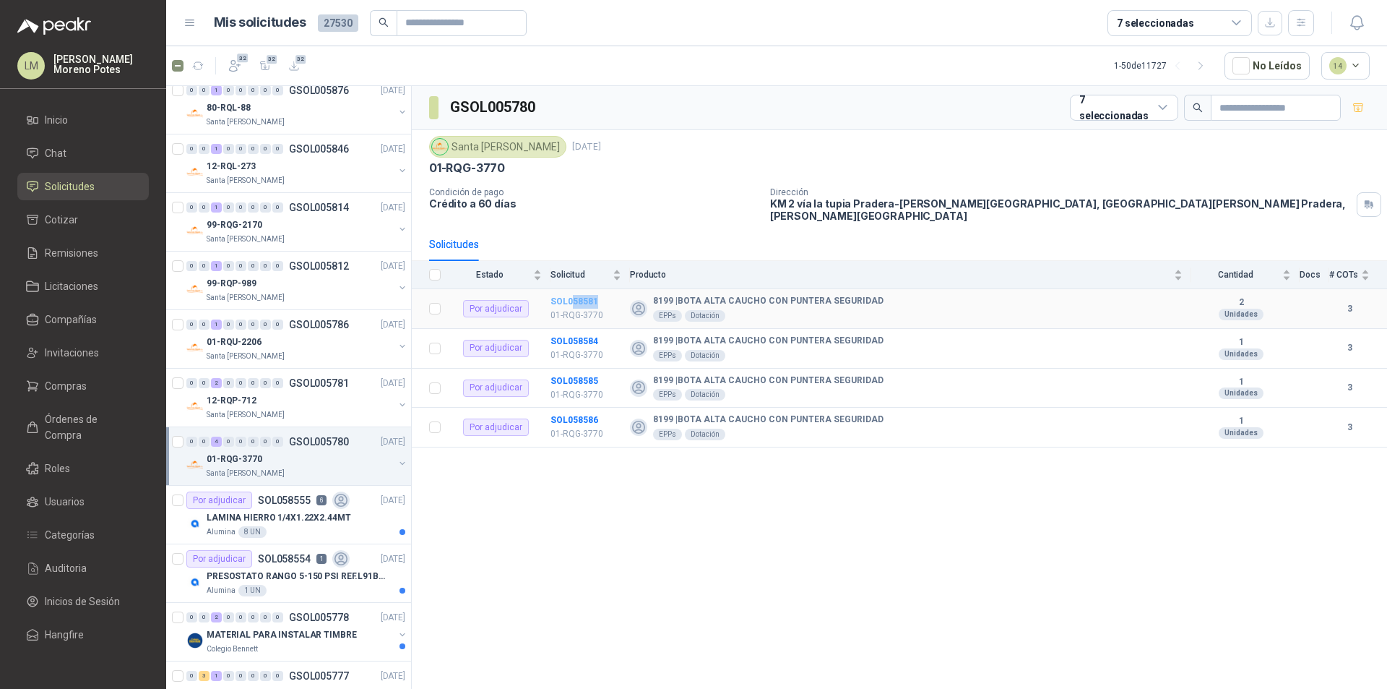
drag, startPoint x: 607, startPoint y: 288, endPoint x: 574, endPoint y: 290, distance: 33.3
click at [574, 290] on td "SOL058581 01-RQG-3770" at bounding box center [590, 309] width 79 height 40
drag, startPoint x: 603, startPoint y: 408, endPoint x: 572, endPoint y: 413, distance: 30.9
click at [572, 413] on td "SOL058586 01-RQG-3770" at bounding box center [590, 428] width 79 height 40
click at [195, 65] on icon "button" at bounding box center [198, 66] width 12 height 12
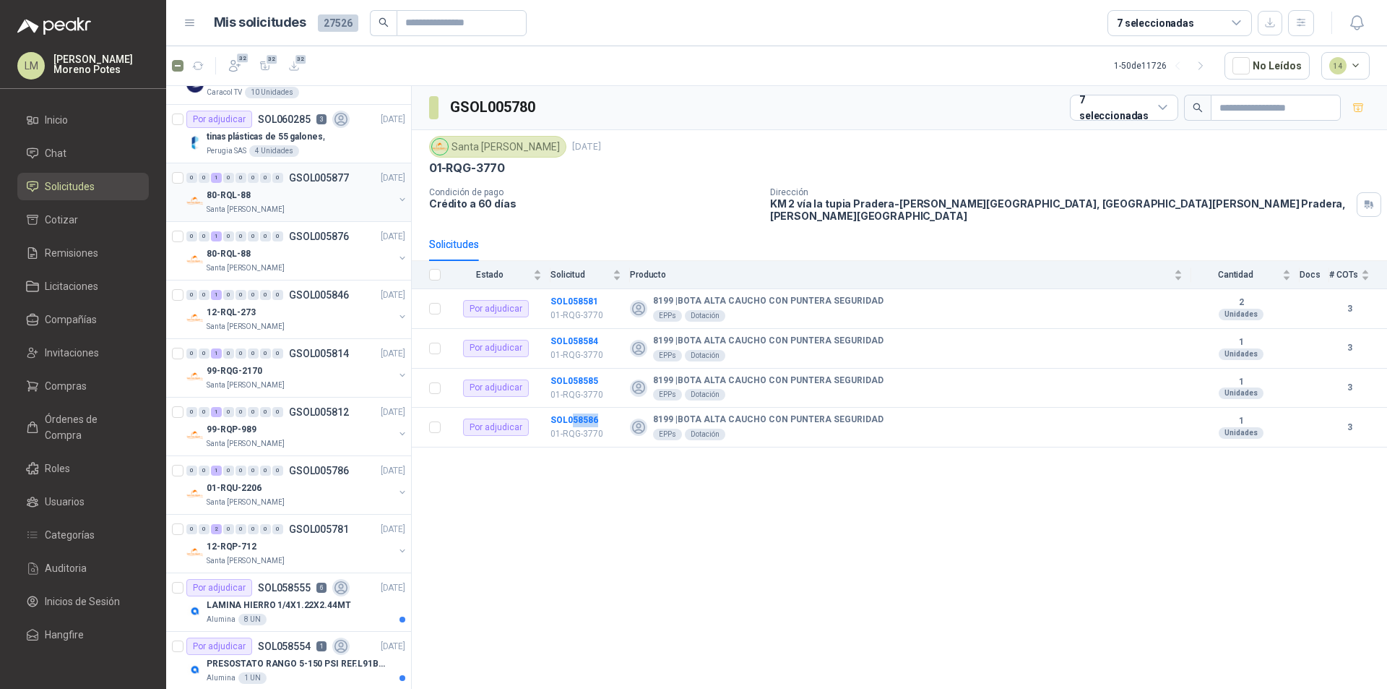
scroll to position [217, 0]
